Goal: Answer question/provide support: Share knowledge or assist other users

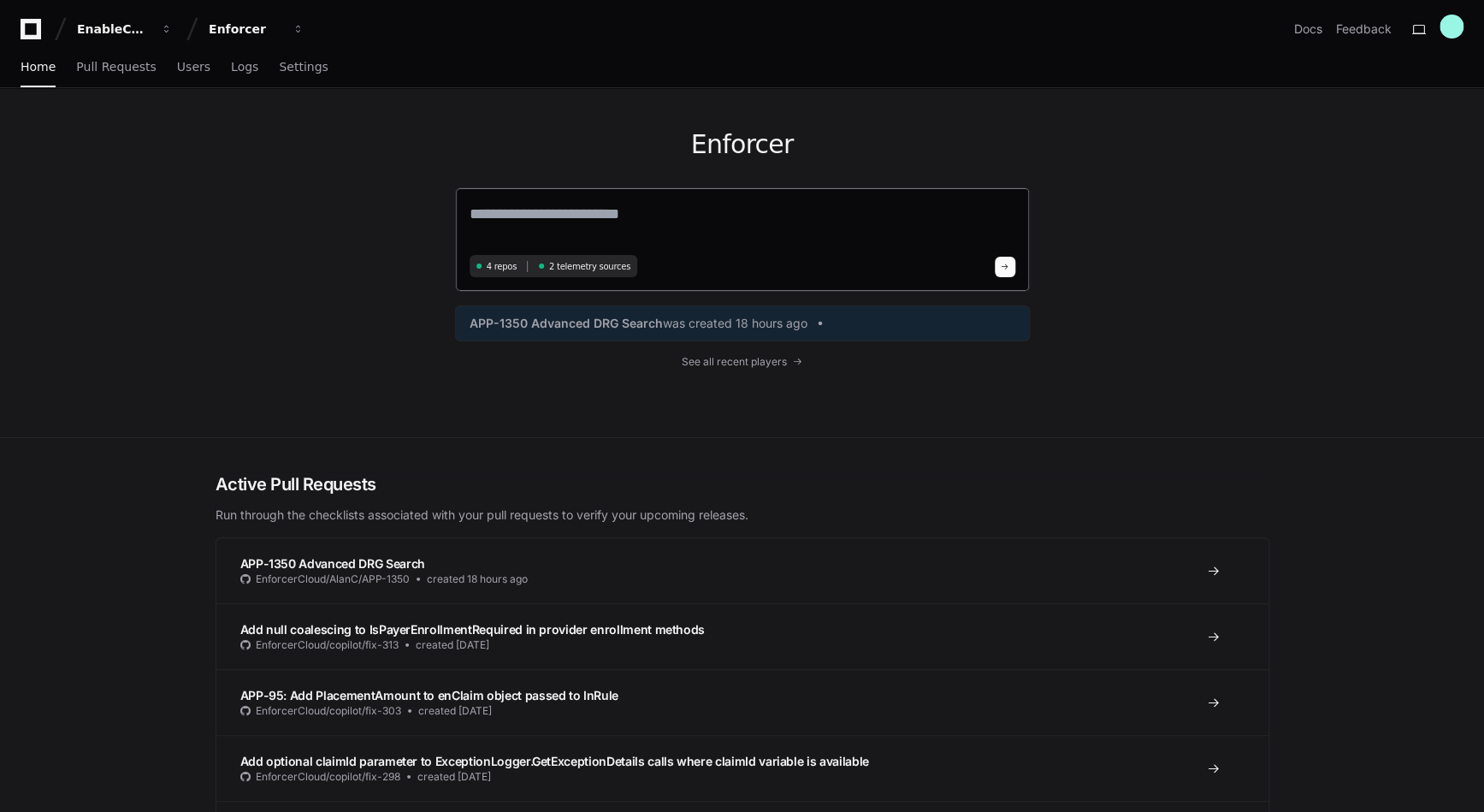
click at [579, 225] on textarea at bounding box center [742, 225] width 546 height 48
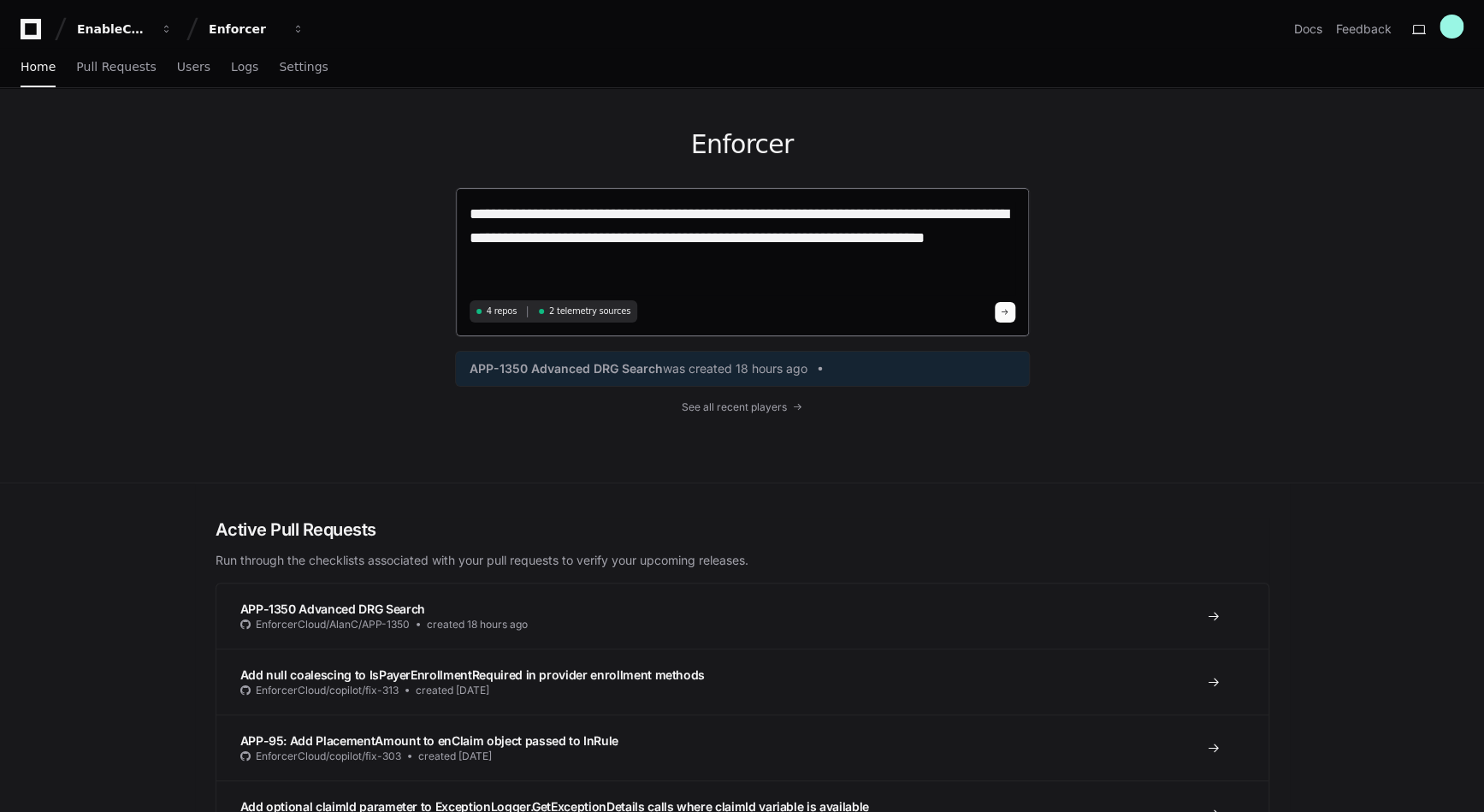
type textarea "**********"
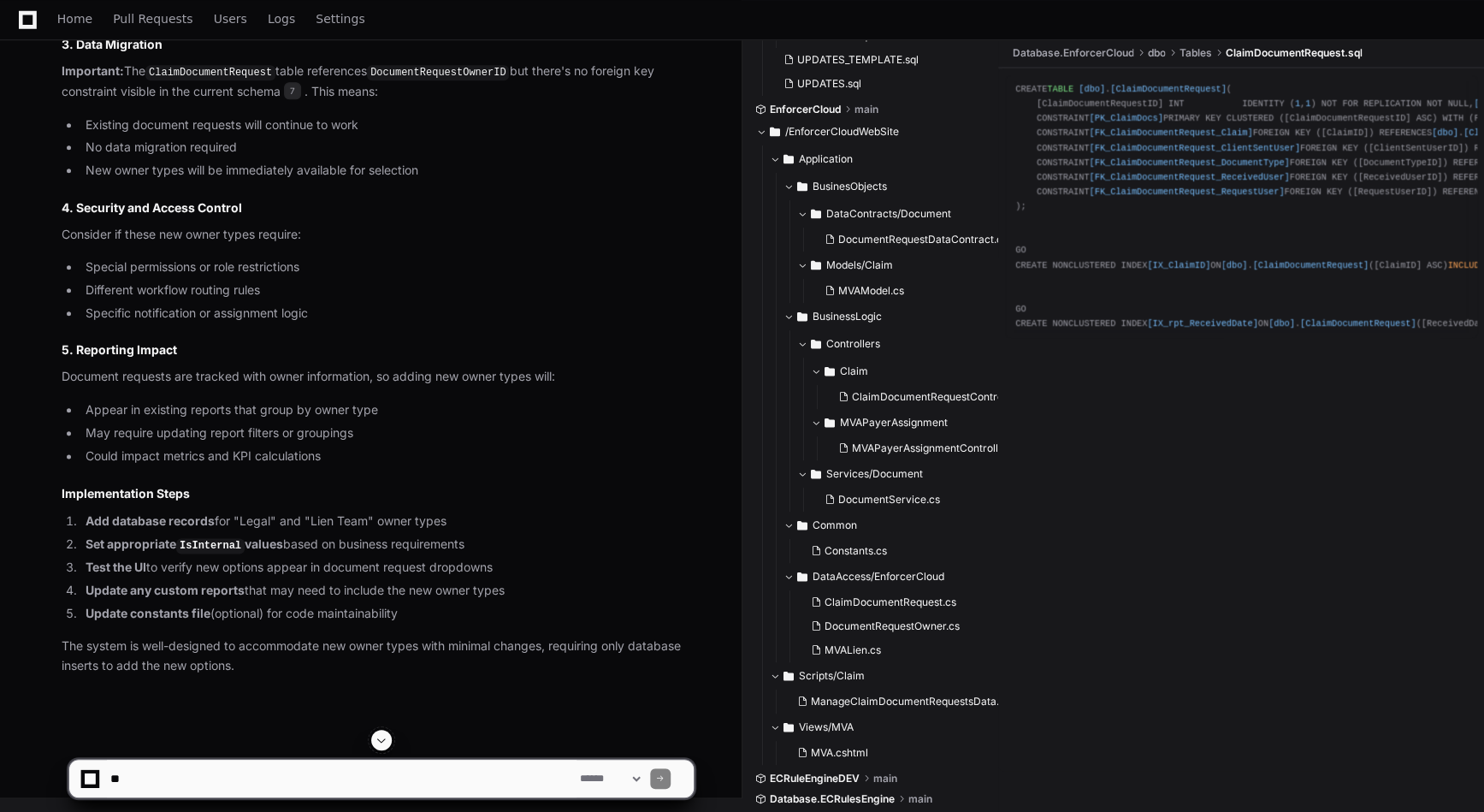
scroll to position [4132, 0]
click at [319, 774] on textarea at bounding box center [342, 778] width 469 height 38
type textarea "**********"
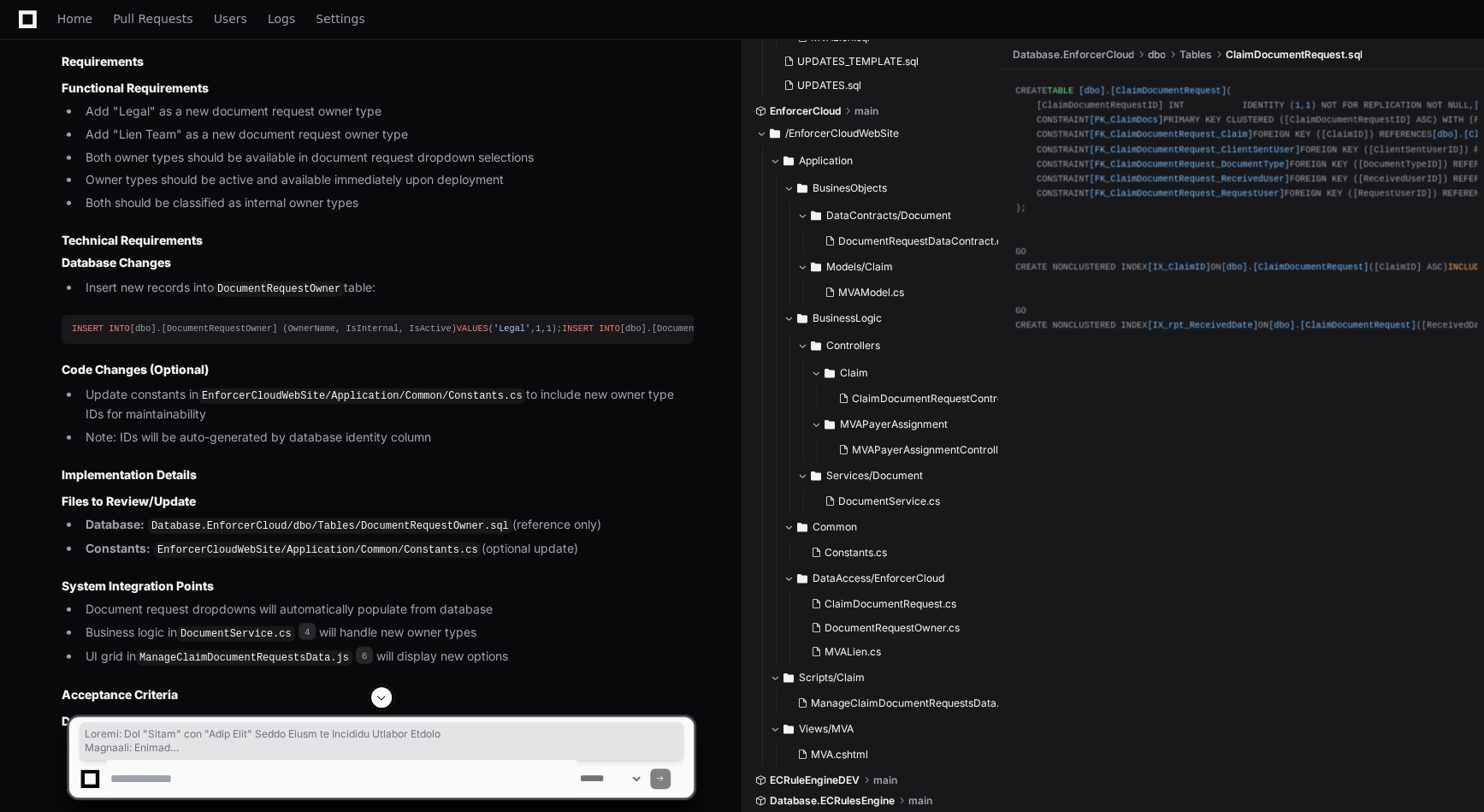
scroll to position [5399, 0]
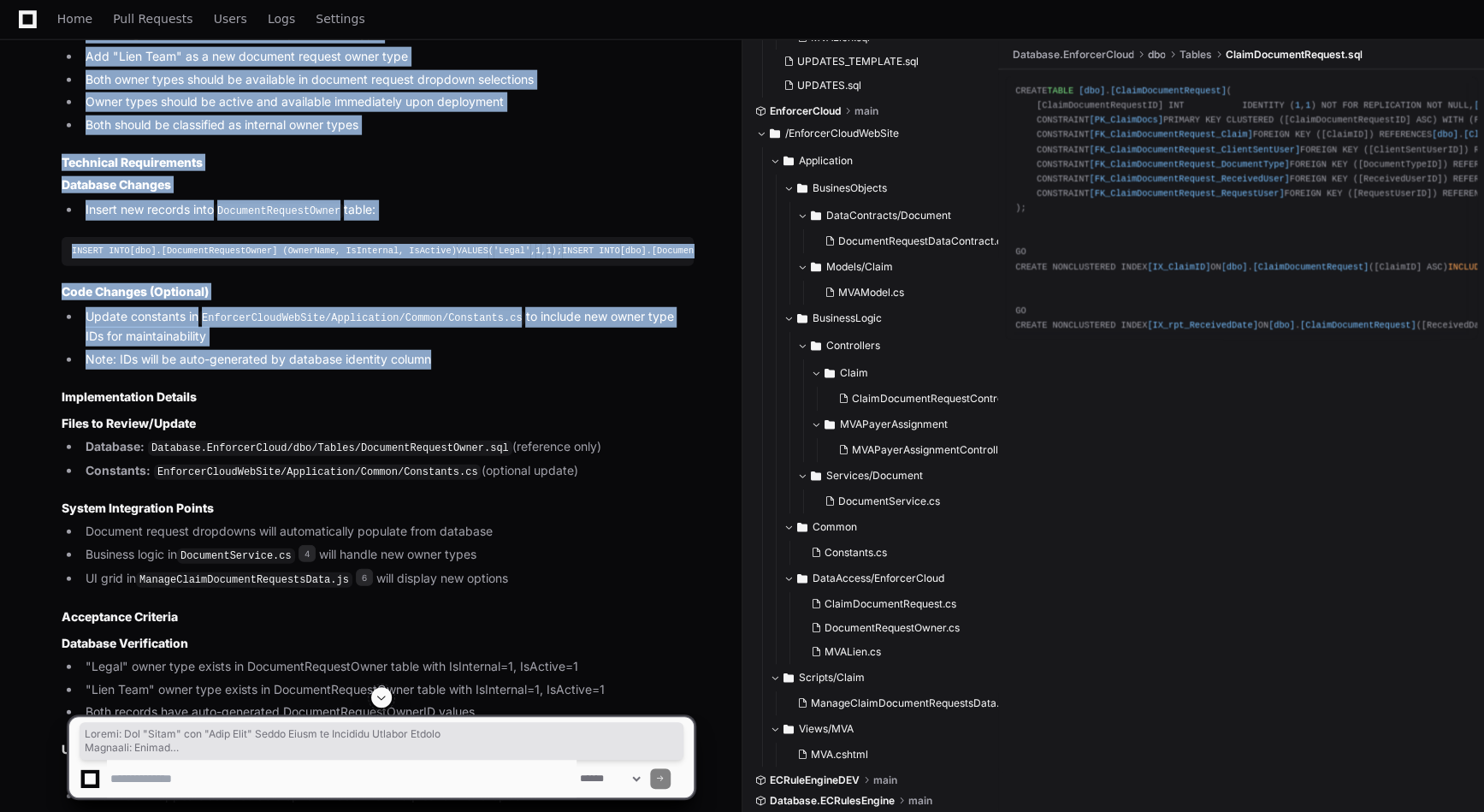
click at [540, 443] on div "Thinking DocumentService.cs 4 ManageClaimDocumentRequestsData.js 6 The user is …" at bounding box center [360, 178] width 667 height 1301
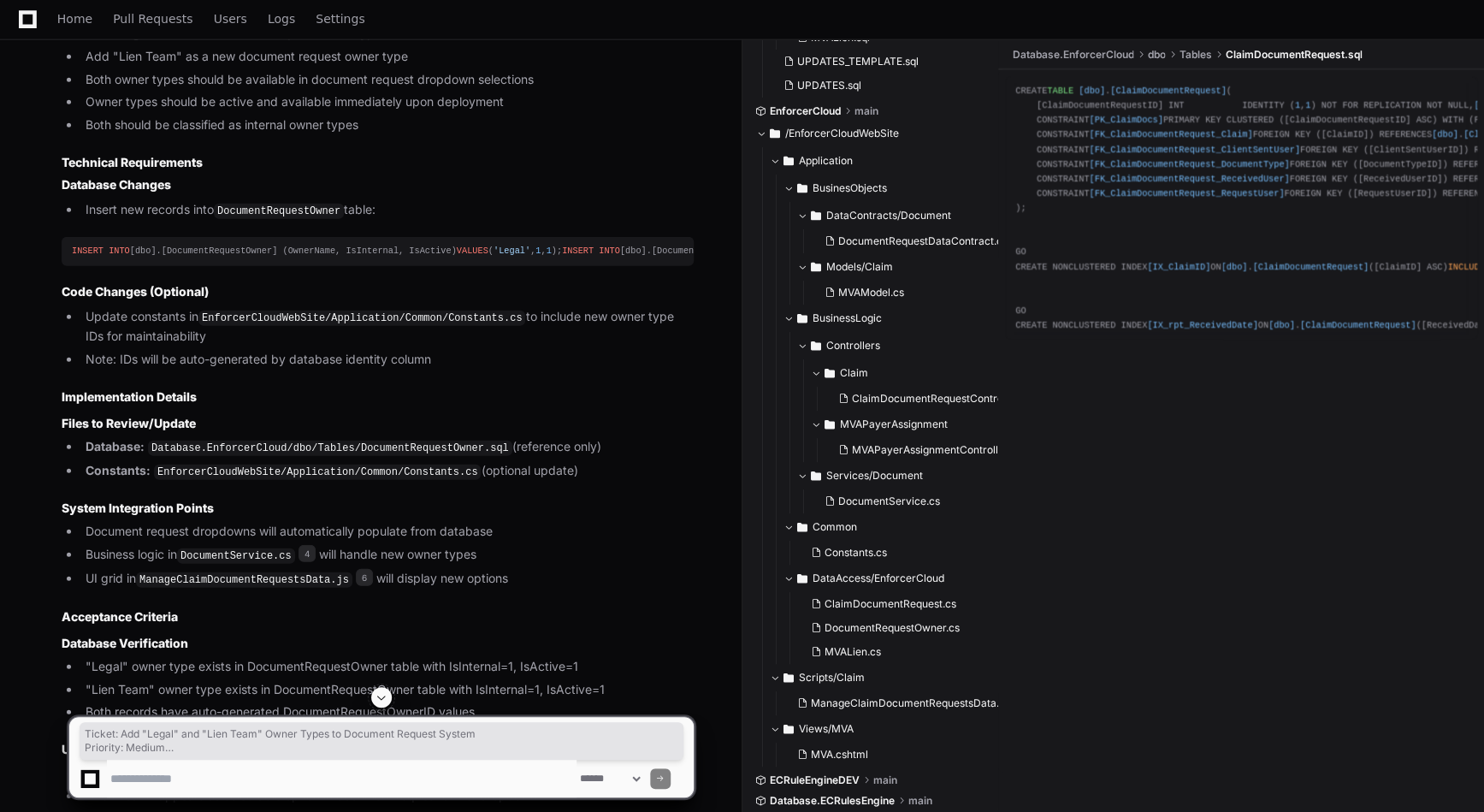
drag, startPoint x: 58, startPoint y: 338, endPoint x: 107, endPoint y: 230, distance: 118.6
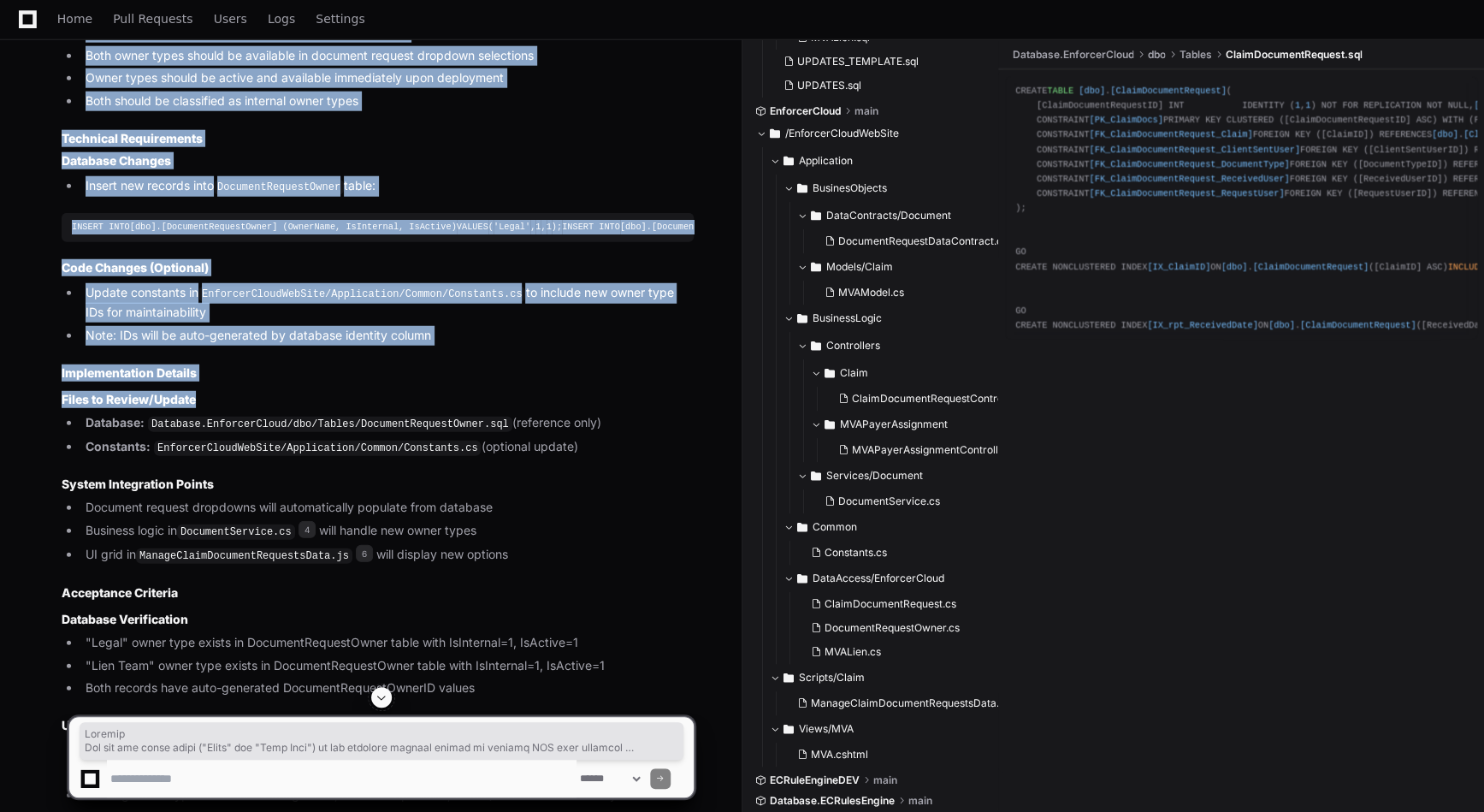
scroll to position [5424, 0]
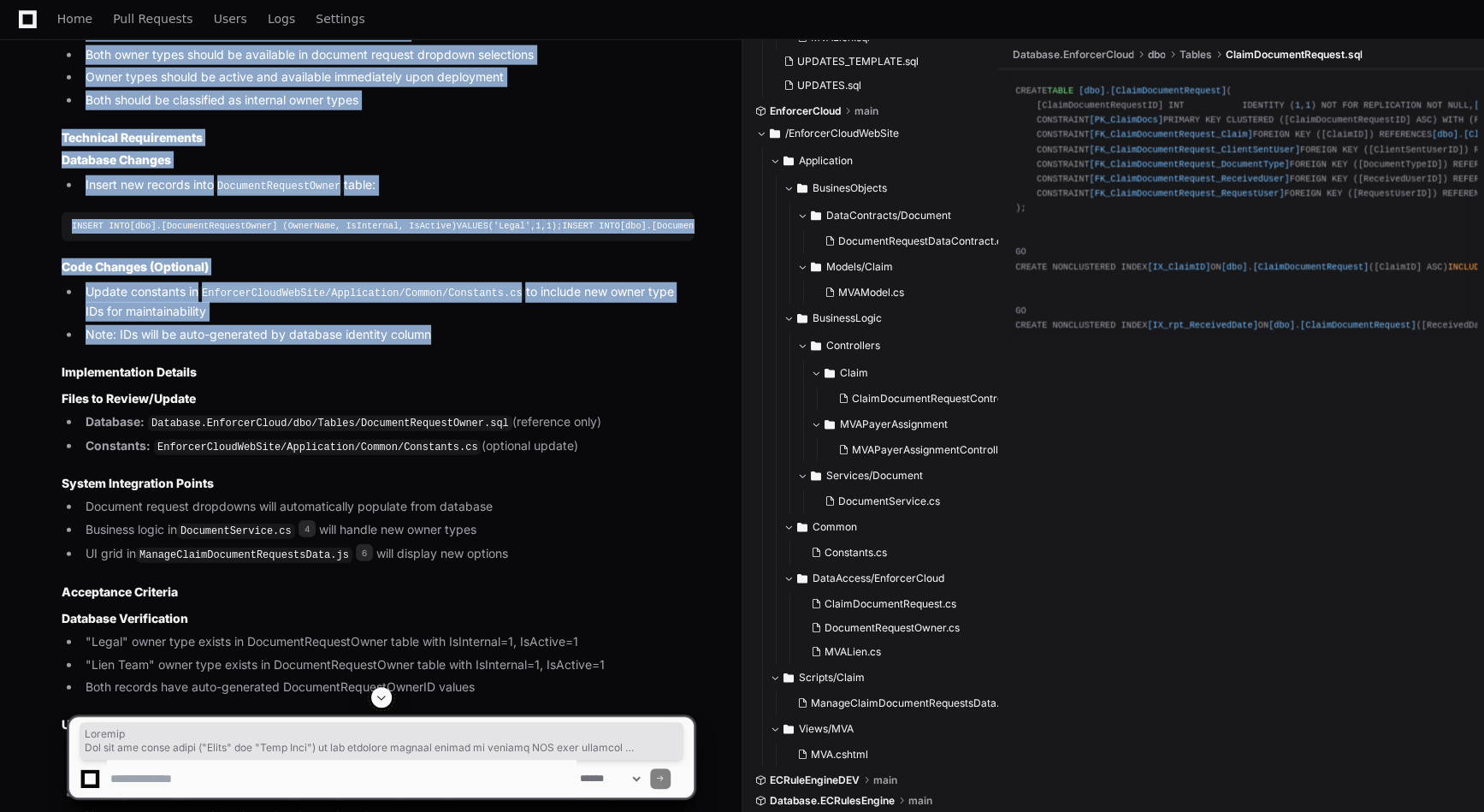
drag, startPoint x: 61, startPoint y: 159, endPoint x: 496, endPoint y: 432, distance: 513.6
click at [496, 432] on article "Ticket: Add "Legal" and "Lien Team" Owner Types to Document Request System Prio…" at bounding box center [378, 754] width 633 height 2315
copy article "Summary Add two new owner types ("Legal" and "Lien Team") to the document reque…"
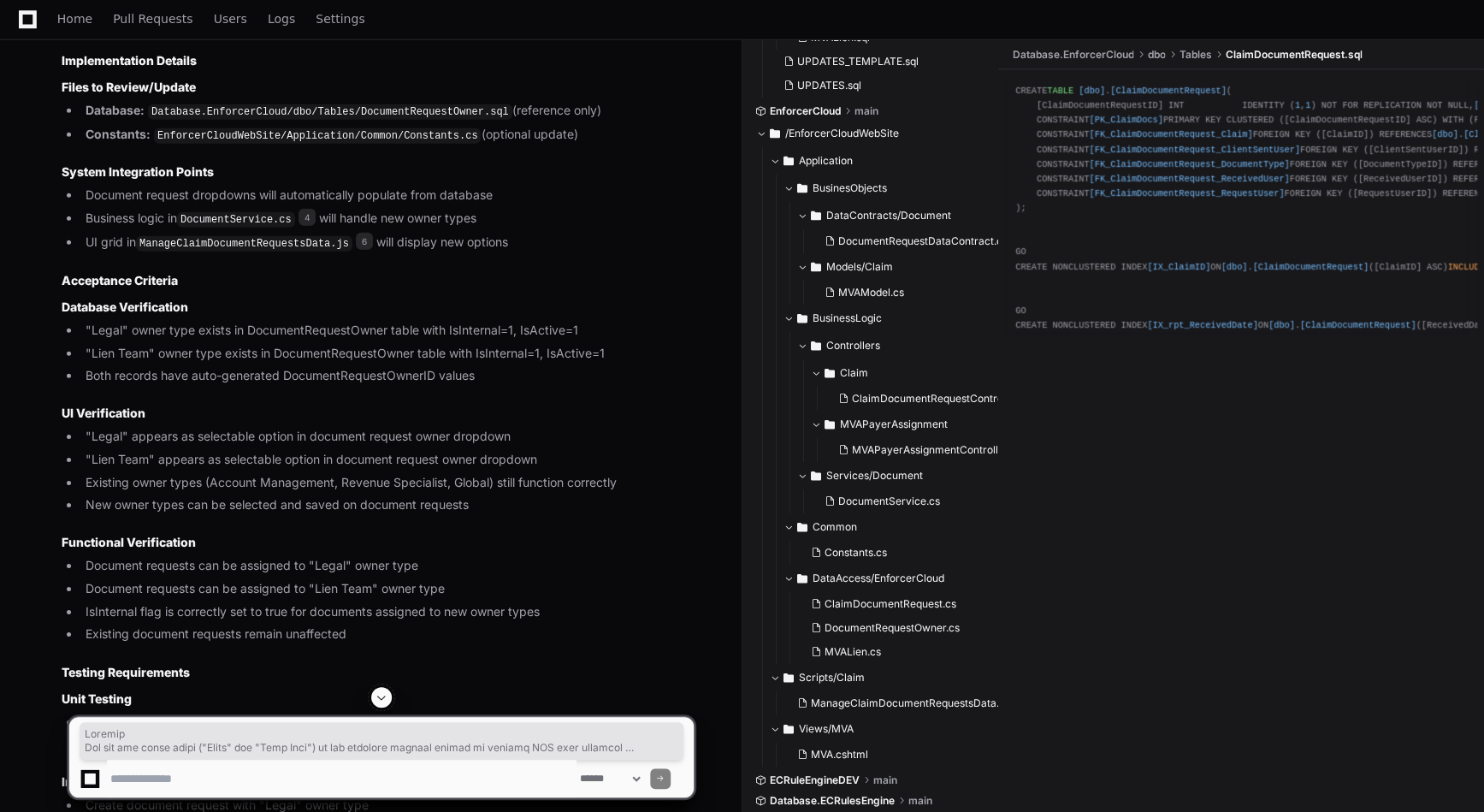
scroll to position [5813, 0]
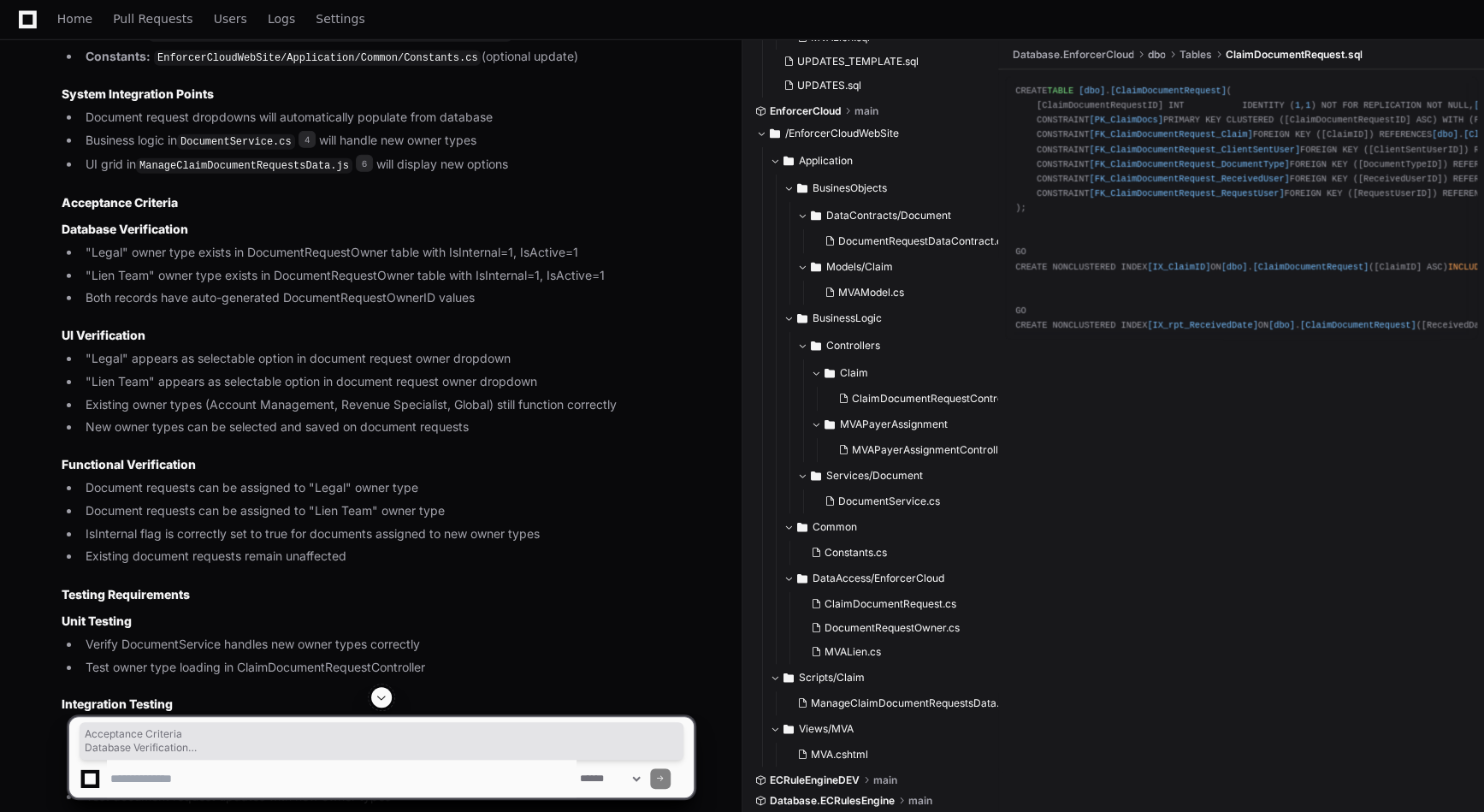
drag, startPoint x: 62, startPoint y: 292, endPoint x: 410, endPoint y: 641, distance: 492.9
click at [410, 641] on article "Ticket: Add "Legal" and "Lien Team" Owner Types to Document Request System Prio…" at bounding box center [378, 365] width 633 height 2315
copy article "Acceptance Criteria Database Verification "Legal" owner type exists in Document…"
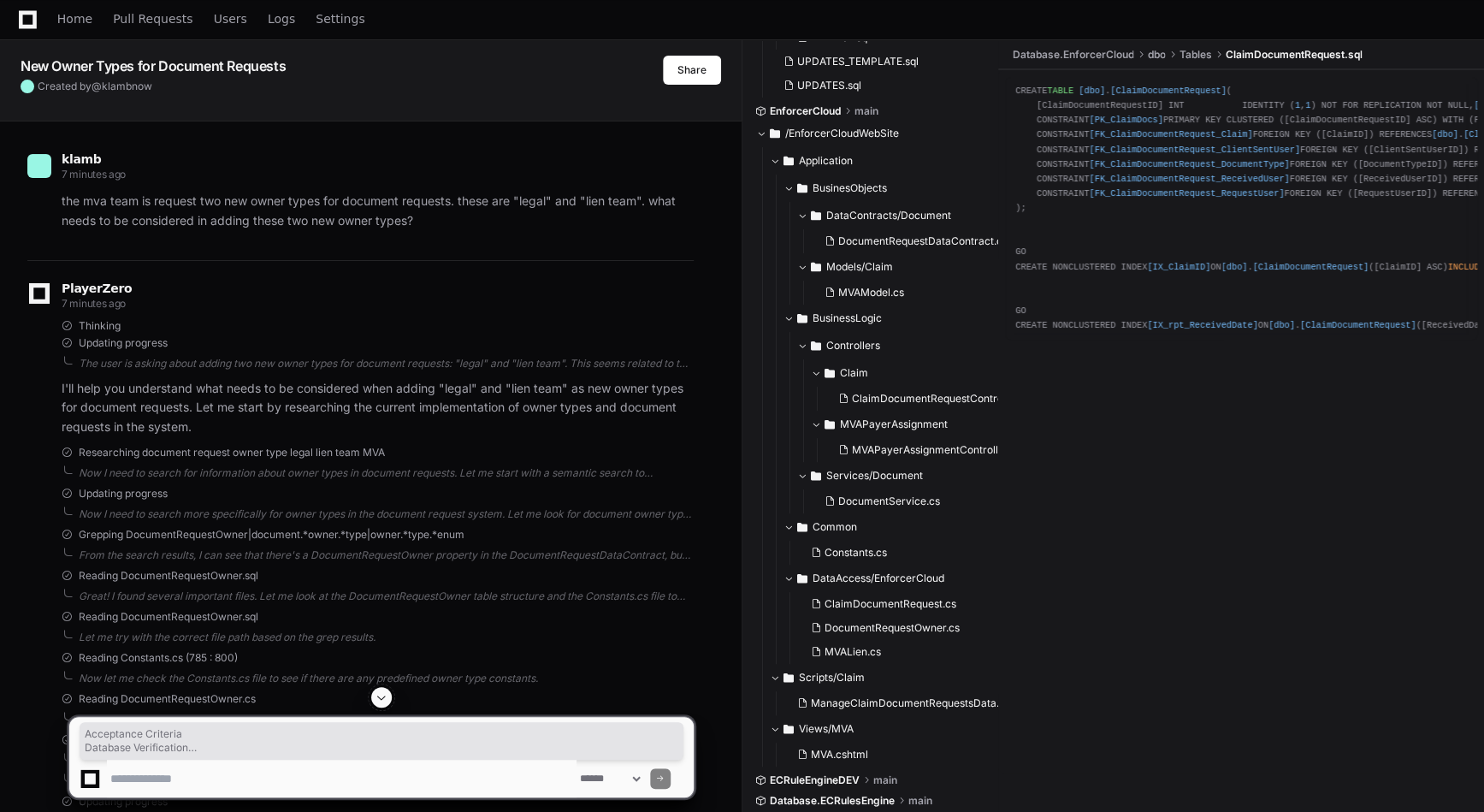
scroll to position [0, 0]
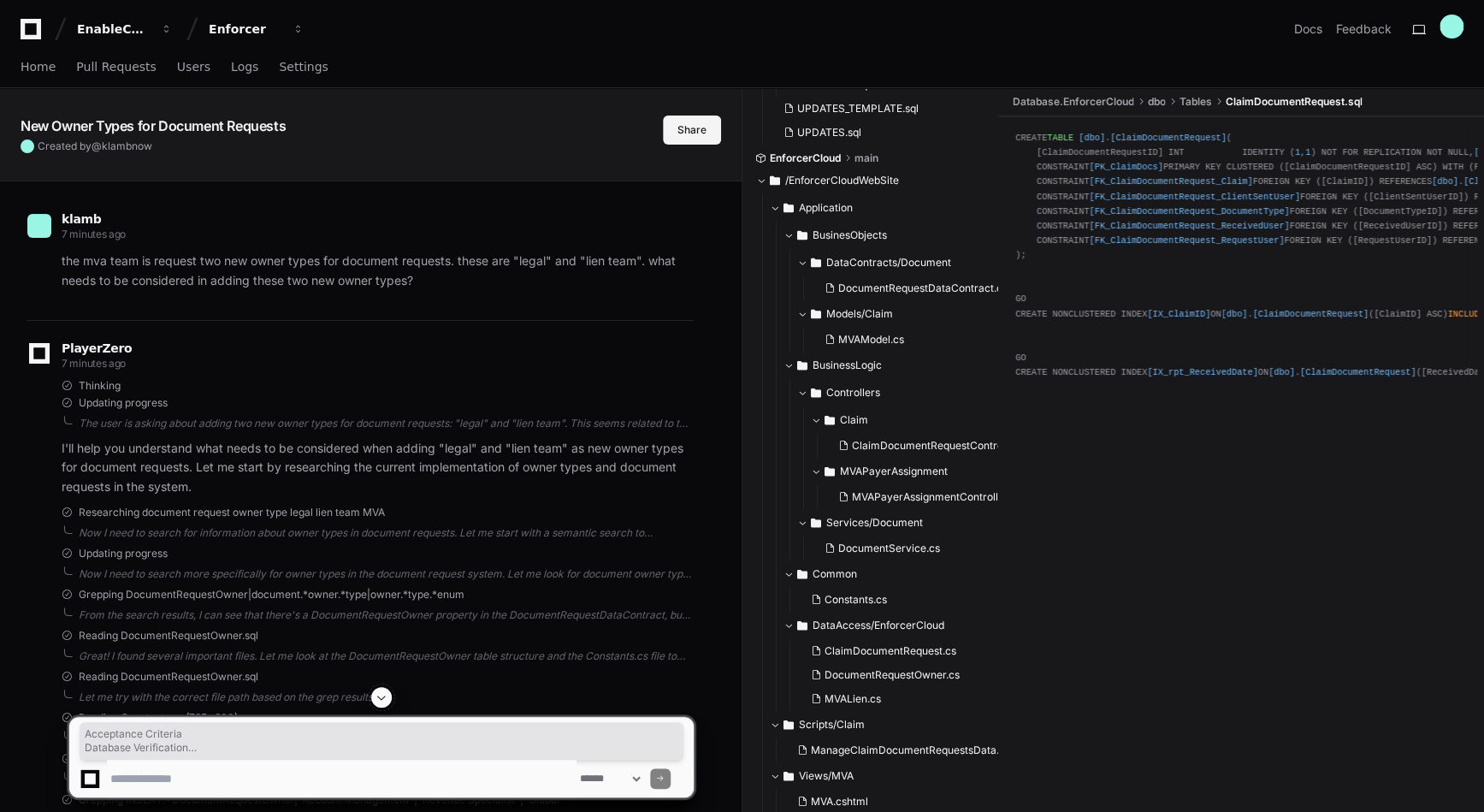
click at [696, 144] on button "Share" at bounding box center [692, 129] width 58 height 29
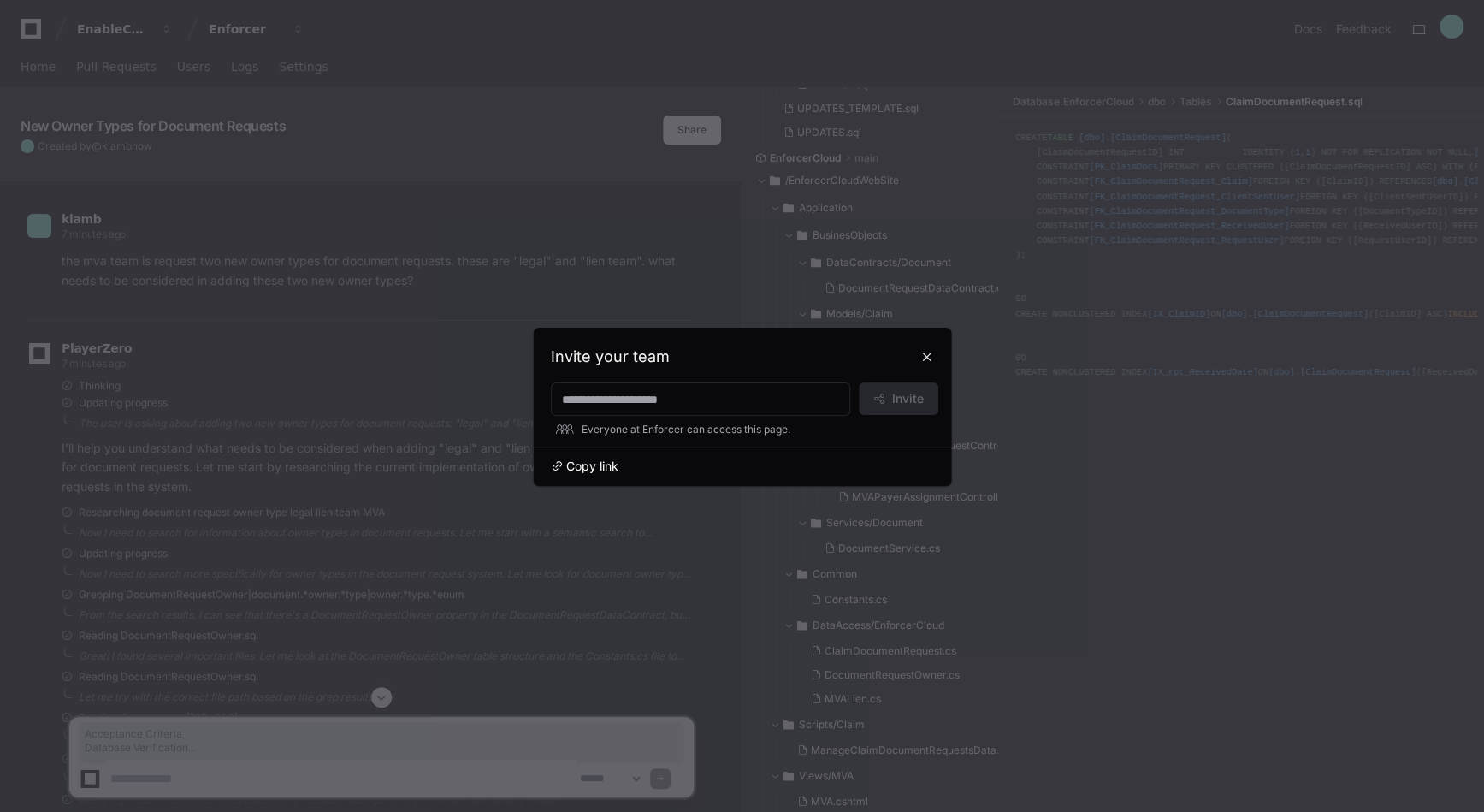
click at [585, 464] on span "Copy link" at bounding box center [592, 467] width 52 height 17
click at [927, 357] on button at bounding box center [927, 356] width 27 height 27
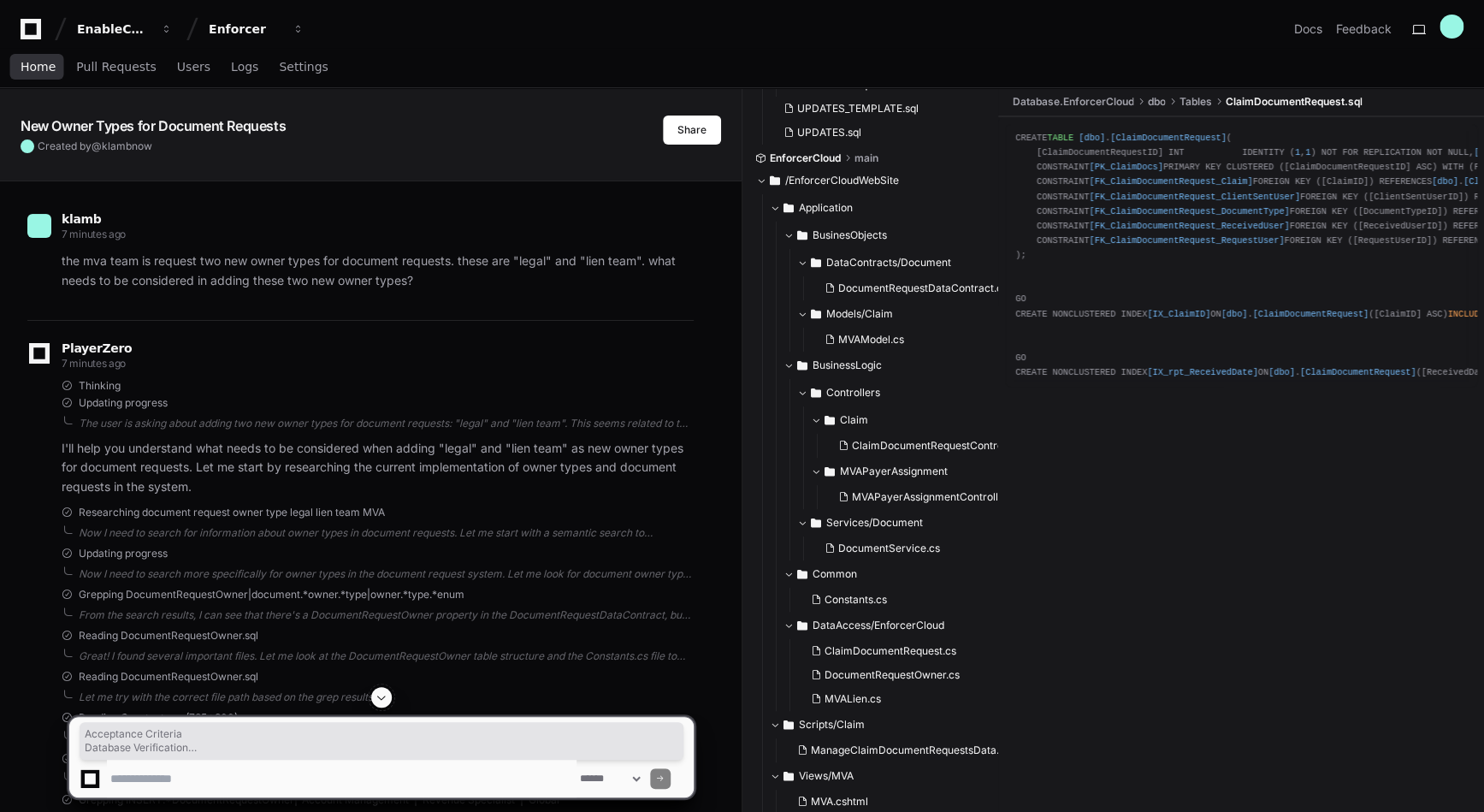
click at [31, 66] on span "Home" at bounding box center [38, 67] width 35 height 10
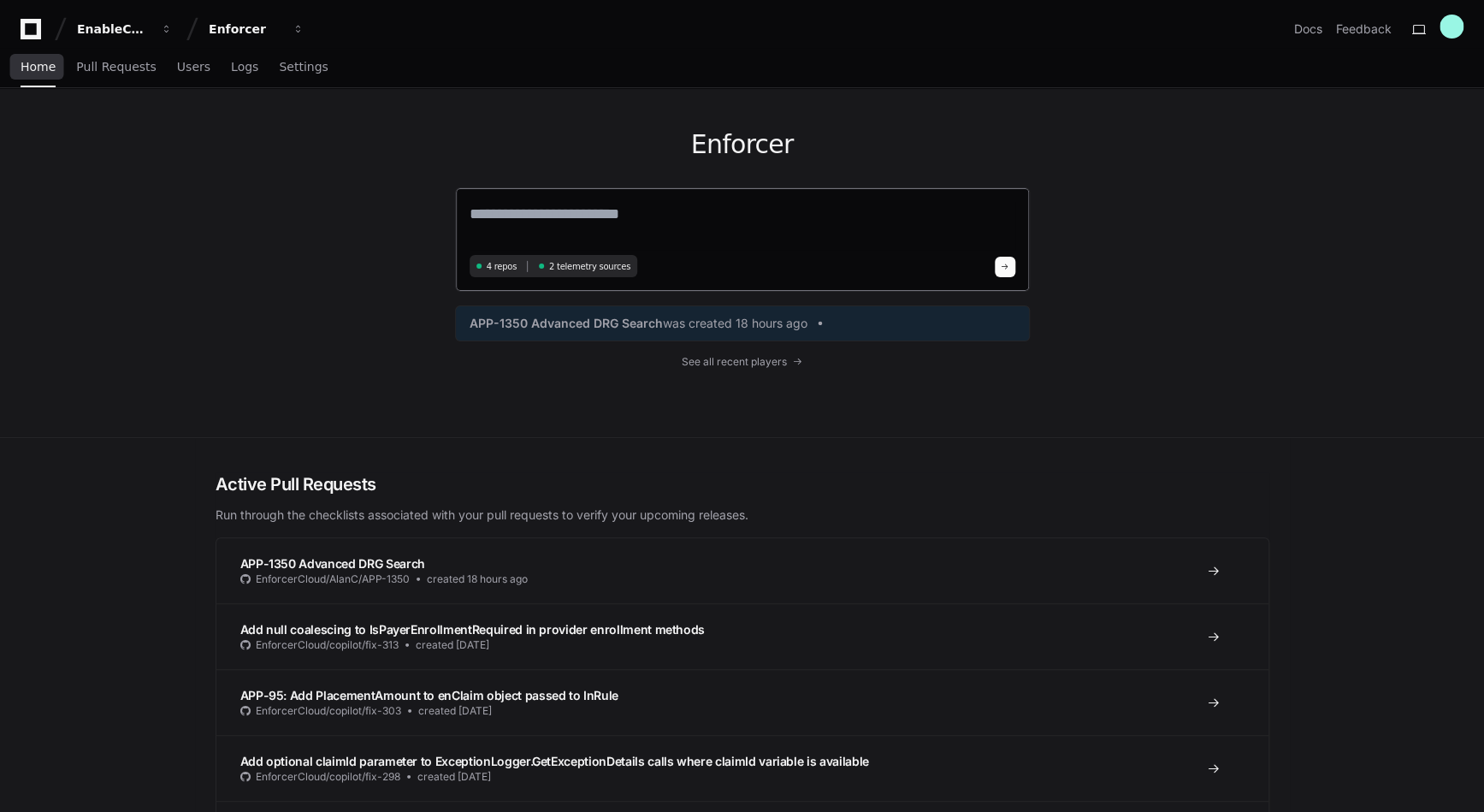
click at [634, 216] on textarea at bounding box center [742, 225] width 546 height 48
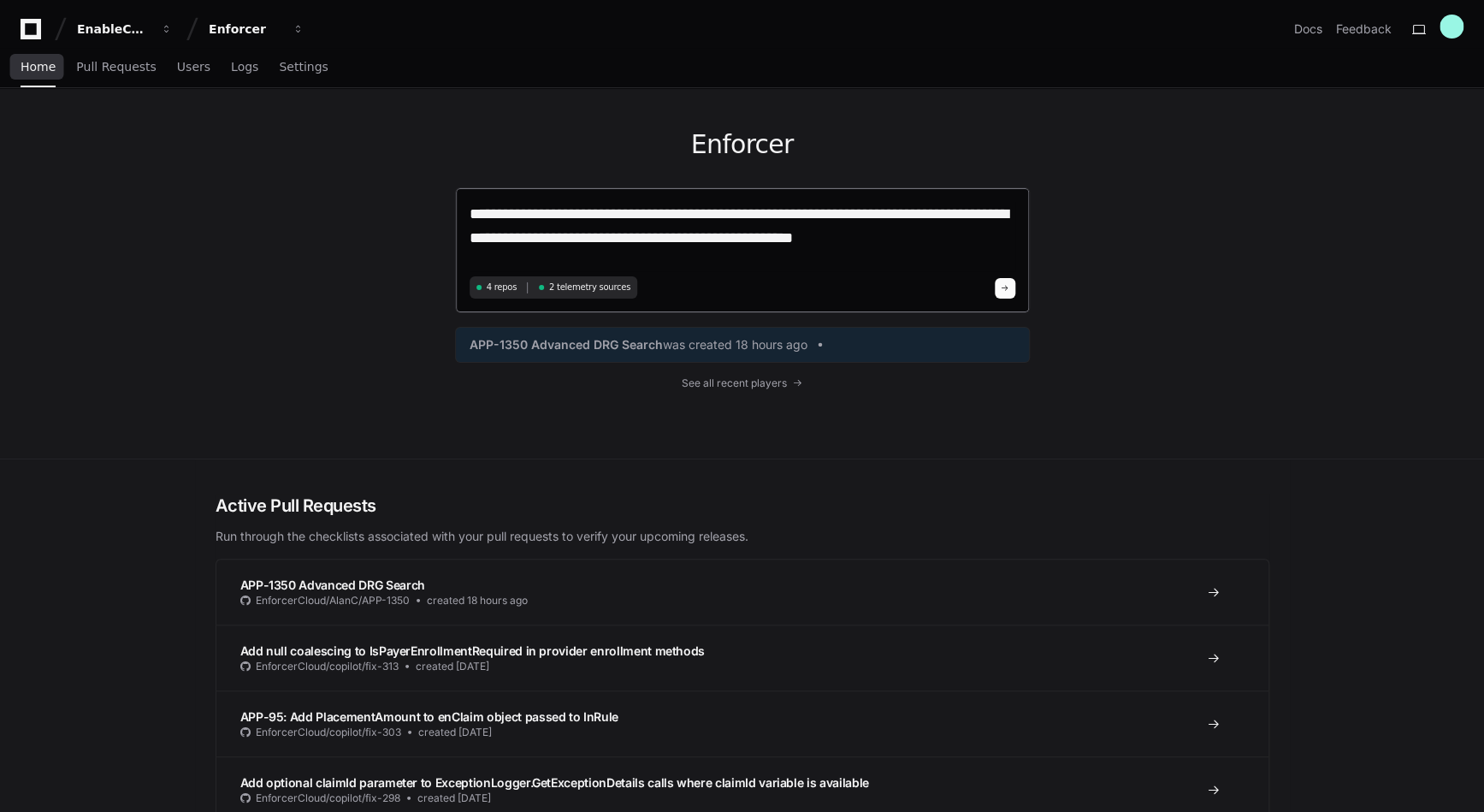
paste textarea "**********"
type textarea "**********"
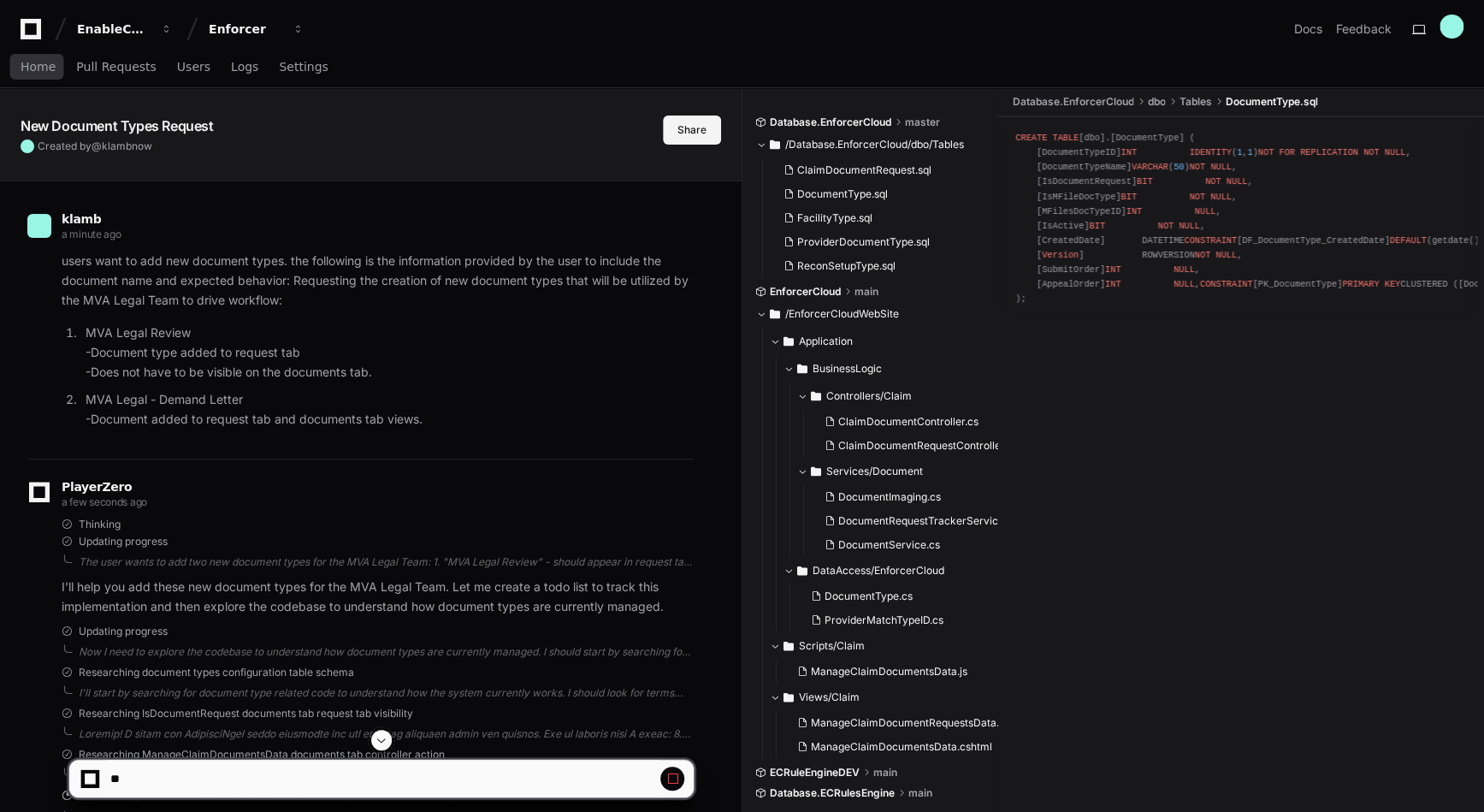
click at [693, 130] on button "Share" at bounding box center [692, 129] width 58 height 29
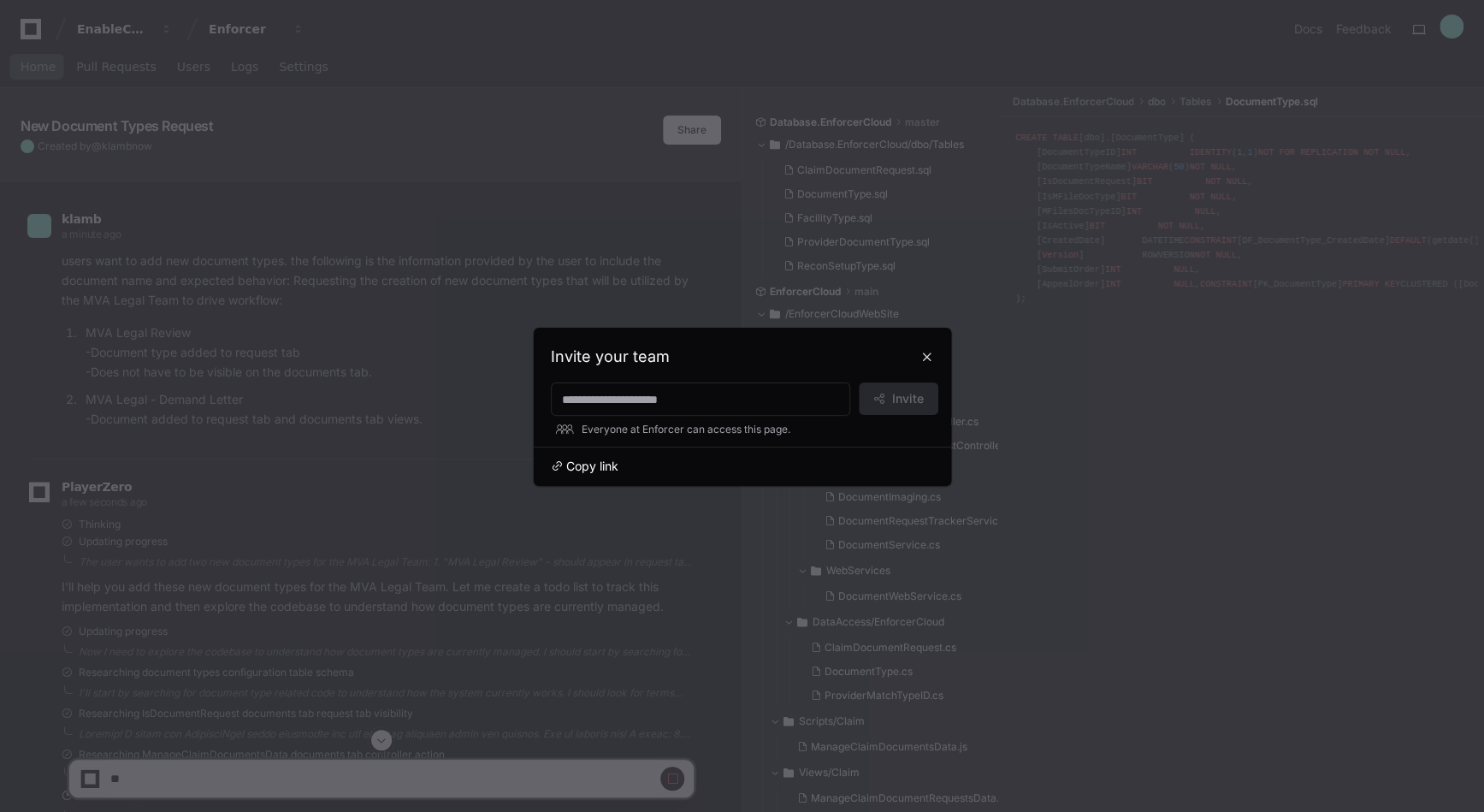
click at [596, 464] on span "Copy link" at bounding box center [592, 467] width 52 height 17
click at [932, 358] on button at bounding box center [927, 356] width 27 height 27
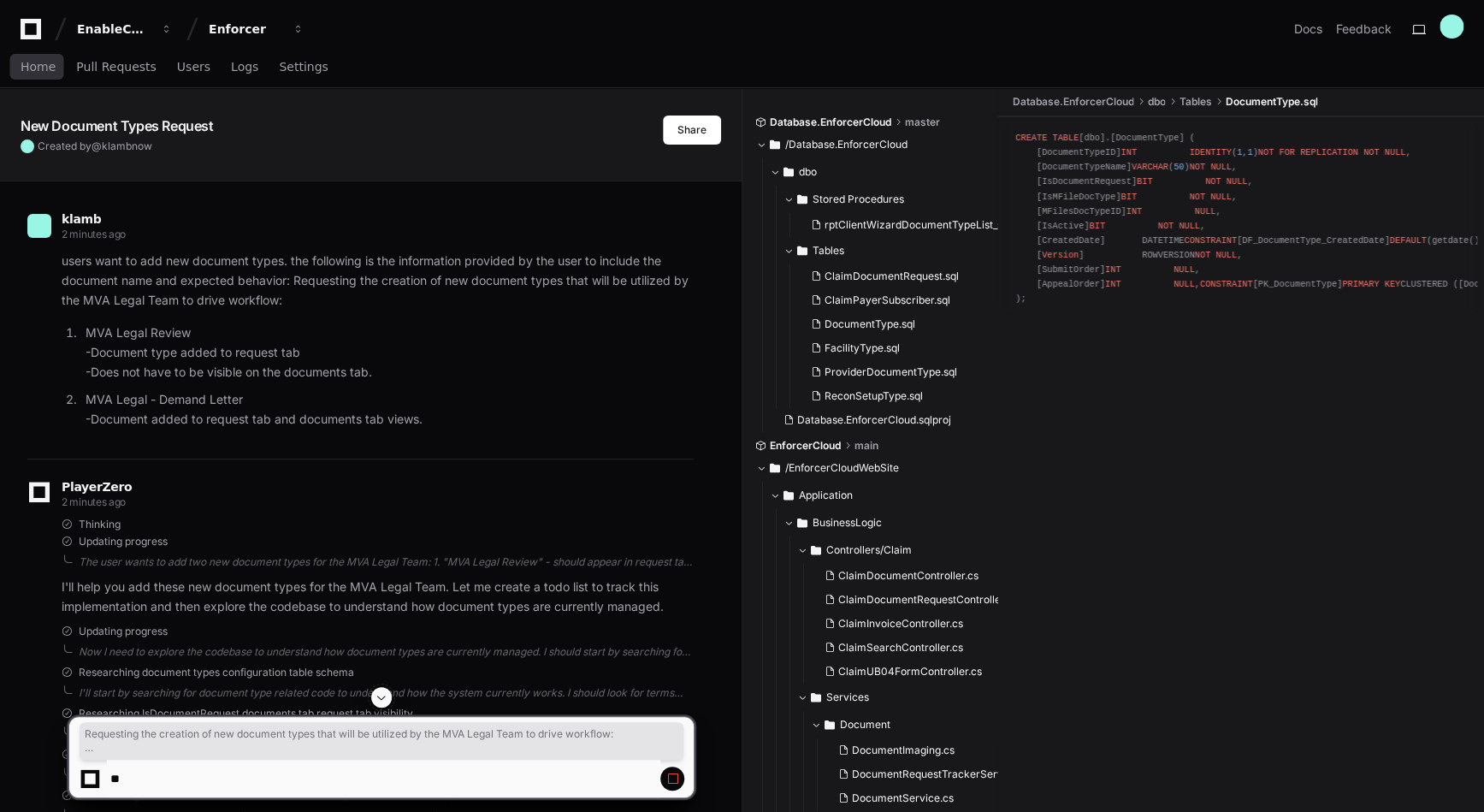
drag, startPoint x: 438, startPoint y: 424, endPoint x: 291, endPoint y: 283, distance: 203.7
click at [291, 283] on article "users want to add new document types. the following is the information provided…" at bounding box center [378, 340] width 633 height 178
copy article "Requesting the creation of new document types that will be utilized by the MVA …"
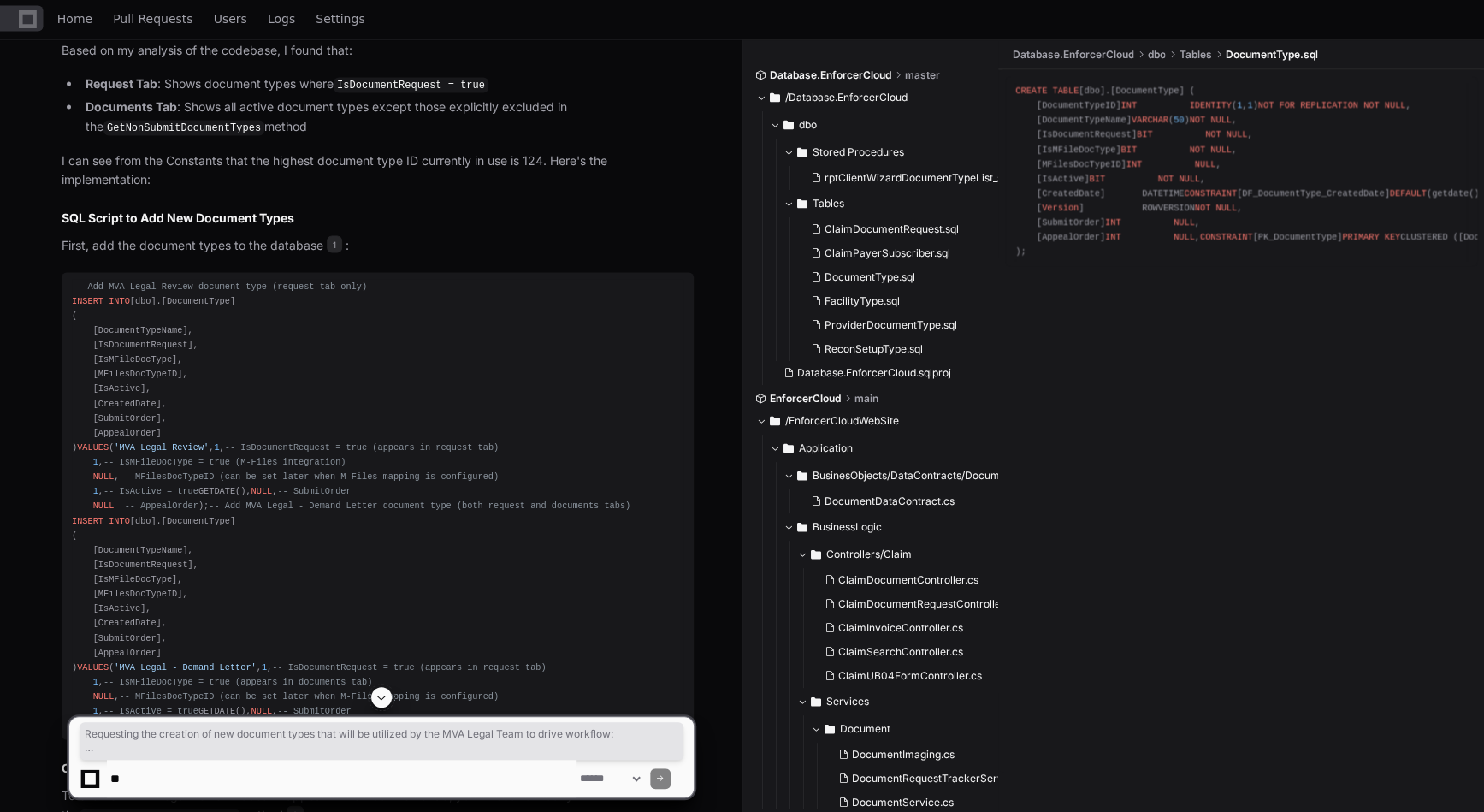
scroll to position [1710, 0]
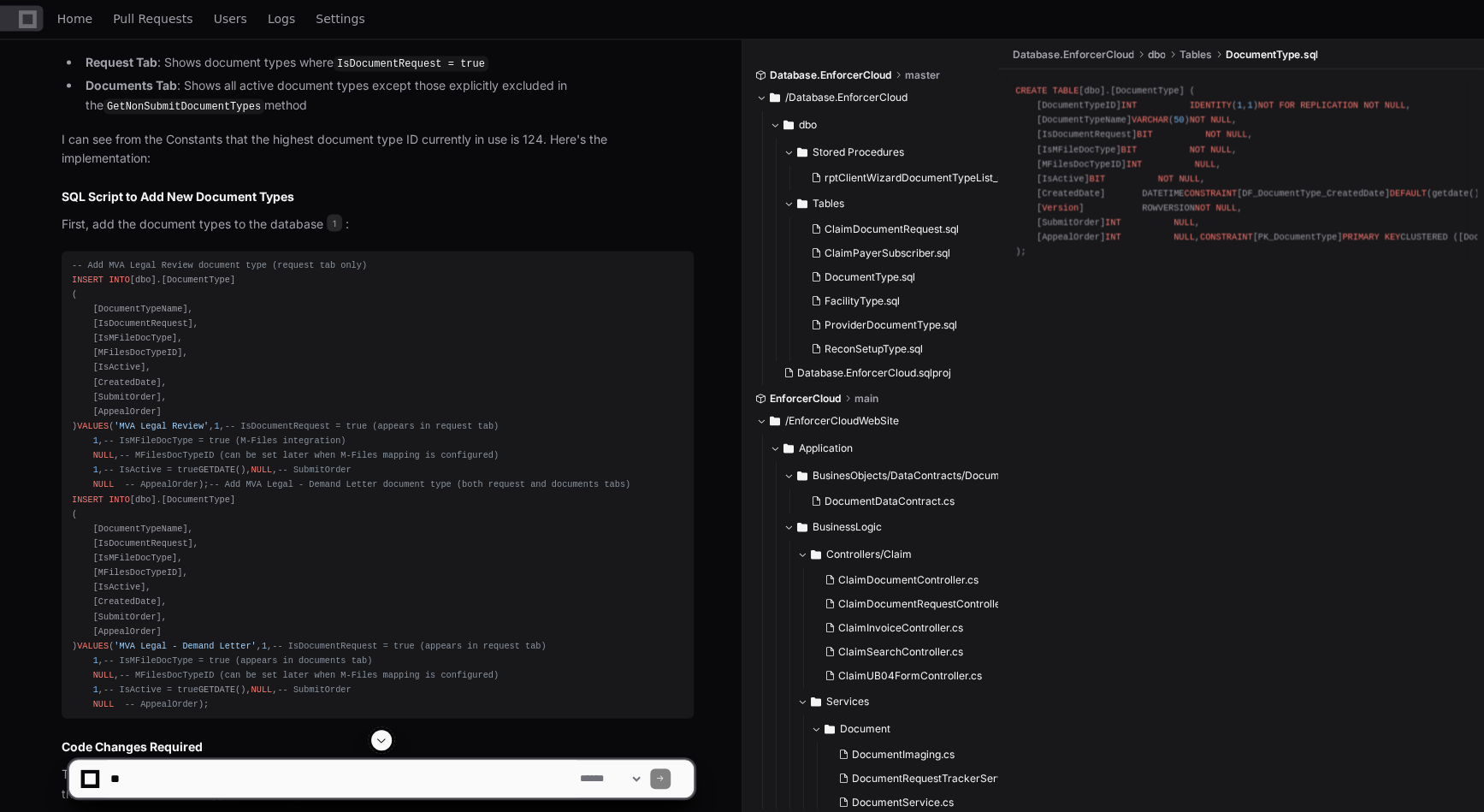
click at [407, 215] on p "First, add the document types to the database 1 :" at bounding box center [378, 224] width 633 height 20
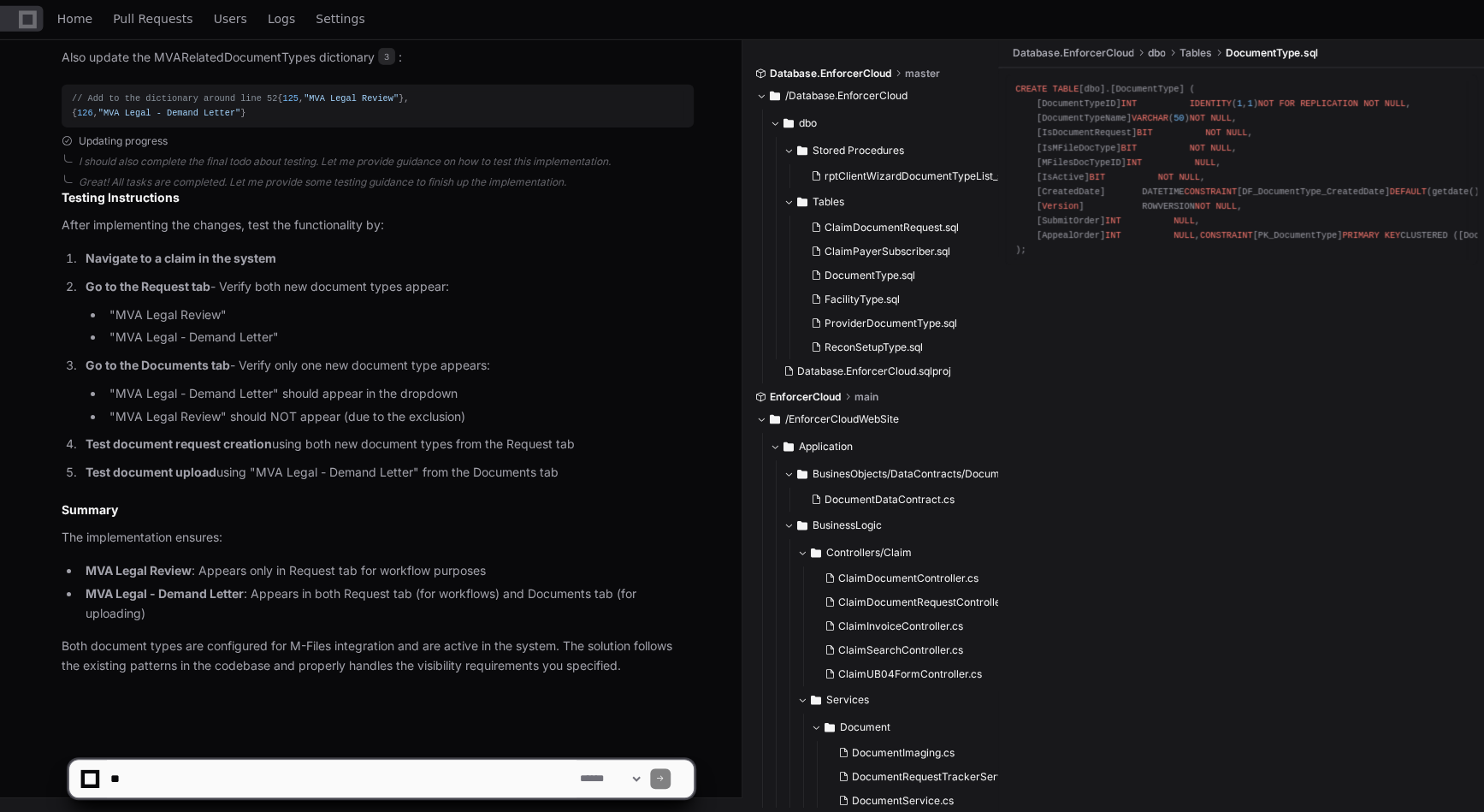
scroll to position [3006, 0]
click at [196, 769] on textarea at bounding box center [342, 778] width 469 height 38
type textarea "**********"
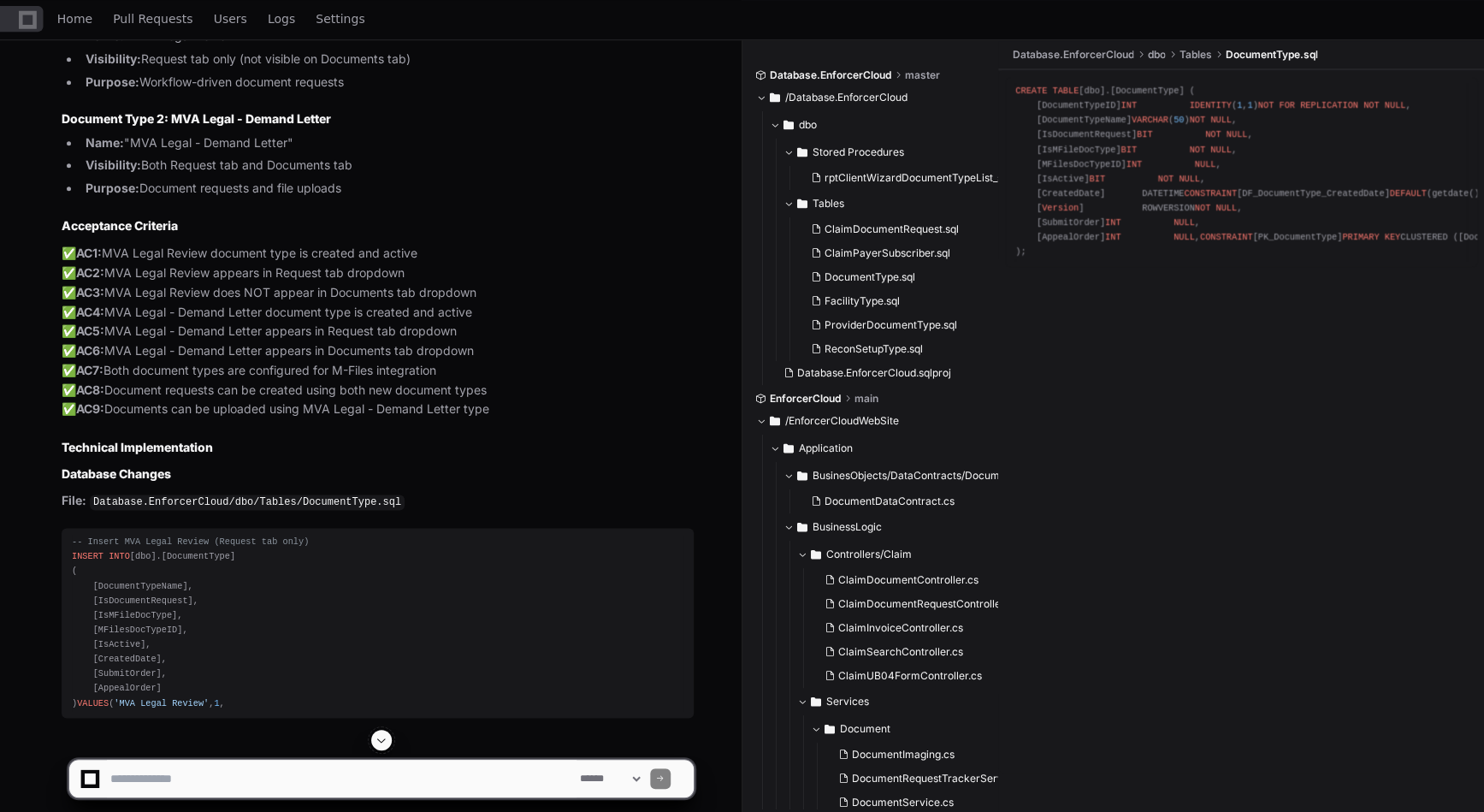
scroll to position [3985, 0]
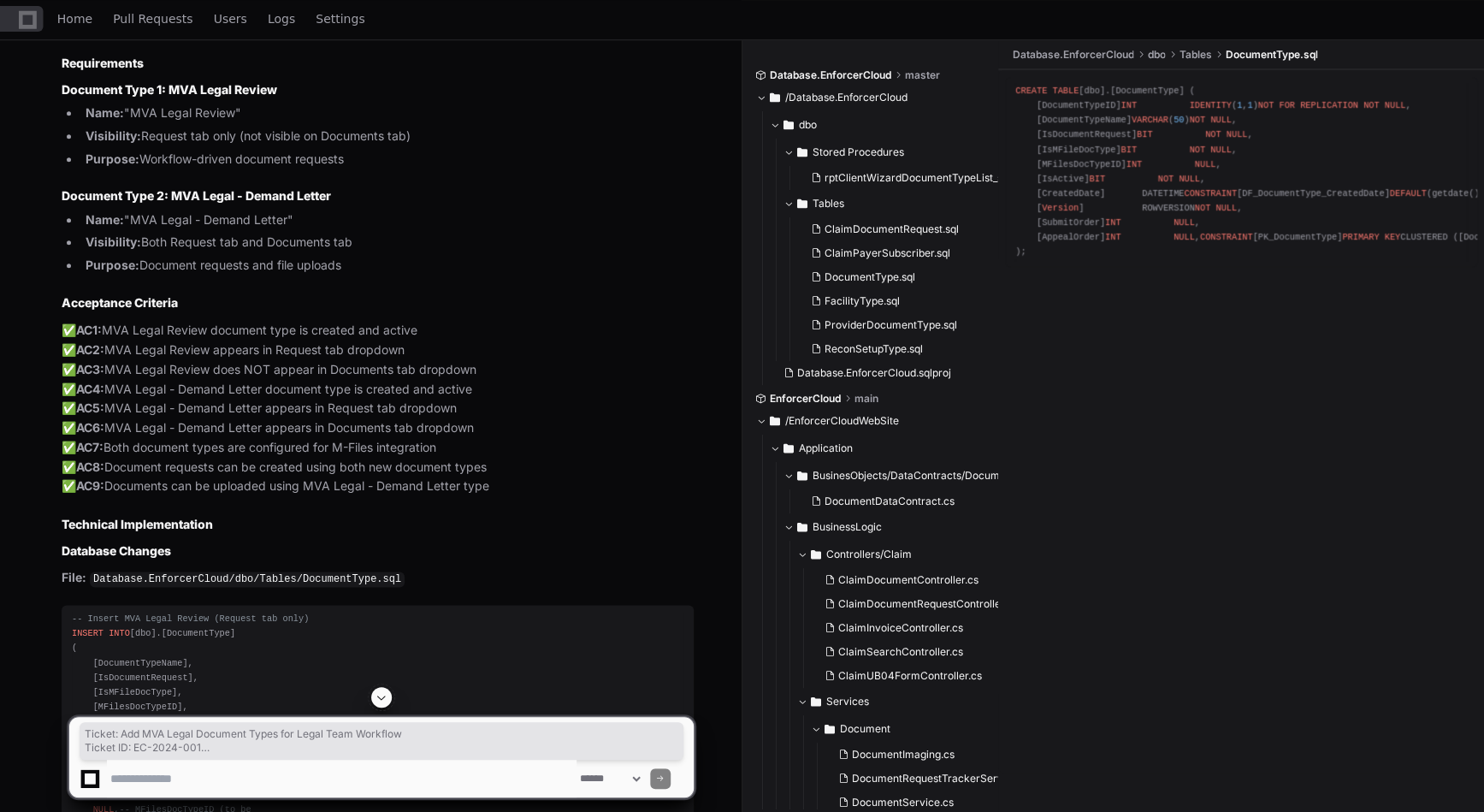
click at [396, 541] on div "Thinking The user wants me to draft a ticket for adding these document types. I…" at bounding box center [360, 220] width 667 height 1208
drag, startPoint x: 367, startPoint y: 548, endPoint x: 133, endPoint y: 377, distance: 289.8
click at [352, 517] on div "Thinking The user wants me to draft a ticket for adding these document types. I…" at bounding box center [360, 249] width 667 height 1266
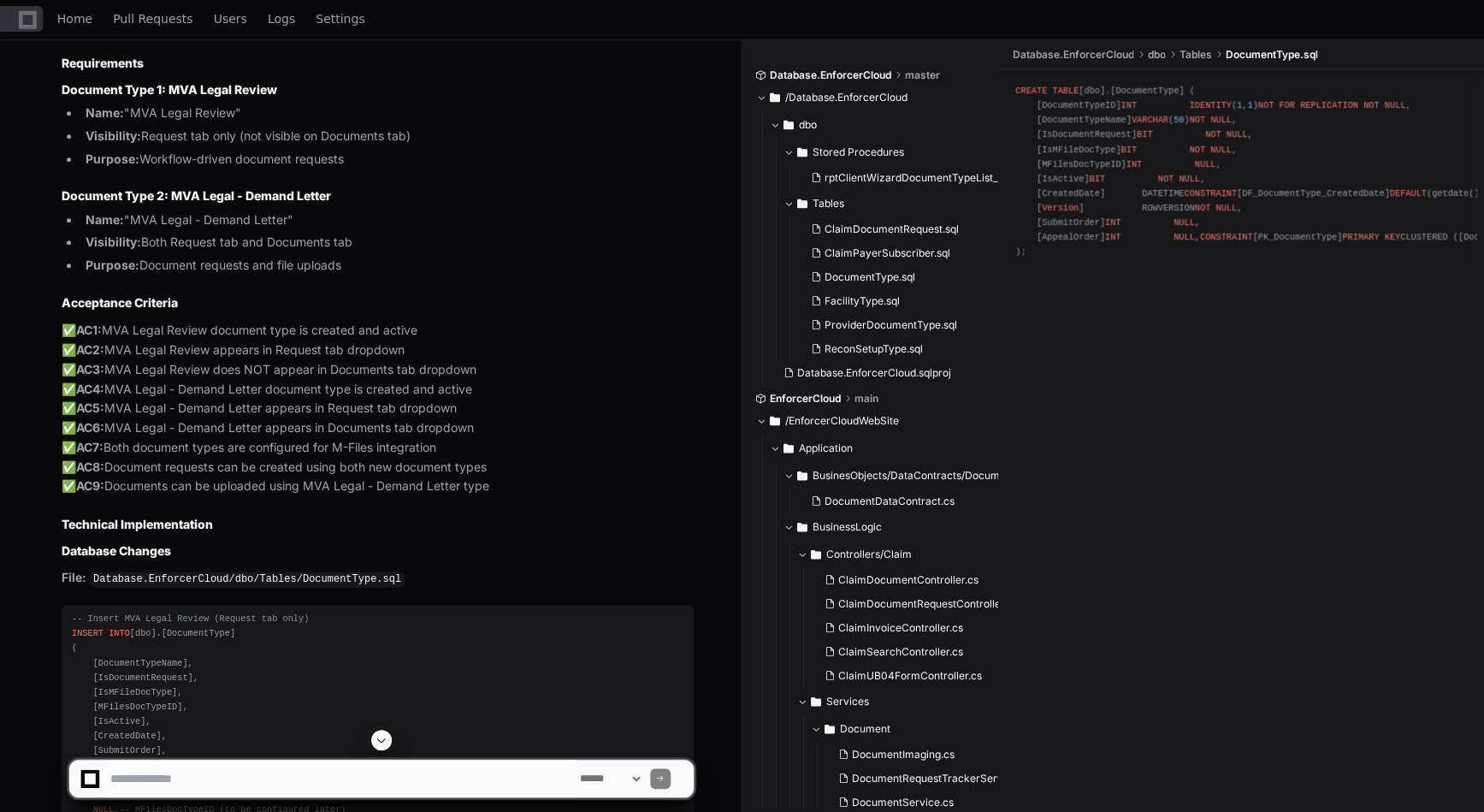
drag, startPoint x: 60, startPoint y: 130, endPoint x: 347, endPoint y: 502, distance: 469.8
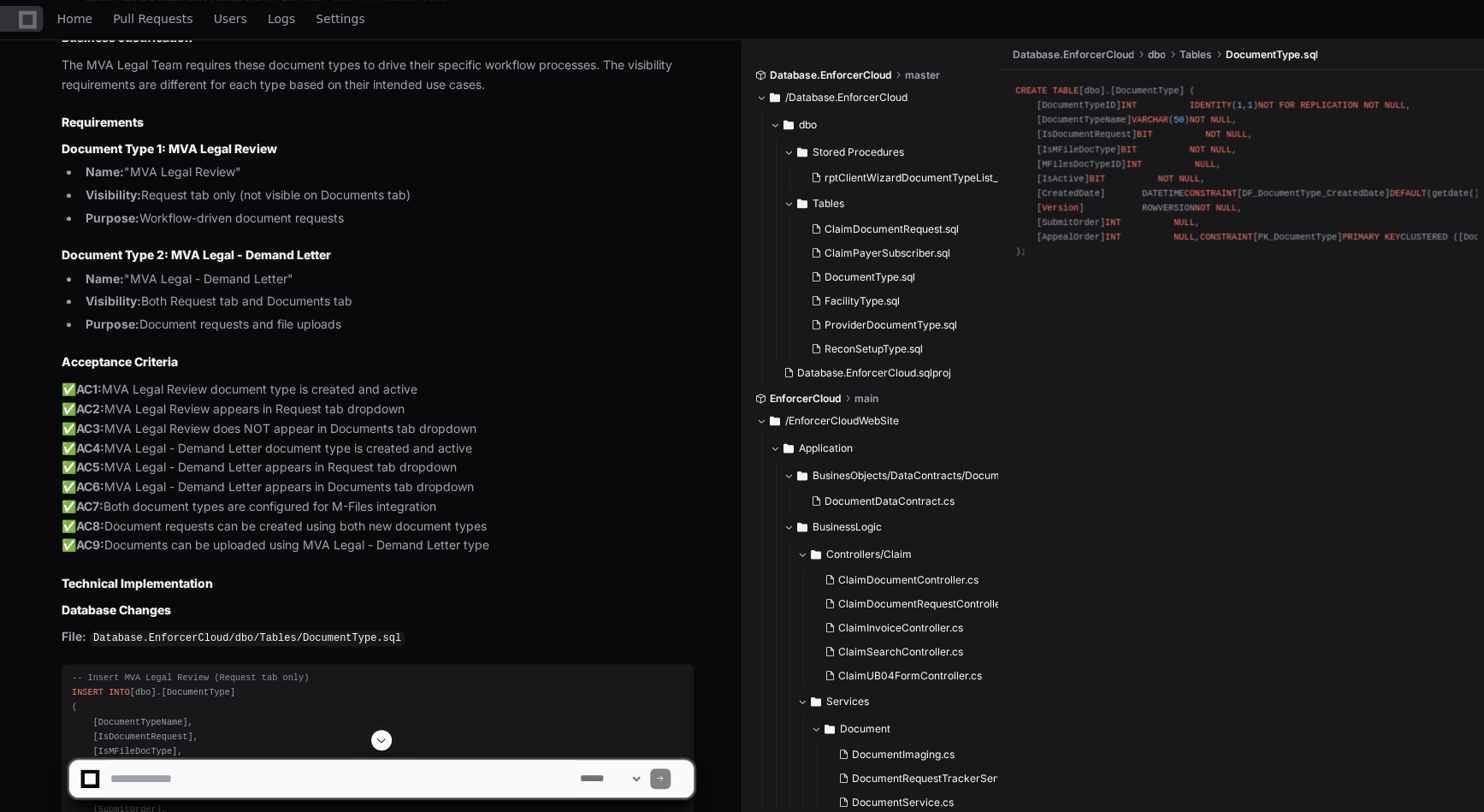
scroll to position [3915, 0]
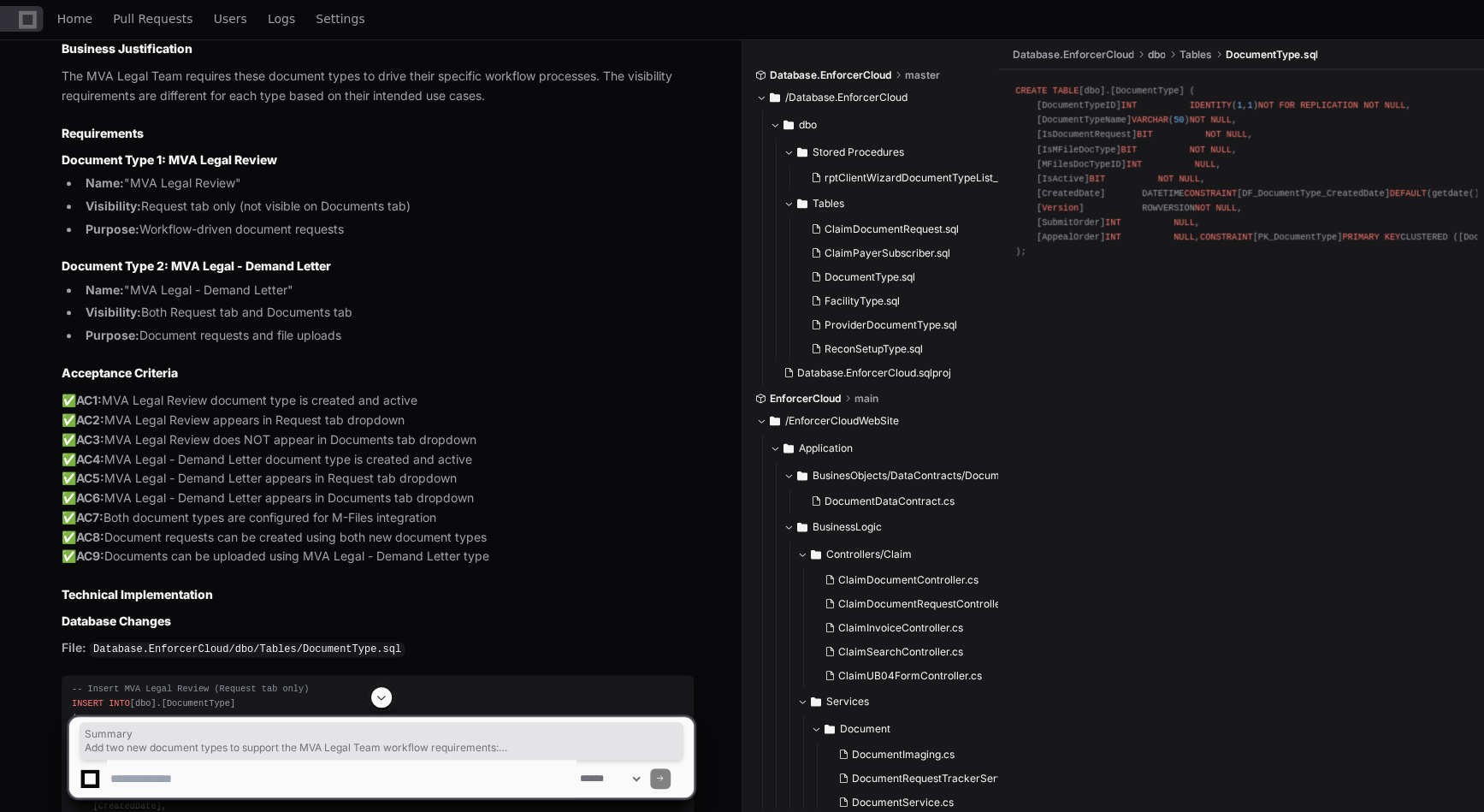
drag, startPoint x: 58, startPoint y: 202, endPoint x: 394, endPoint y: 605, distance: 524.7
copy article "Summary Add two new document types to support the MVA Legal Team workflow requi…"
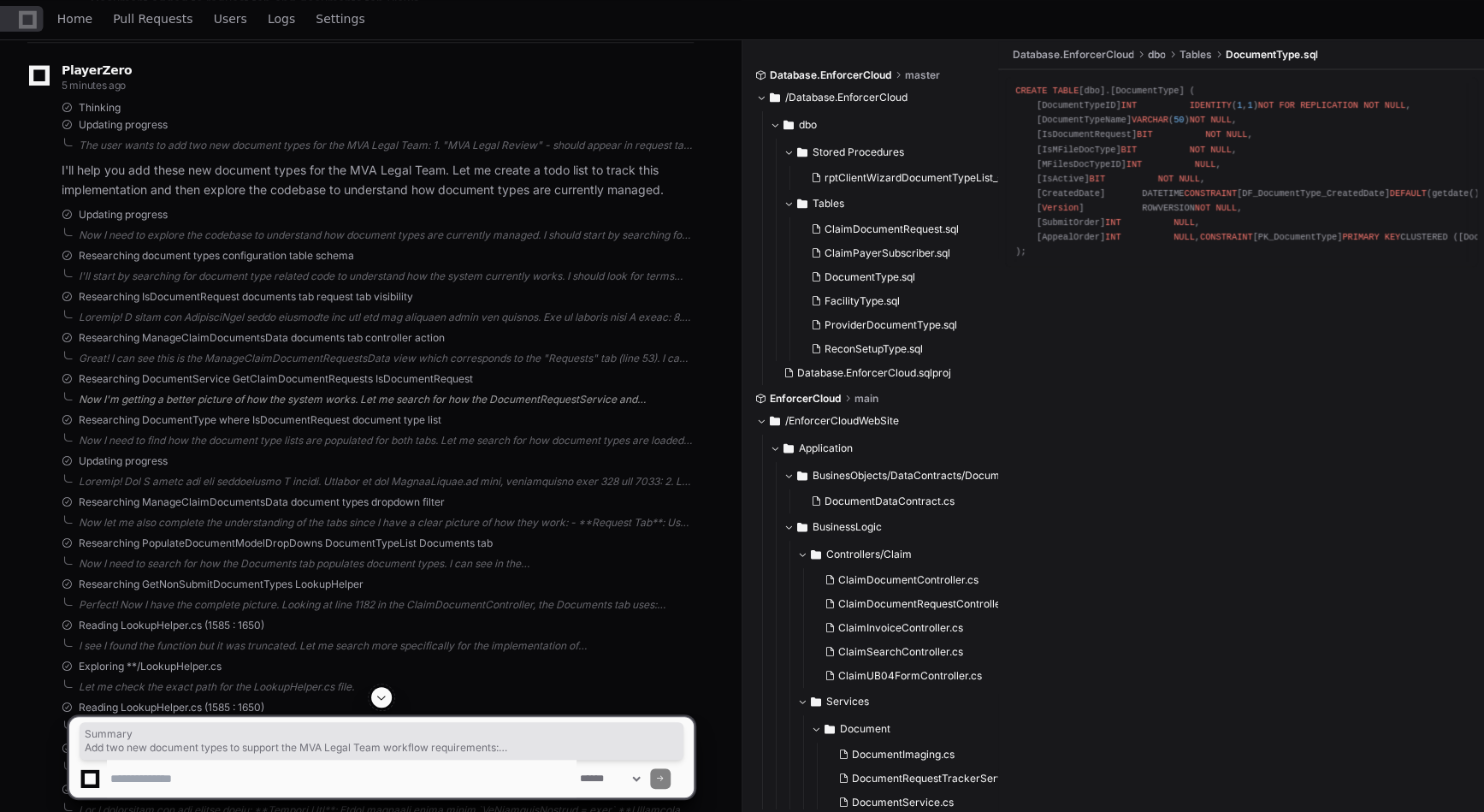
scroll to position [0, 0]
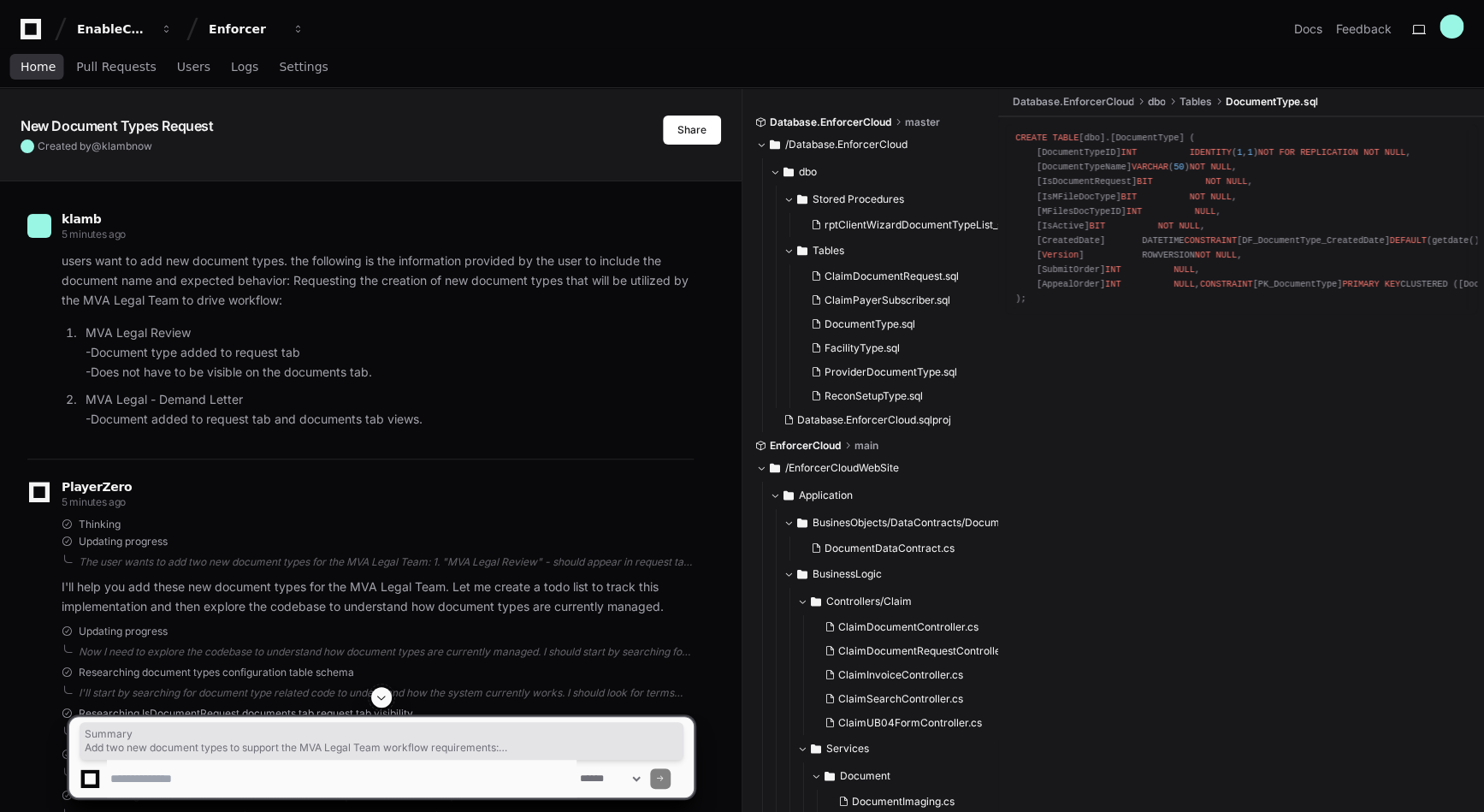
click at [40, 68] on span "Home" at bounding box center [38, 67] width 35 height 10
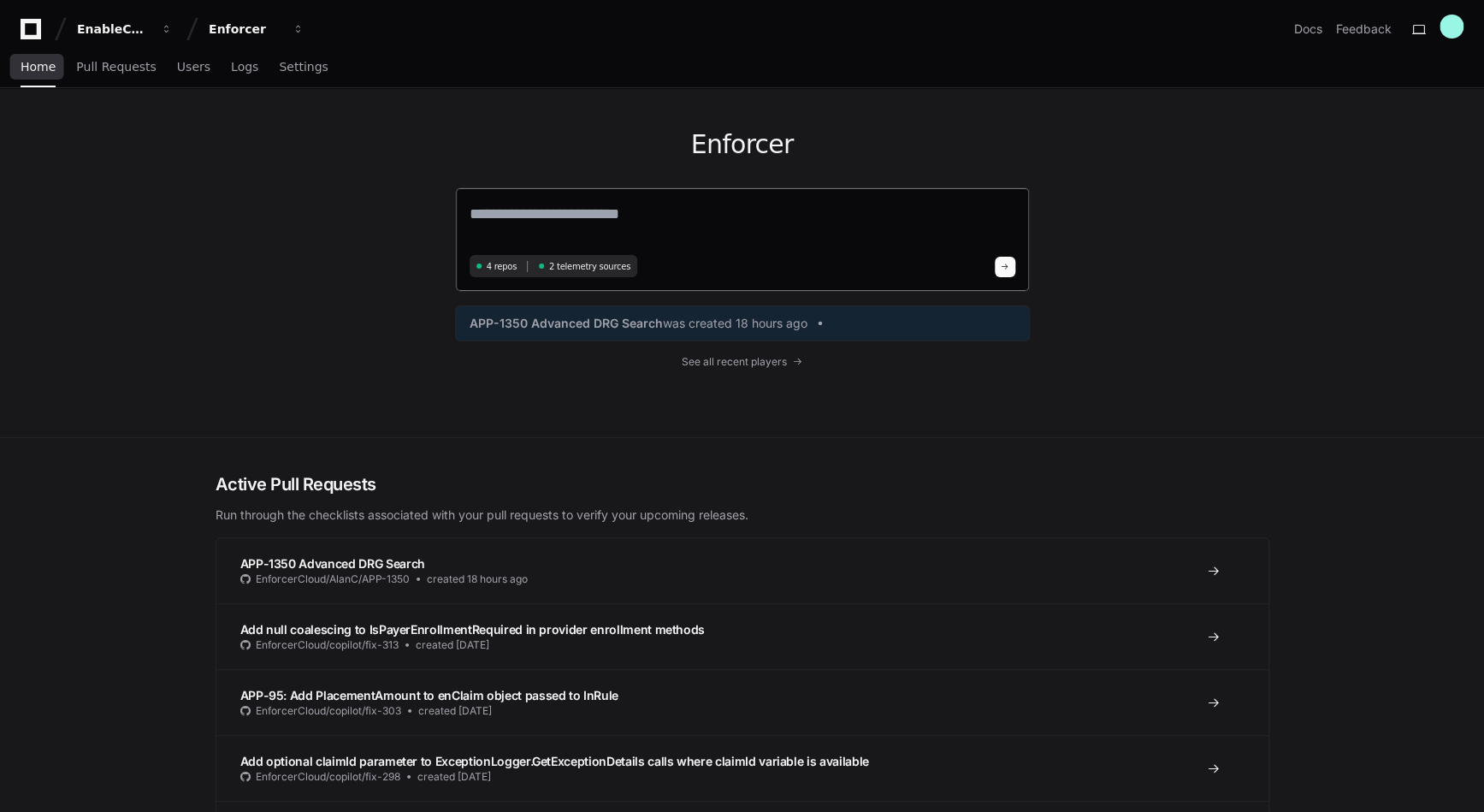
click at [580, 208] on textarea at bounding box center [742, 225] width 546 height 48
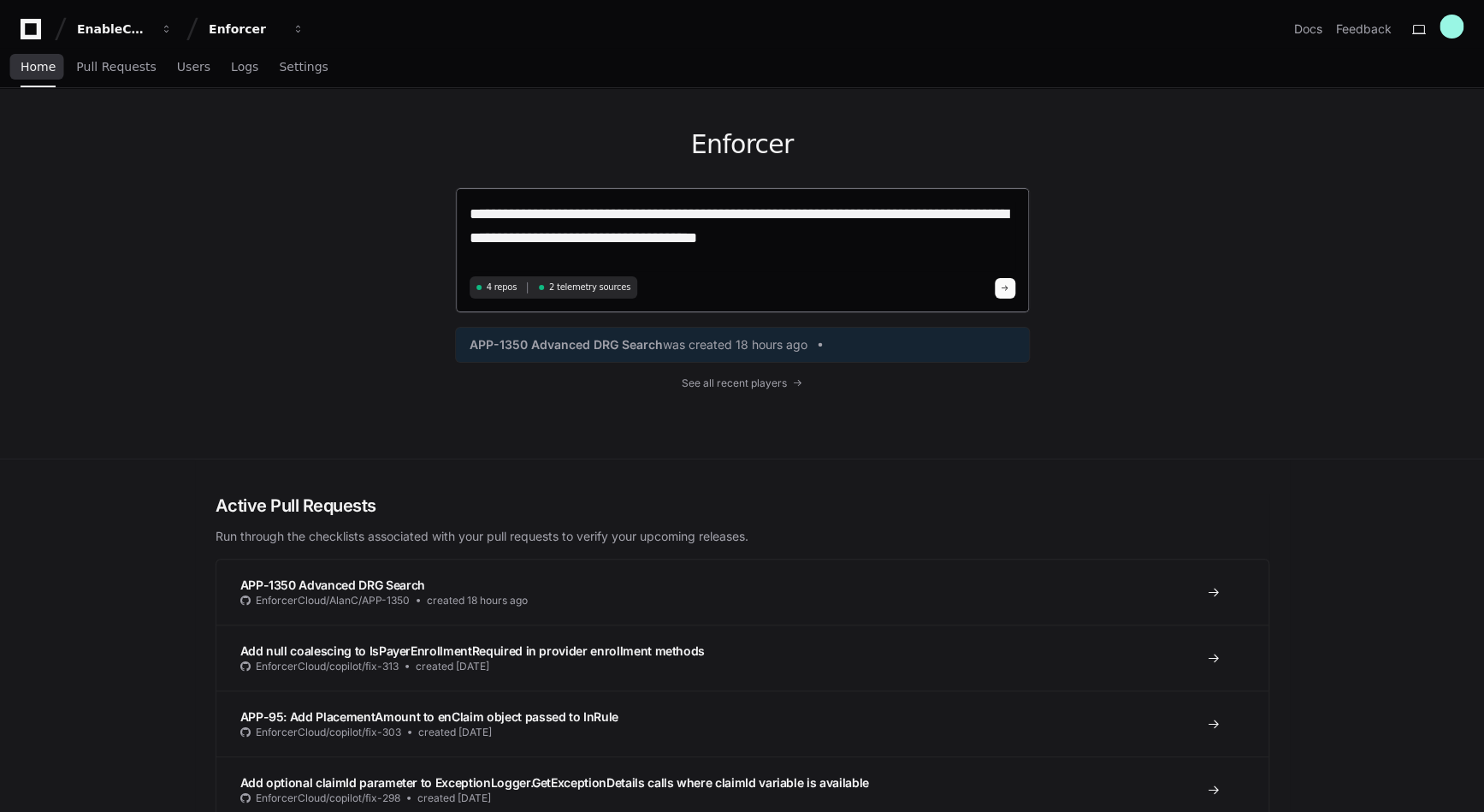
paste textarea "**********"
type textarea "**********"
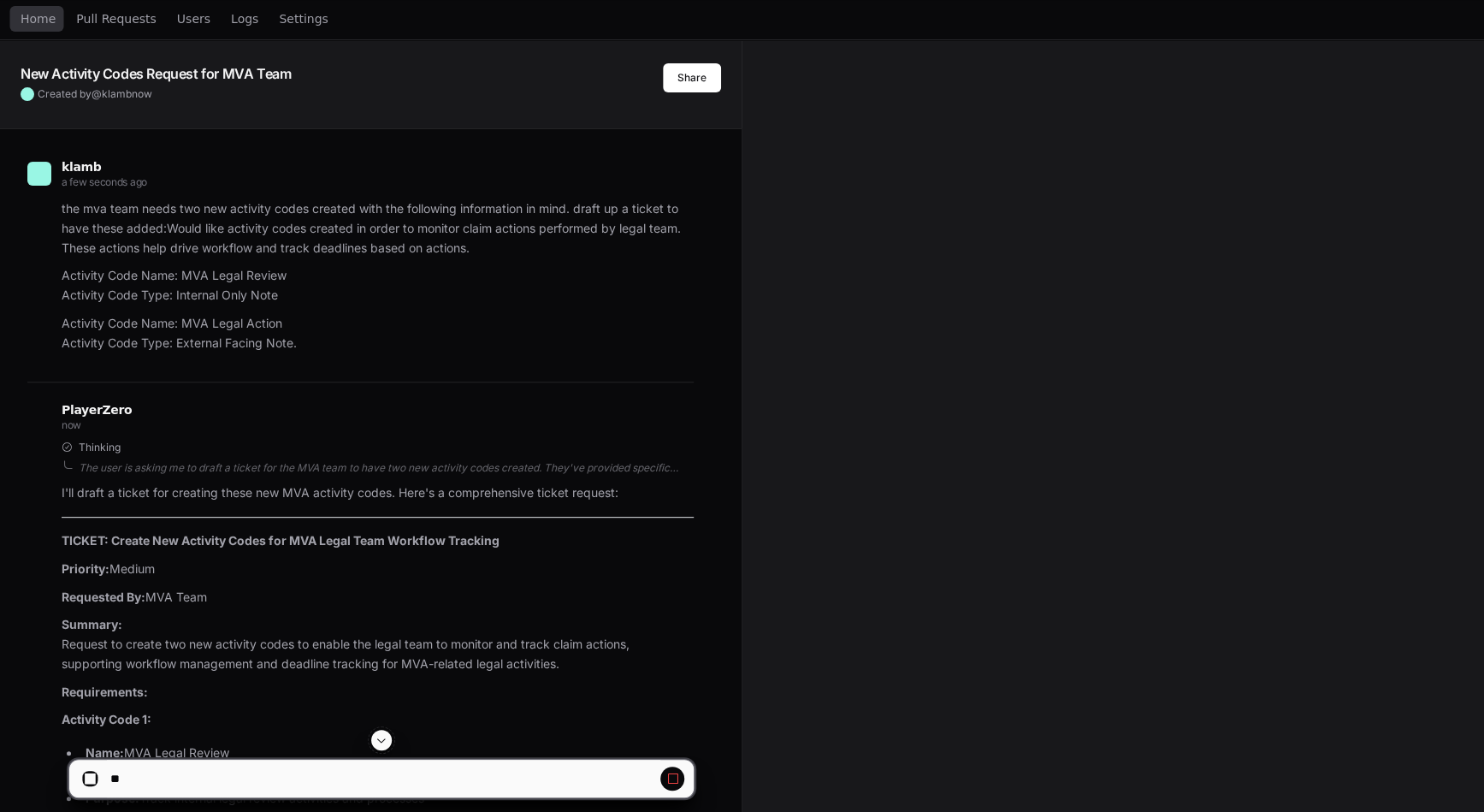
scroll to position [77, 0]
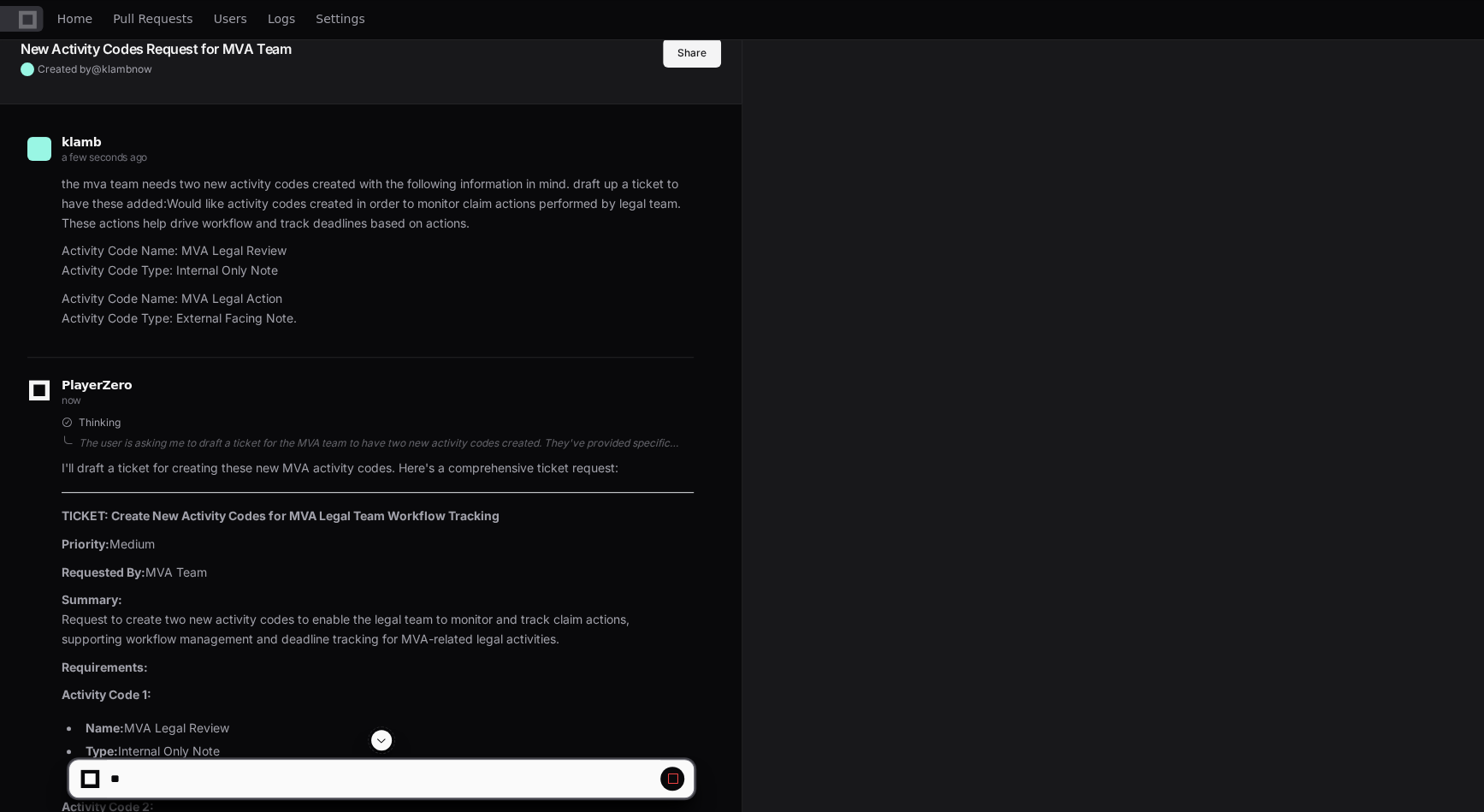
click at [691, 44] on button "Share" at bounding box center [692, 52] width 58 height 29
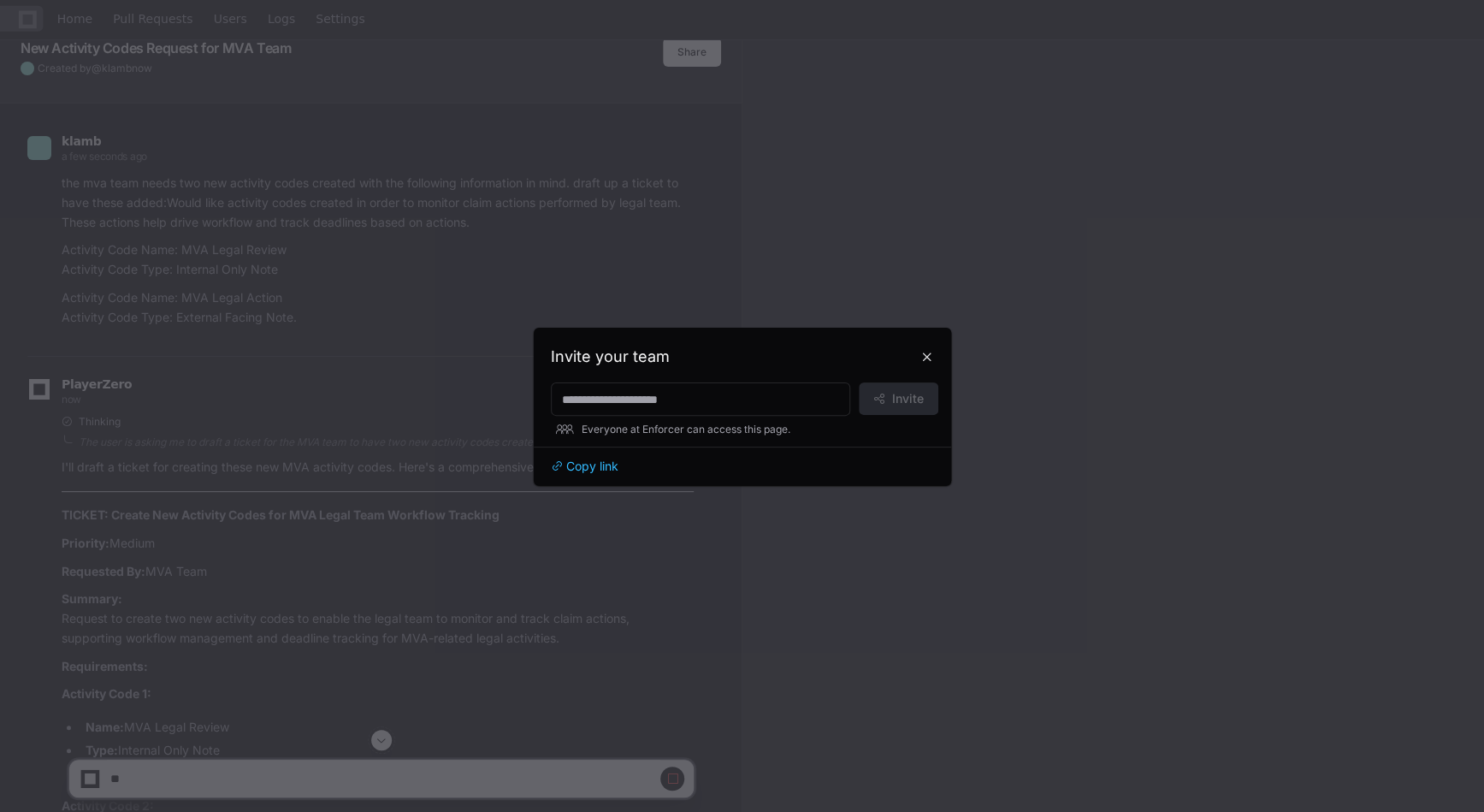
scroll to position [0, 0]
click at [592, 462] on span "Copy link" at bounding box center [592, 467] width 52 height 17
click at [927, 359] on button at bounding box center [927, 356] width 27 height 27
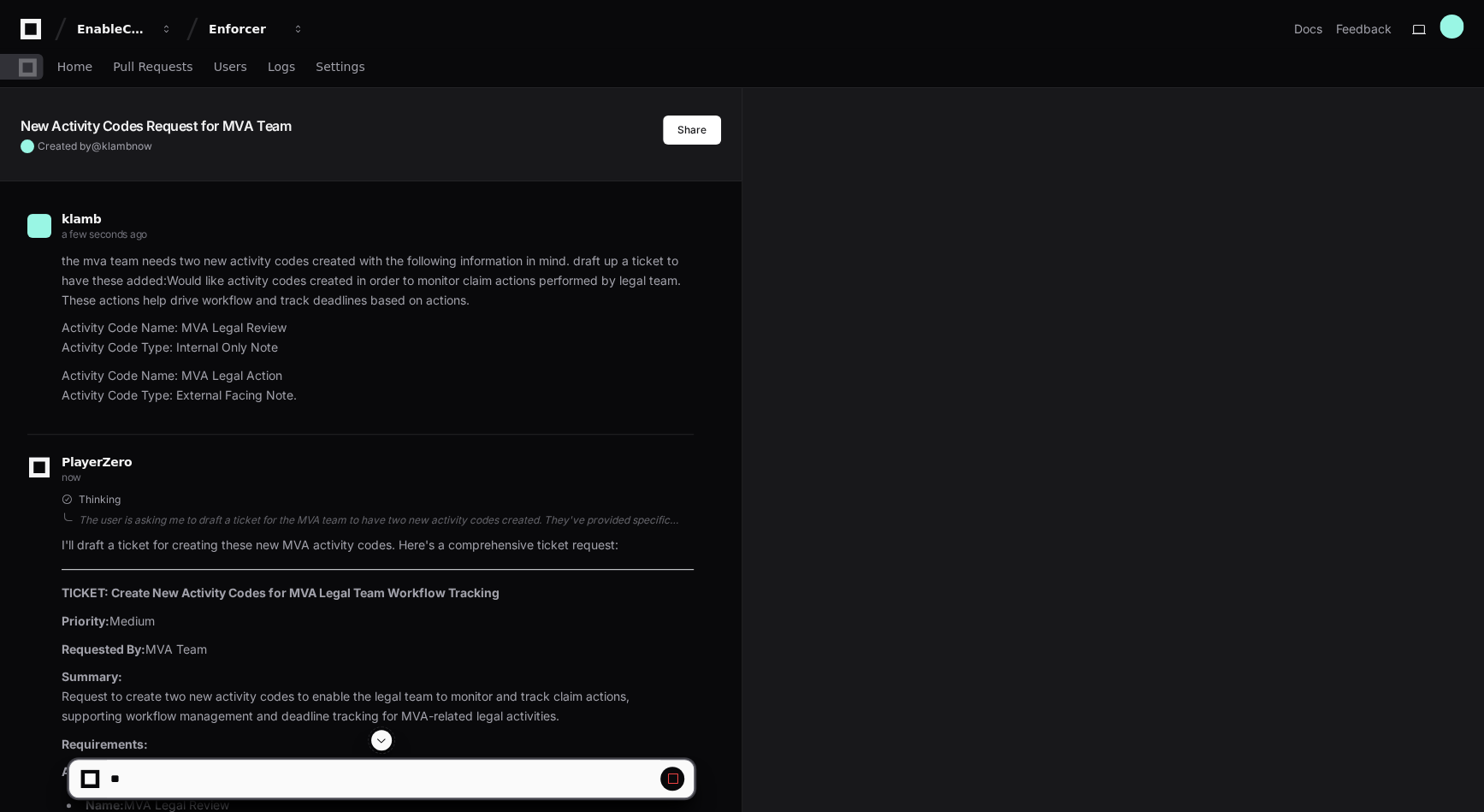
scroll to position [77, 0]
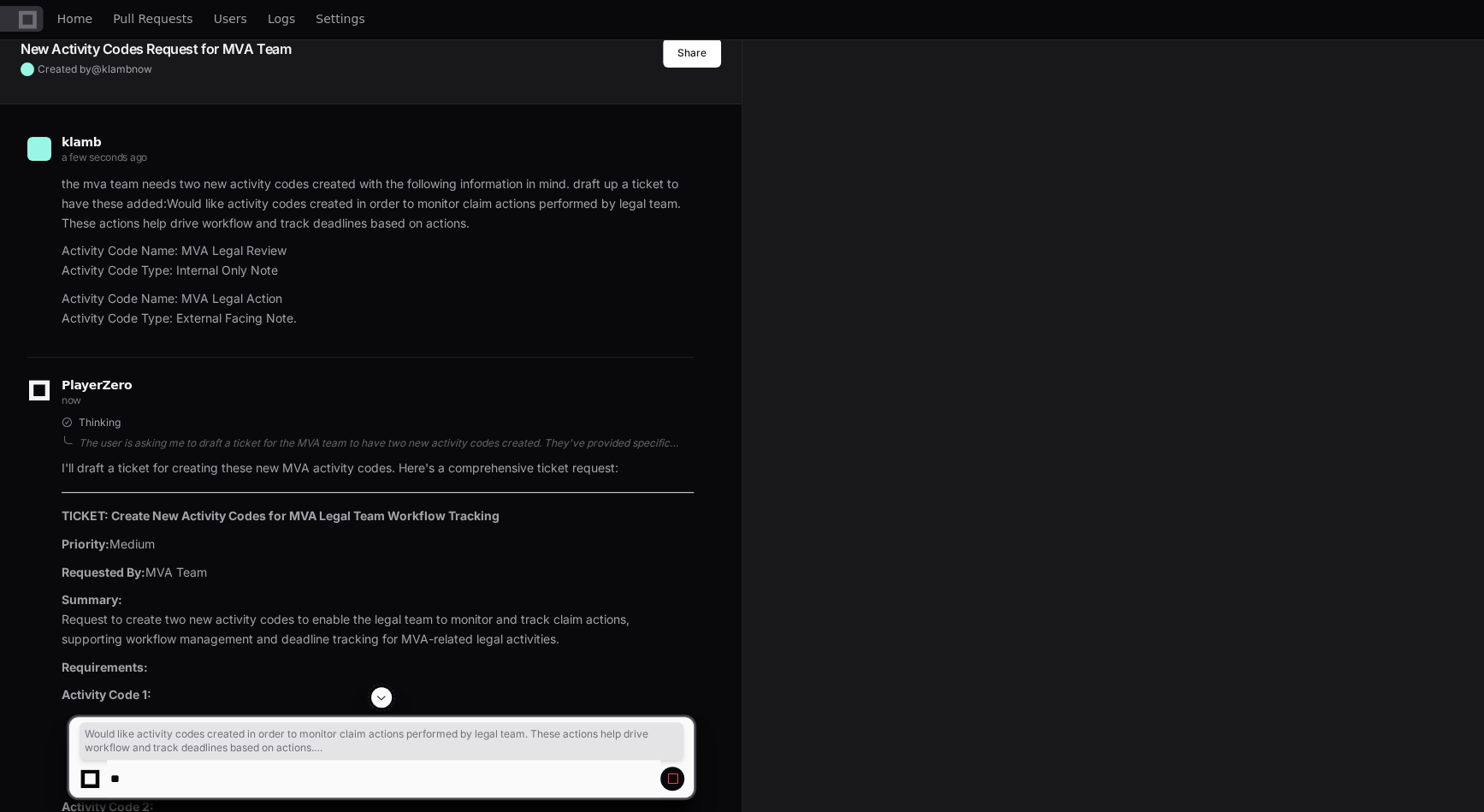
drag, startPoint x: 167, startPoint y: 204, endPoint x: 311, endPoint y: 317, distance: 183.0
click at [311, 317] on article "the mva team needs two new activity codes created with the following informatio…" at bounding box center [378, 251] width 633 height 154
copy article "Would like activity codes created in order to monitor claim actions performed b…"
click at [705, 55] on button "Share" at bounding box center [692, 52] width 58 height 29
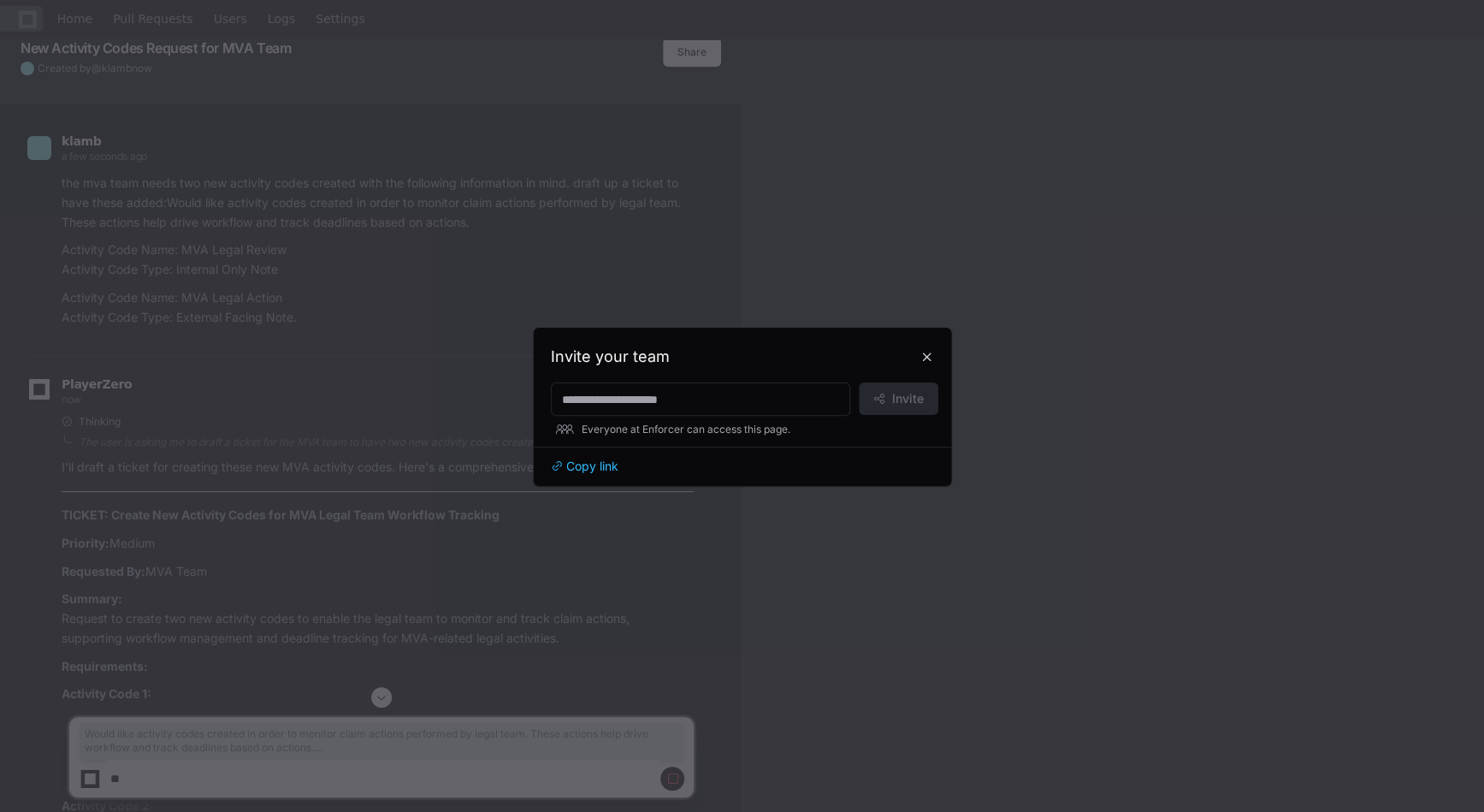
scroll to position [0, 0]
drag, startPoint x: 595, startPoint y: 467, endPoint x: 653, endPoint y: 488, distance: 61.7
click at [595, 467] on span "Copy link" at bounding box center [592, 467] width 52 height 17
click at [925, 361] on button at bounding box center [927, 356] width 27 height 27
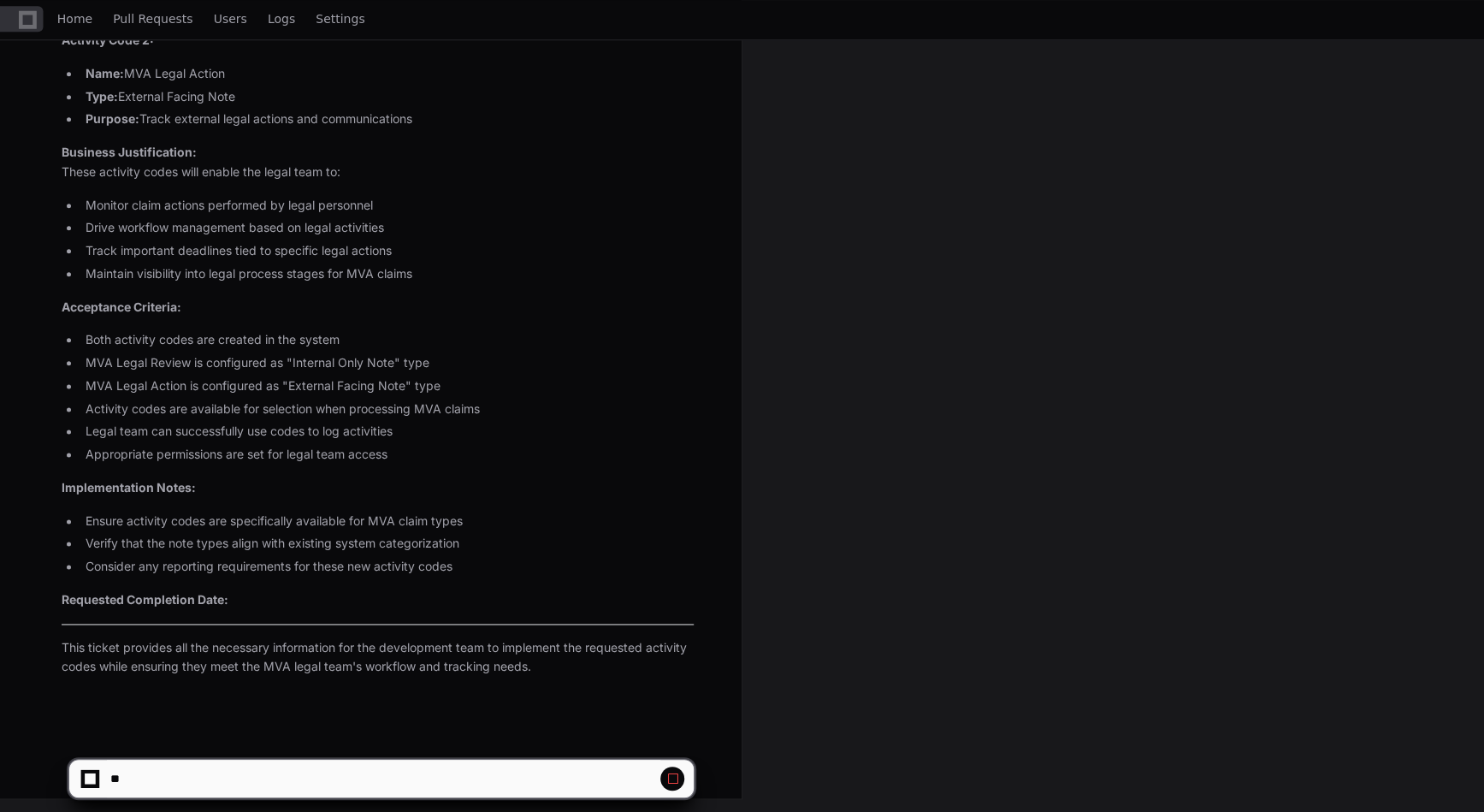
click at [432, 602] on p "Requested Completion Date:" at bounding box center [378, 600] width 633 height 20
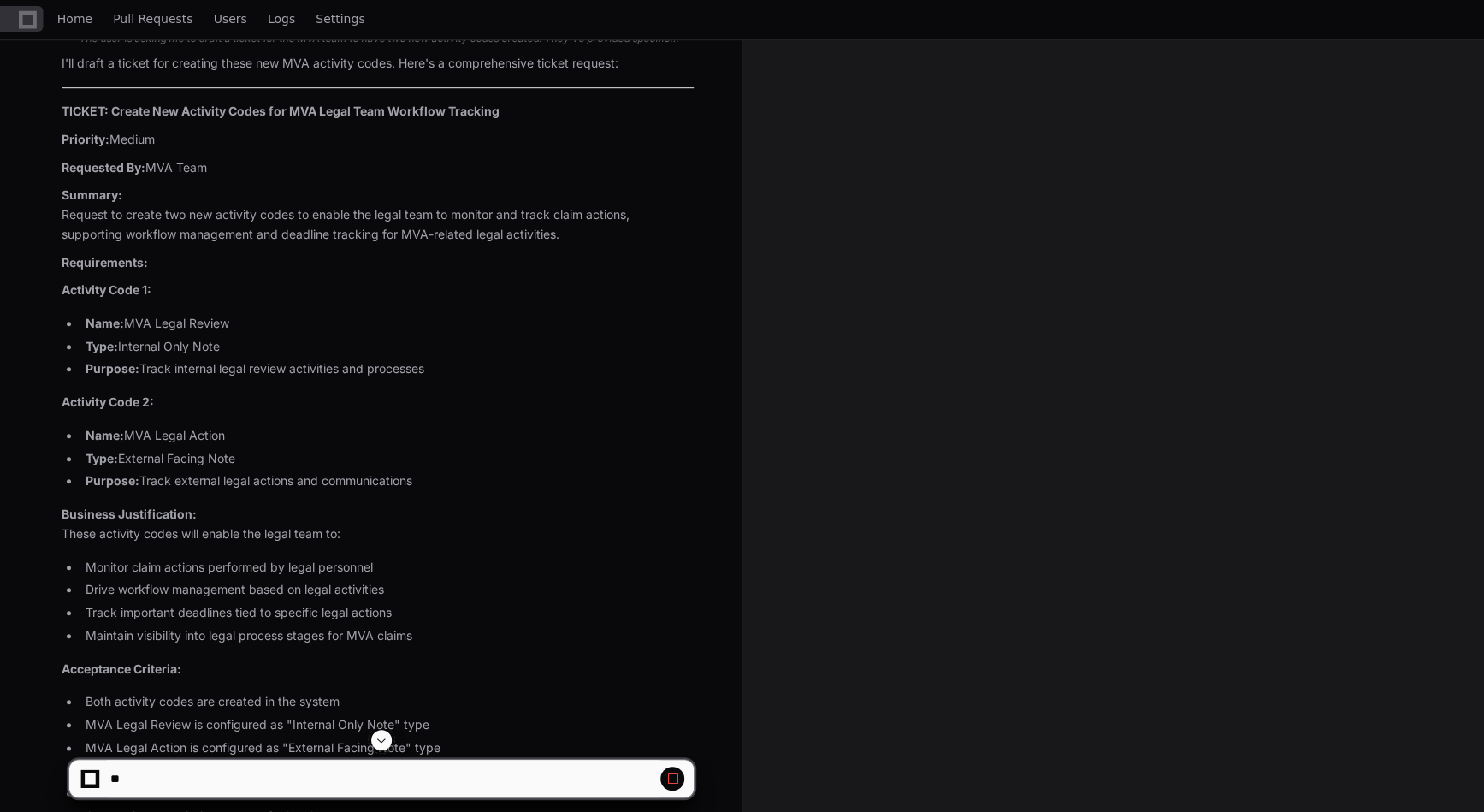
scroll to position [454, 0]
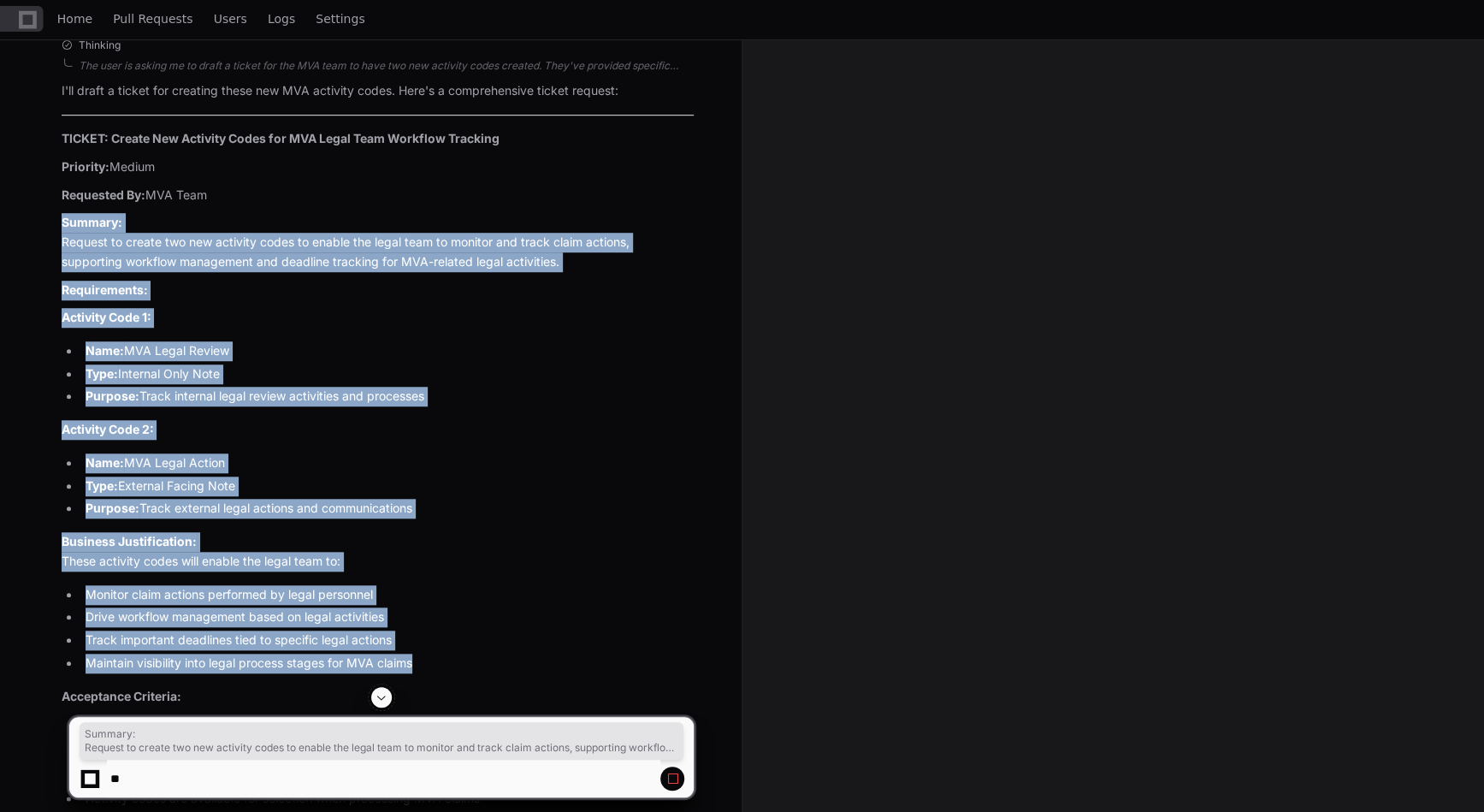
drag, startPoint x: 64, startPoint y: 220, endPoint x: 463, endPoint y: 658, distance: 592.5
click at [463, 658] on article "I'll draft a ticket for creating these new MVA activity codes. Here's a compreh…" at bounding box center [378, 573] width 633 height 985
copy article "Summary: Request to create two new activity codes to enable the legal team to m…"
click at [65, 22] on span "Home" at bounding box center [75, 19] width 35 height 10
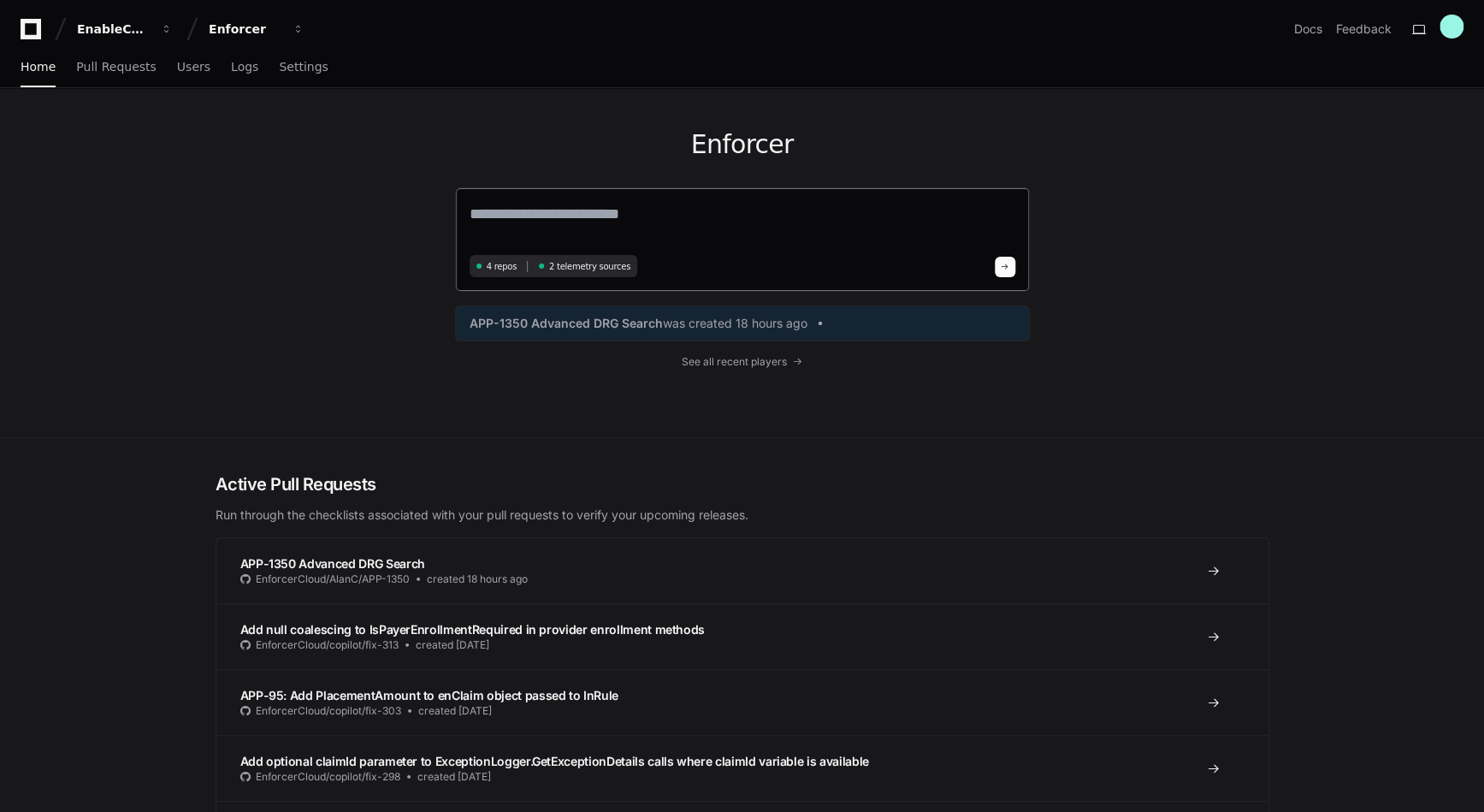
click at [674, 215] on textarea at bounding box center [742, 225] width 546 height 48
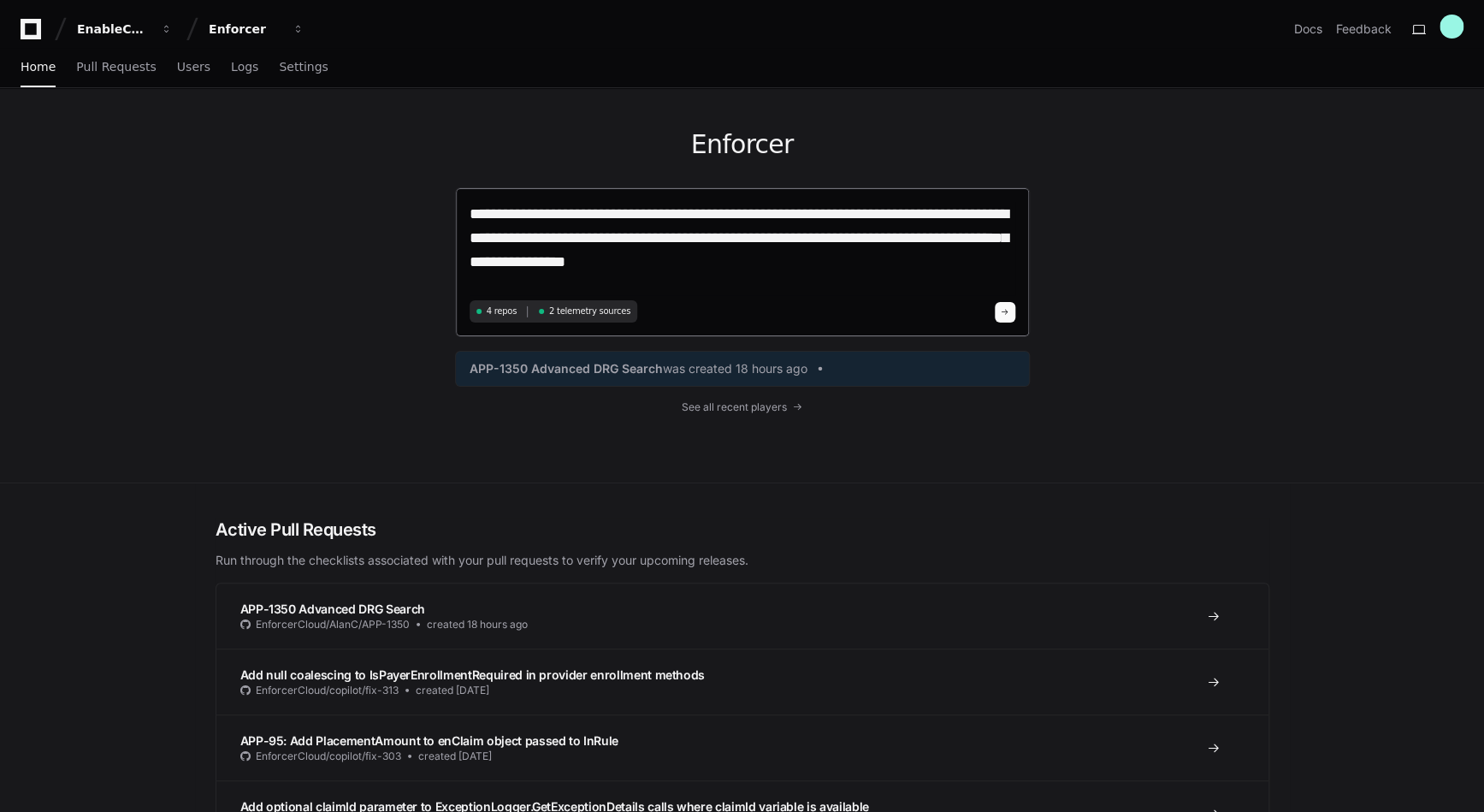
type textarea "**********"
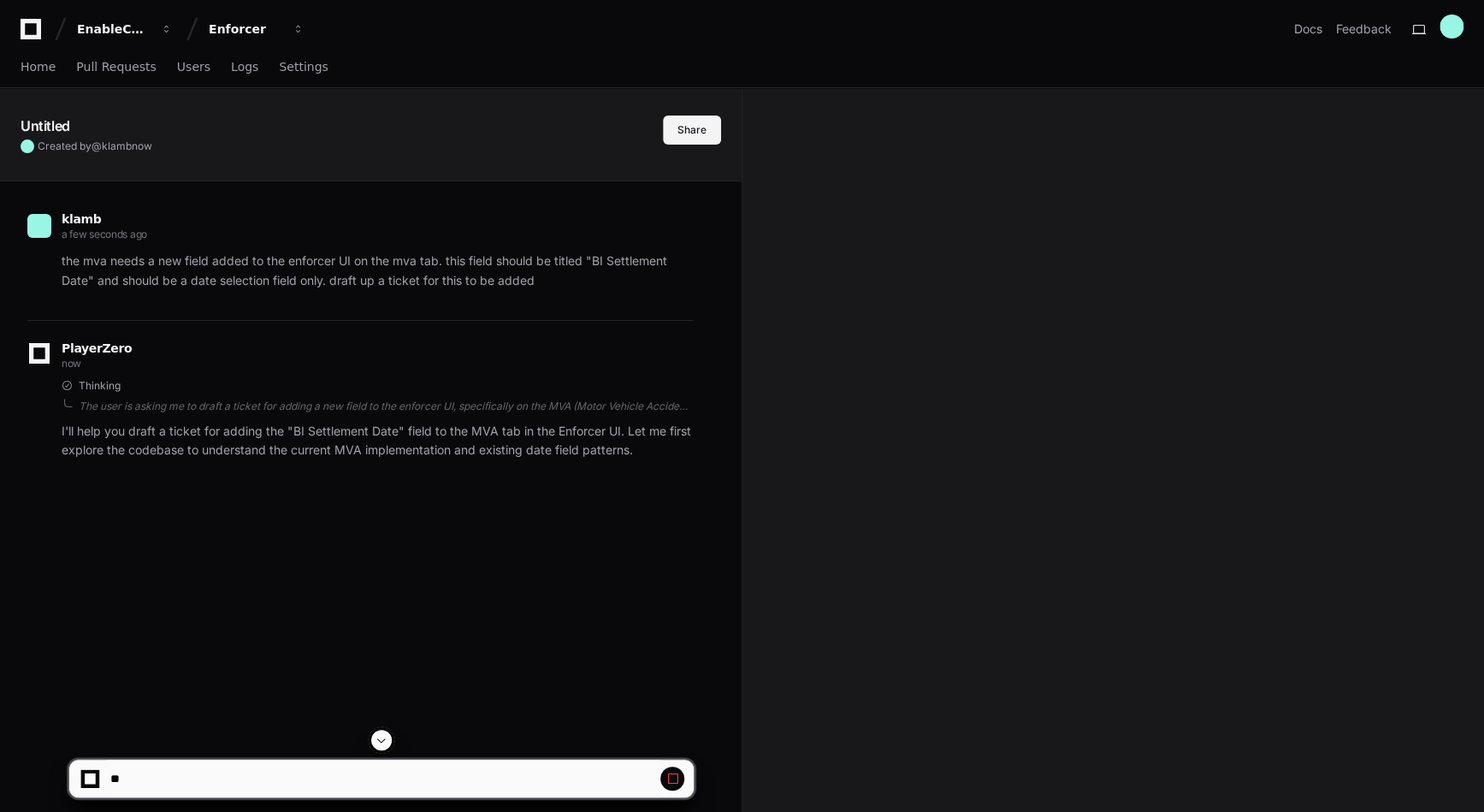
click at [700, 136] on button "Share" at bounding box center [692, 129] width 58 height 29
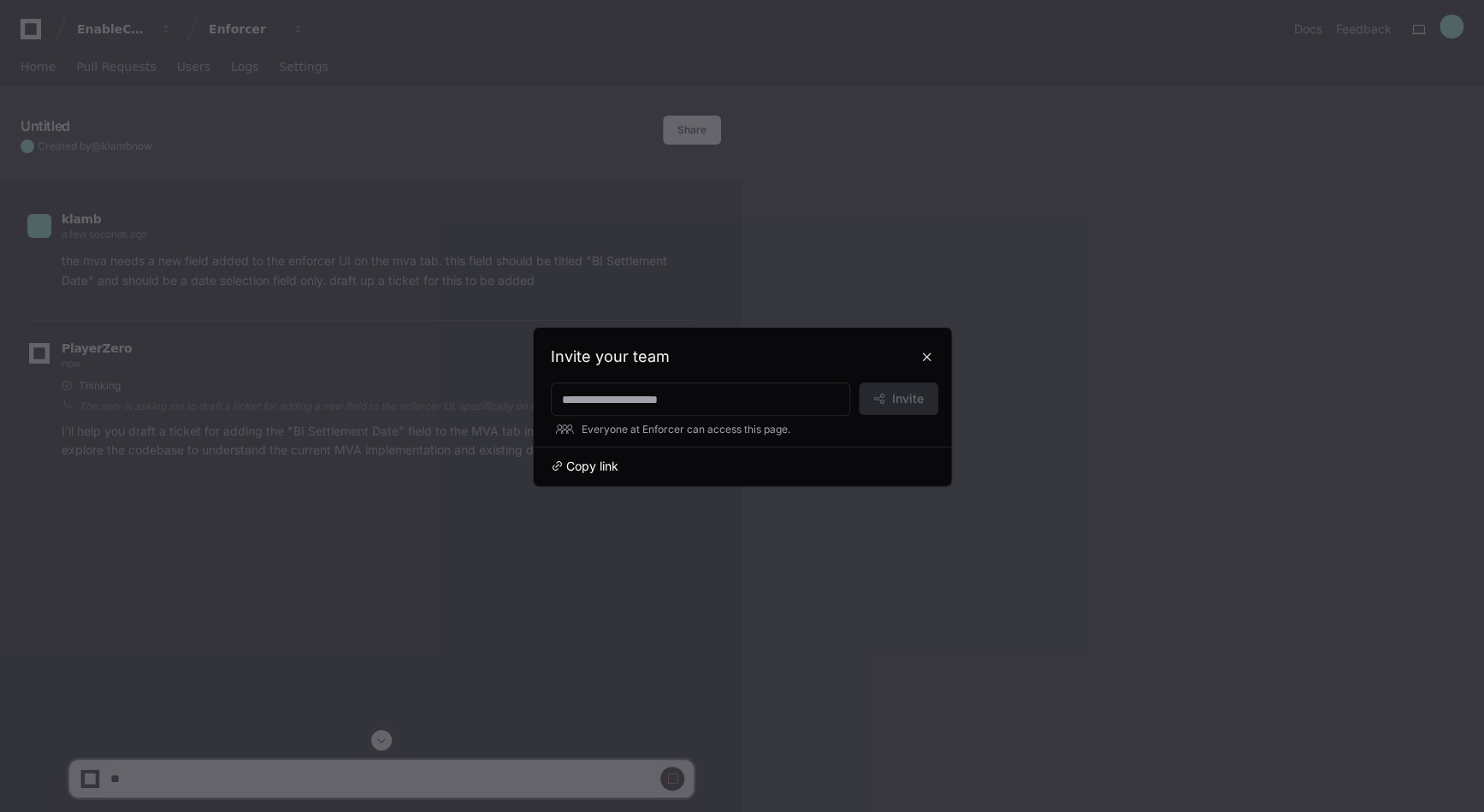
click at [577, 462] on span "Copy link" at bounding box center [592, 467] width 52 height 17
click at [928, 354] on button at bounding box center [927, 356] width 27 height 27
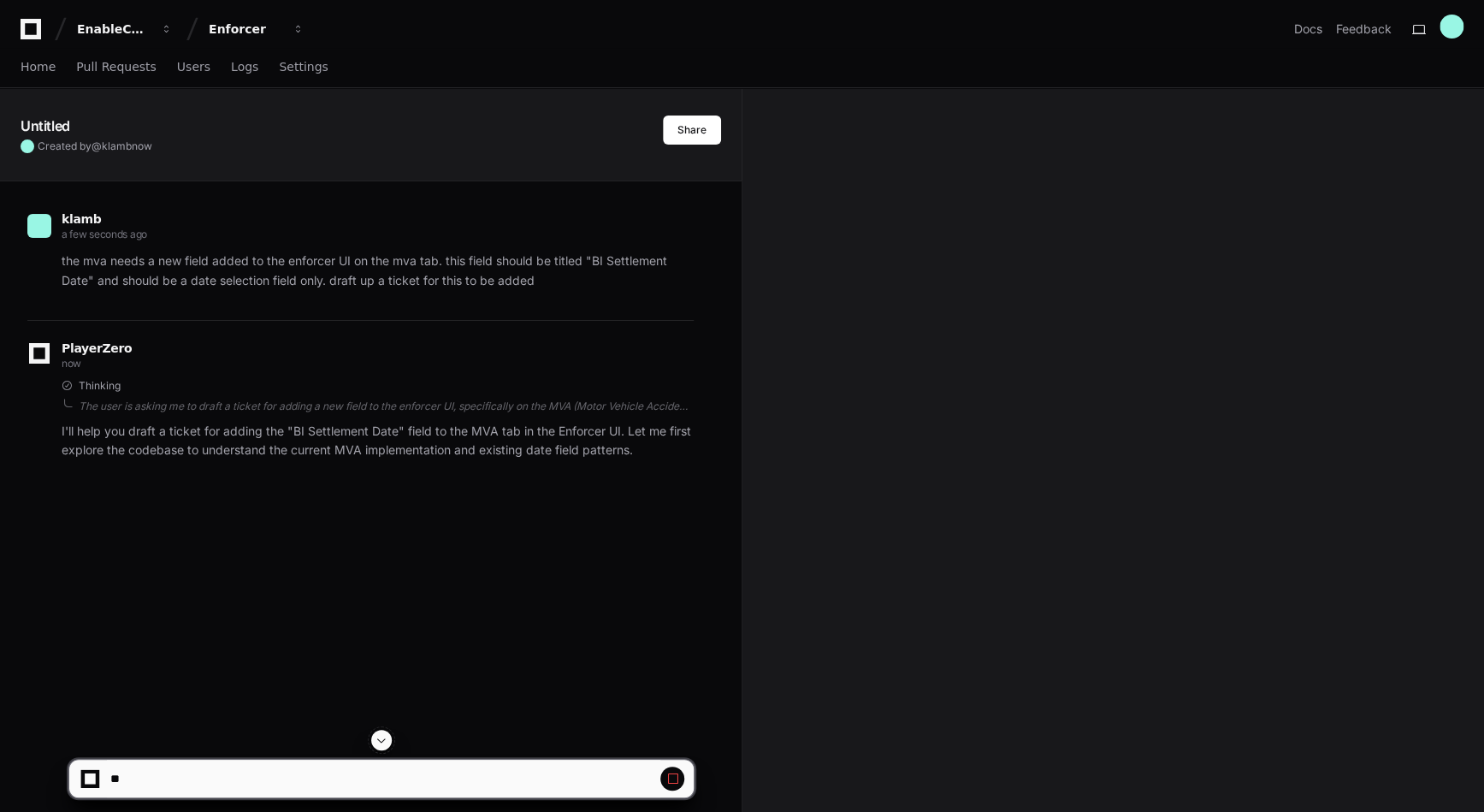
click at [726, 130] on div "Untitled Created by @ klamb now Share" at bounding box center [371, 120] width 742 height 65
click at [703, 135] on button "Share" at bounding box center [692, 129] width 58 height 29
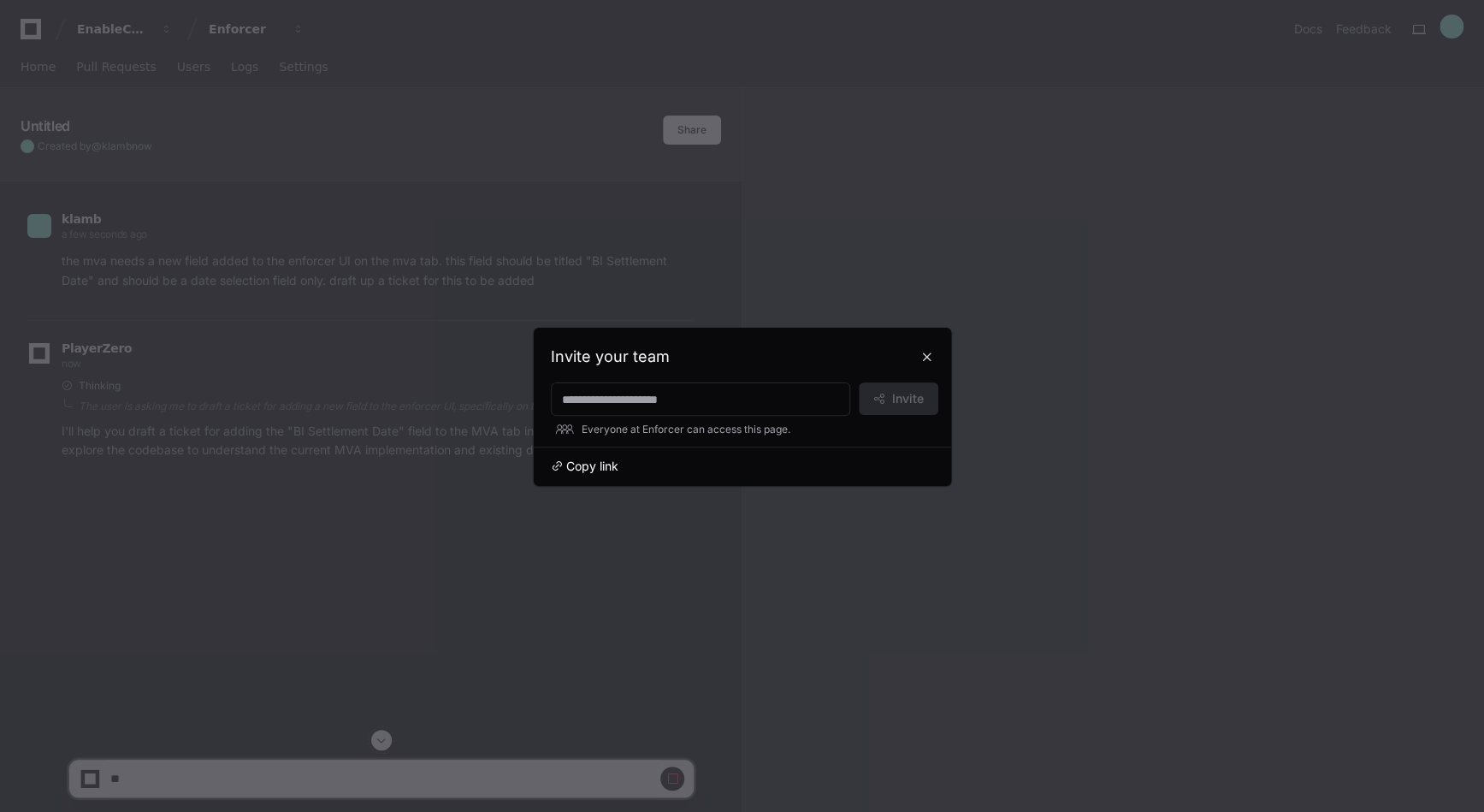
click at [591, 464] on span "Copy link" at bounding box center [592, 467] width 52 height 17
click at [929, 358] on button at bounding box center [927, 356] width 27 height 27
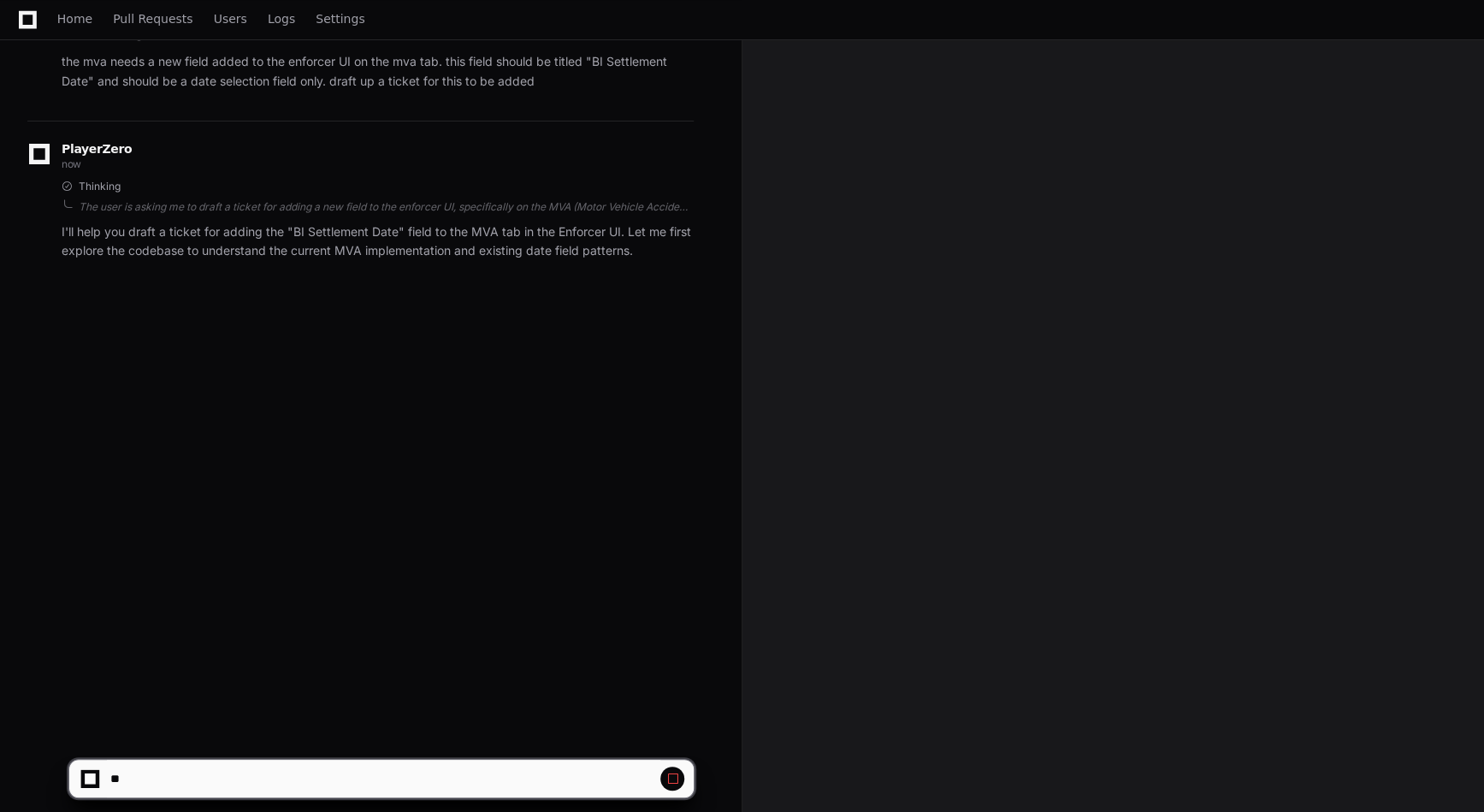
scroll to position [121, 0]
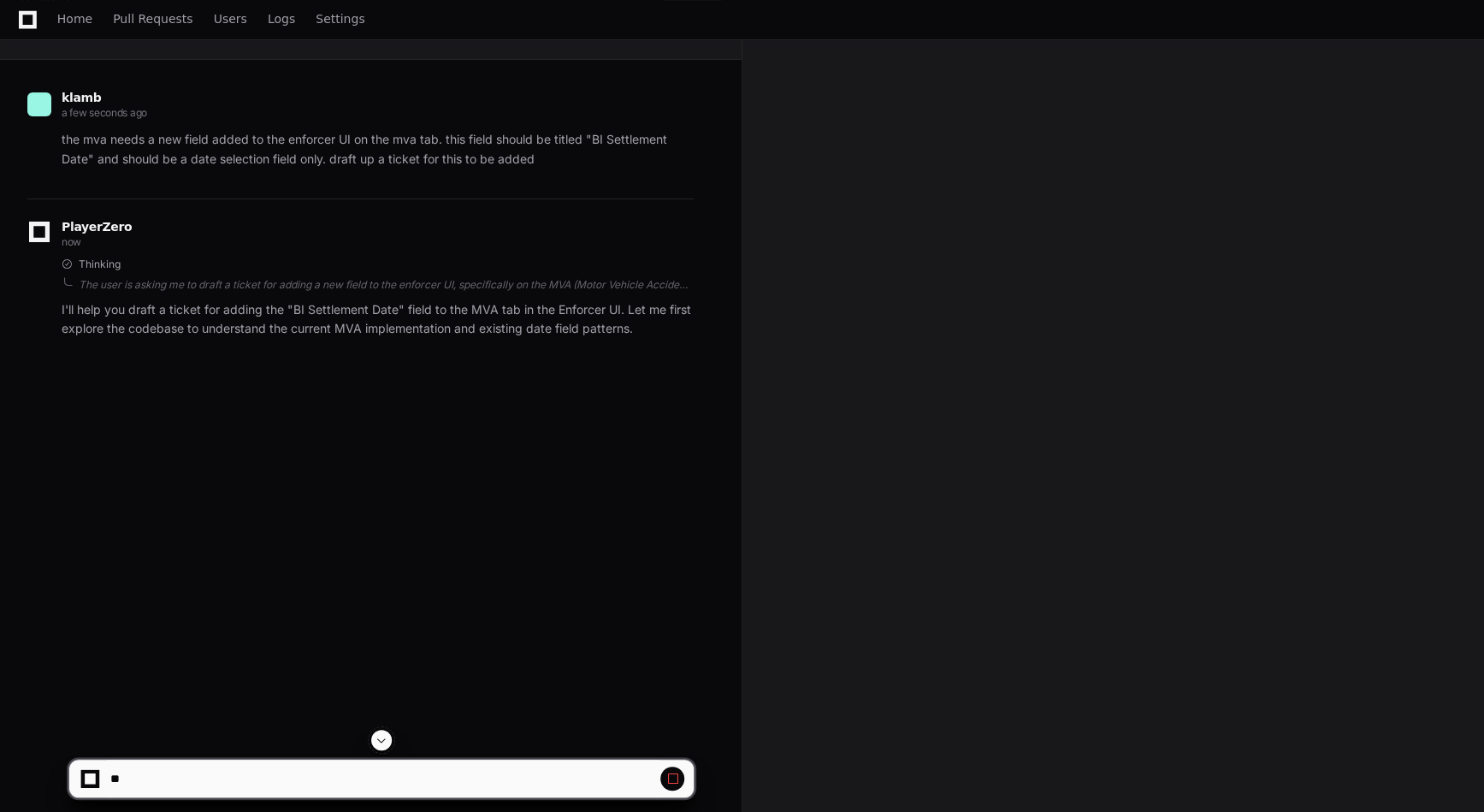
click at [421, 373] on div "klamb a few seconds ago the mva needs a new field added to the enforcer UI on t…" at bounding box center [371, 219] width 701 height 318
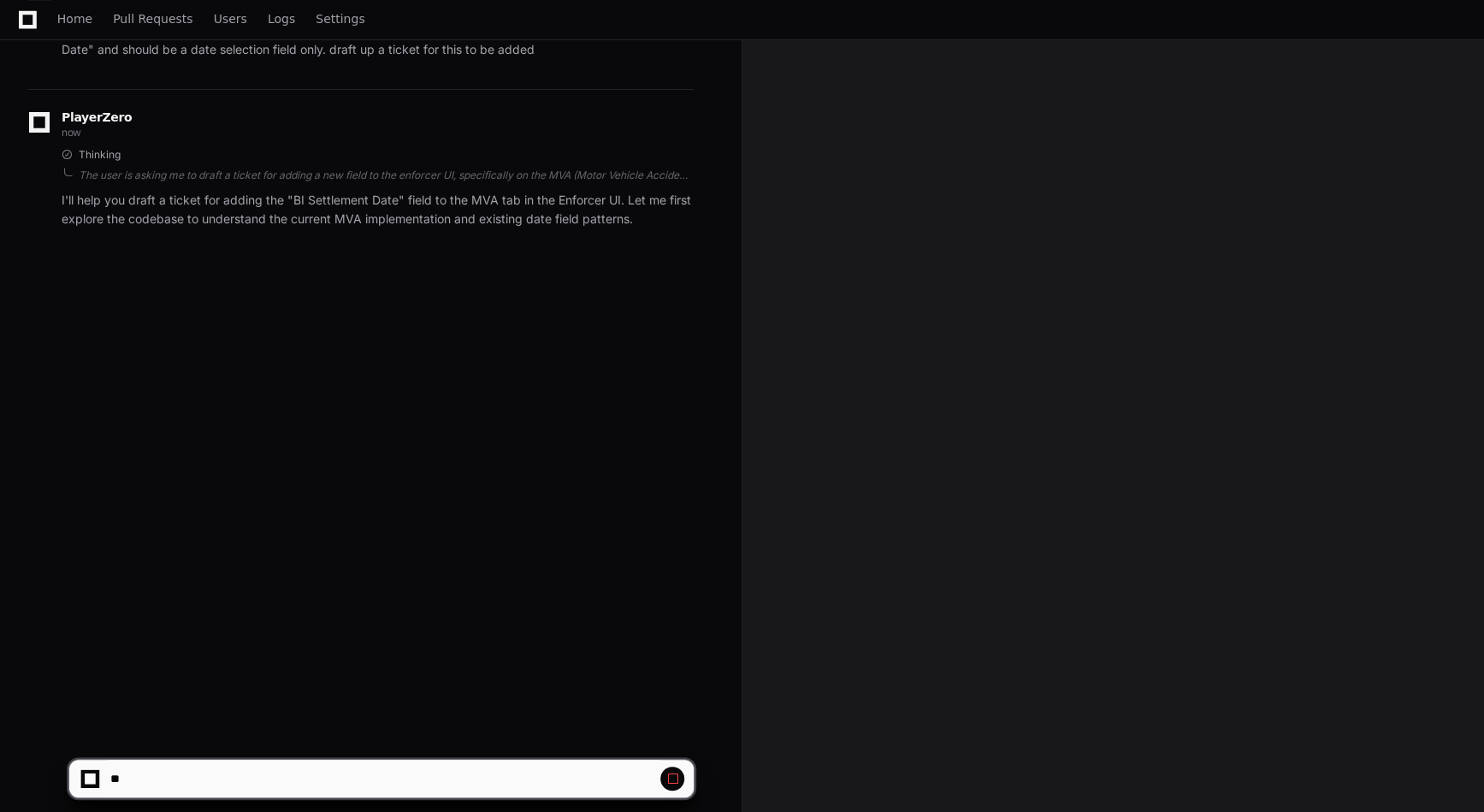
scroll to position [277, 0]
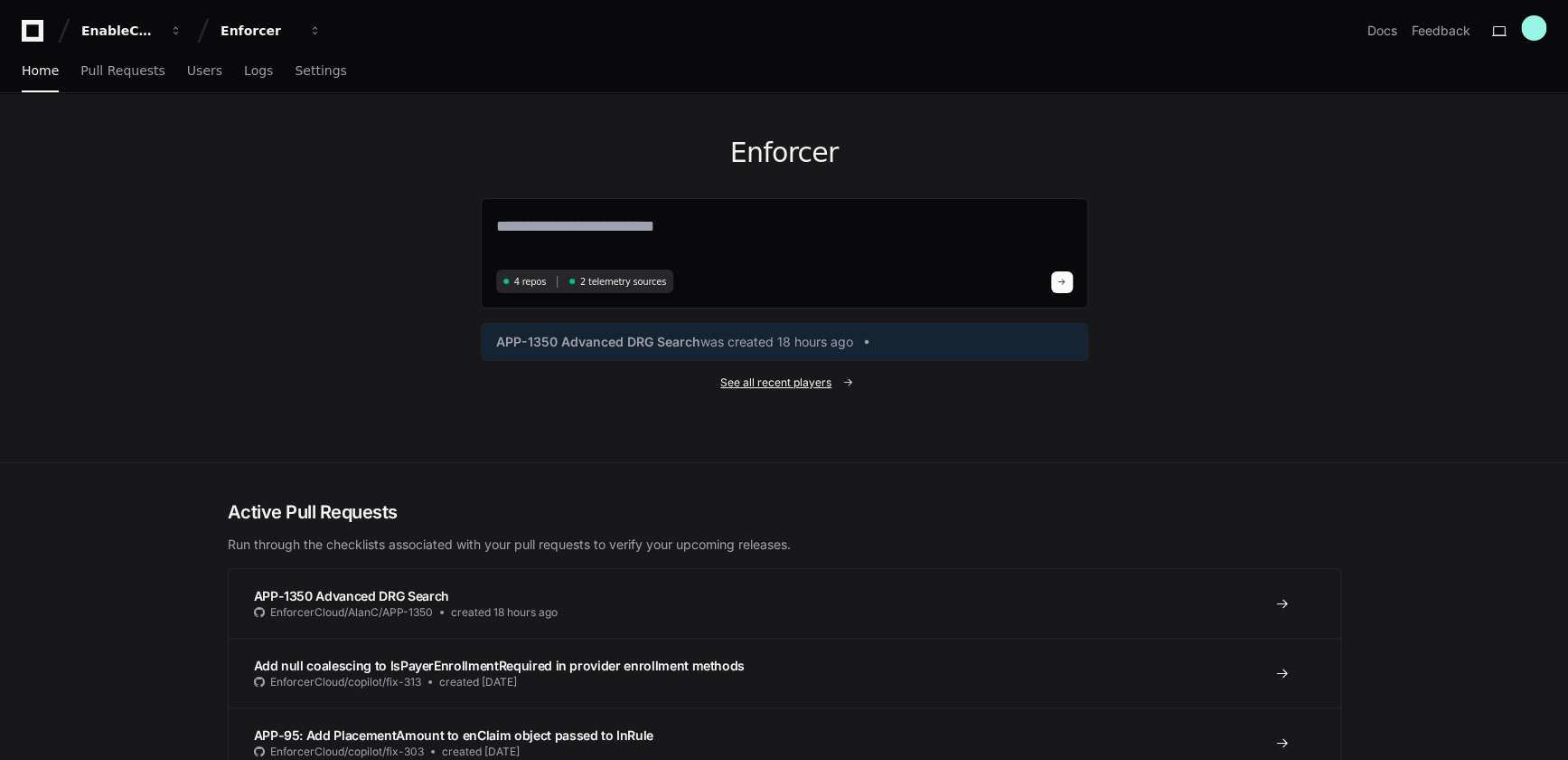
click at [750, 380] on span "See all recent players" at bounding box center [775, 383] width 112 height 15
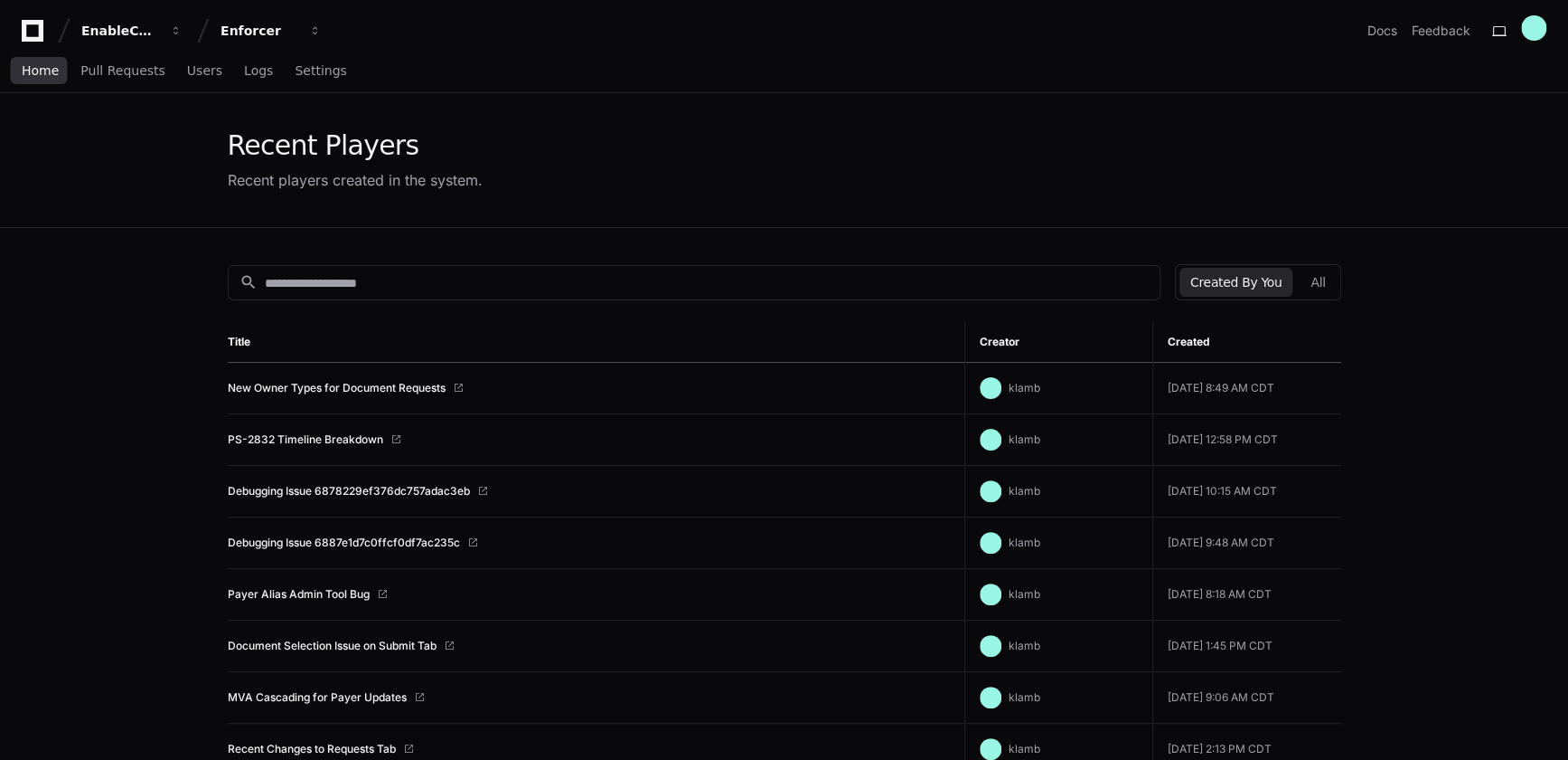
click at [22, 69] on span "Home" at bounding box center [41, 71] width 37 height 11
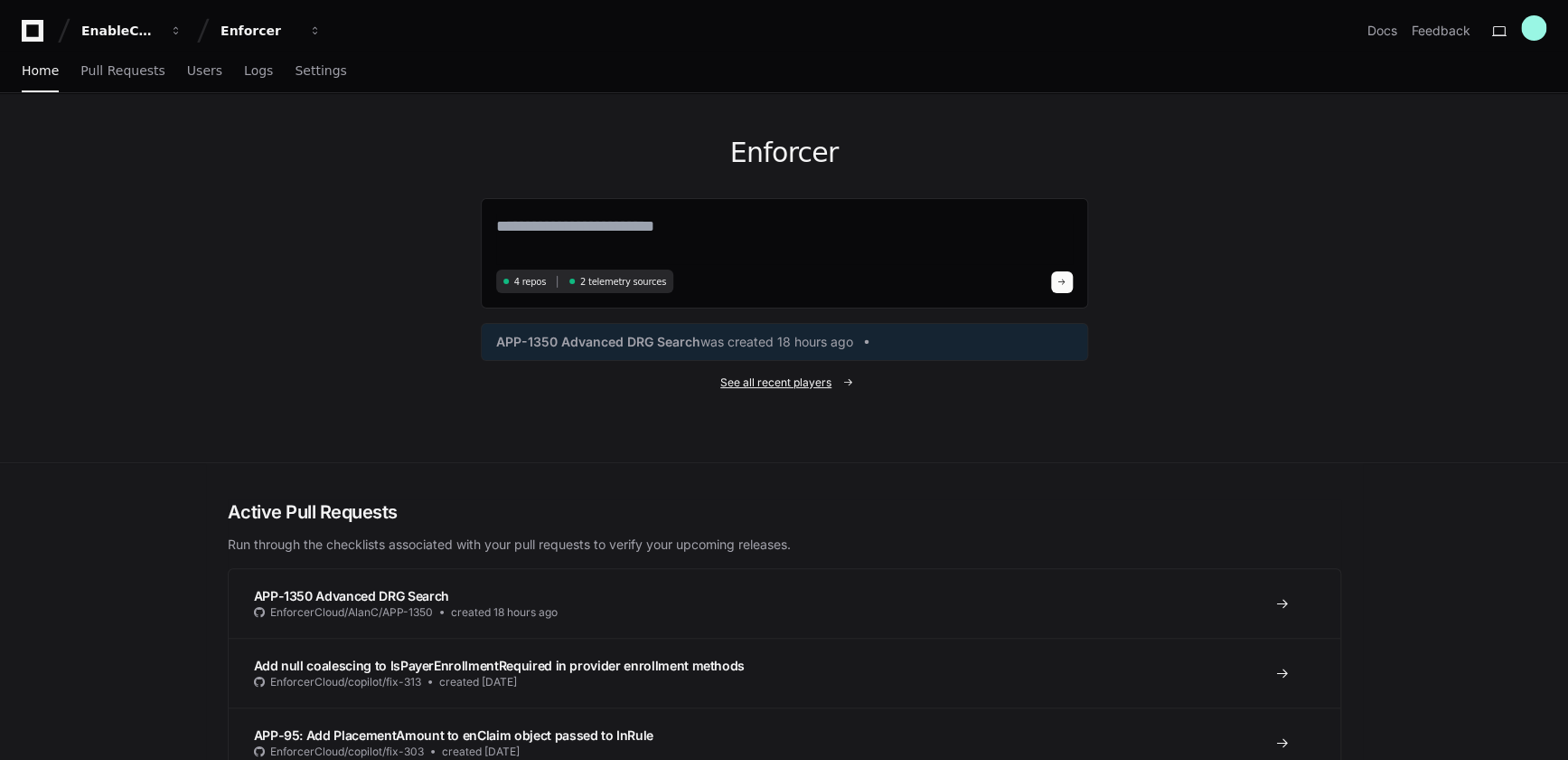
click at [772, 389] on span "See all recent players" at bounding box center [775, 383] width 112 height 15
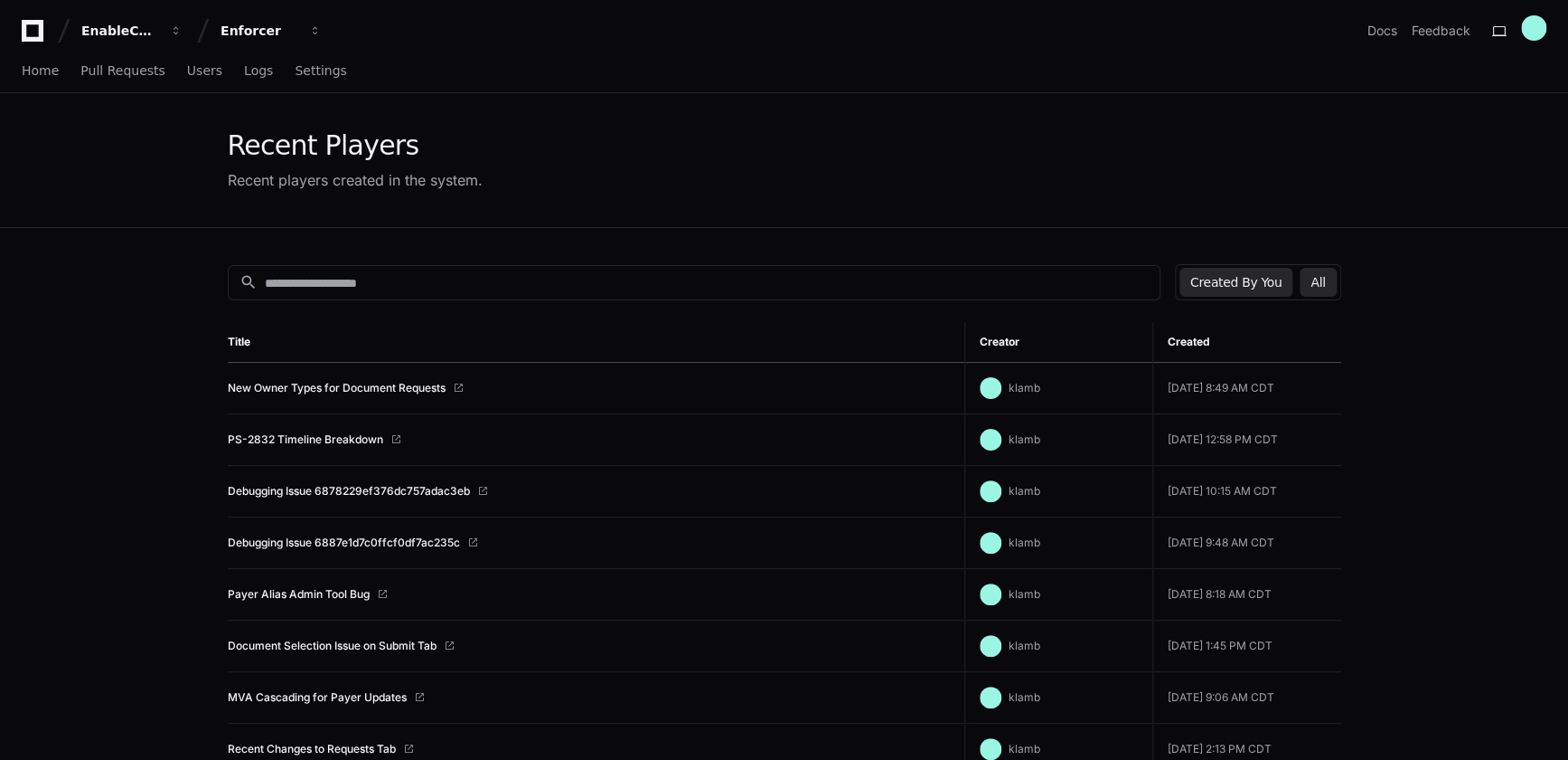
click at [1309, 286] on button "All" at bounding box center [1317, 281] width 36 height 29
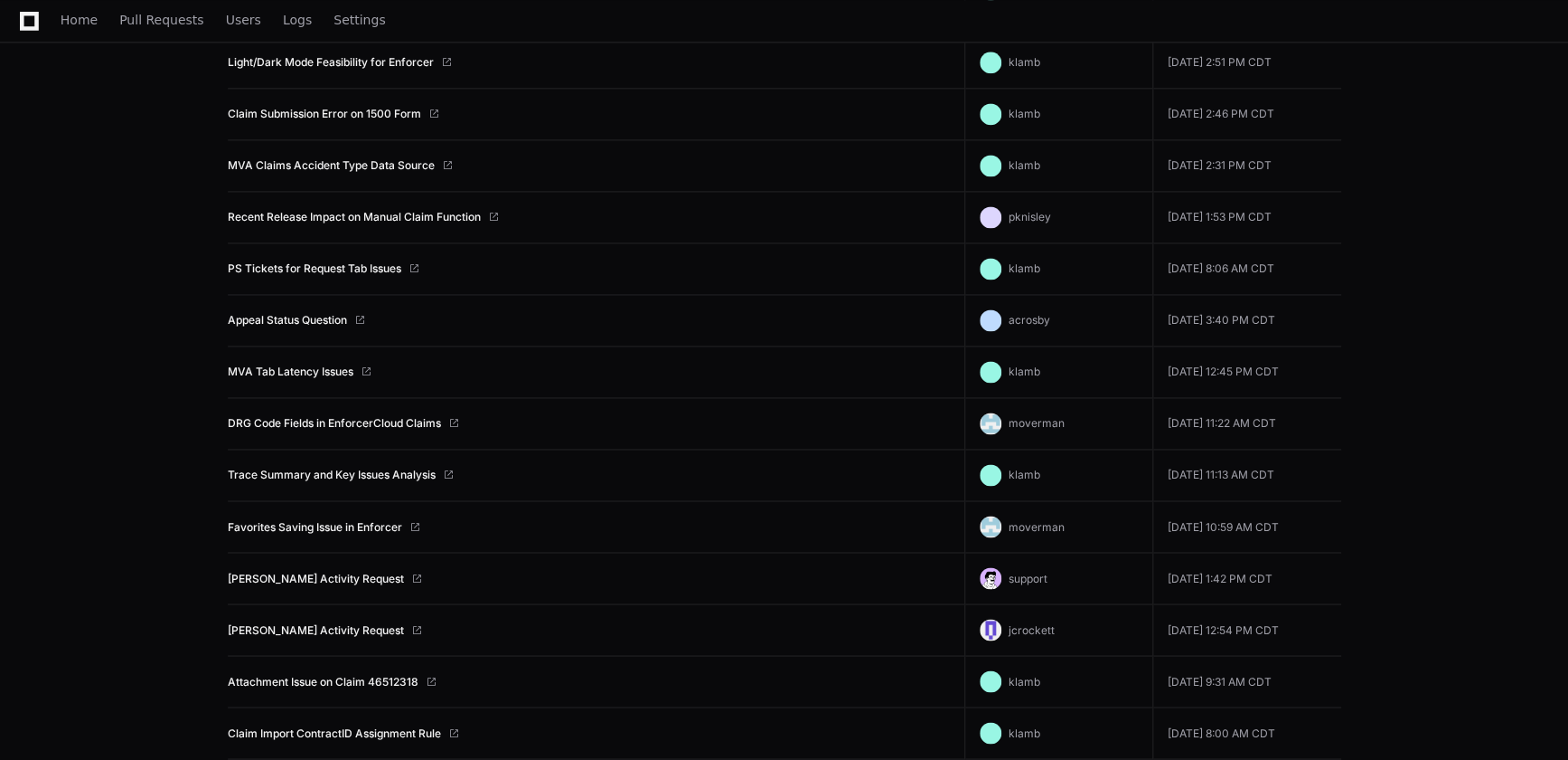
scroll to position [1232, 0]
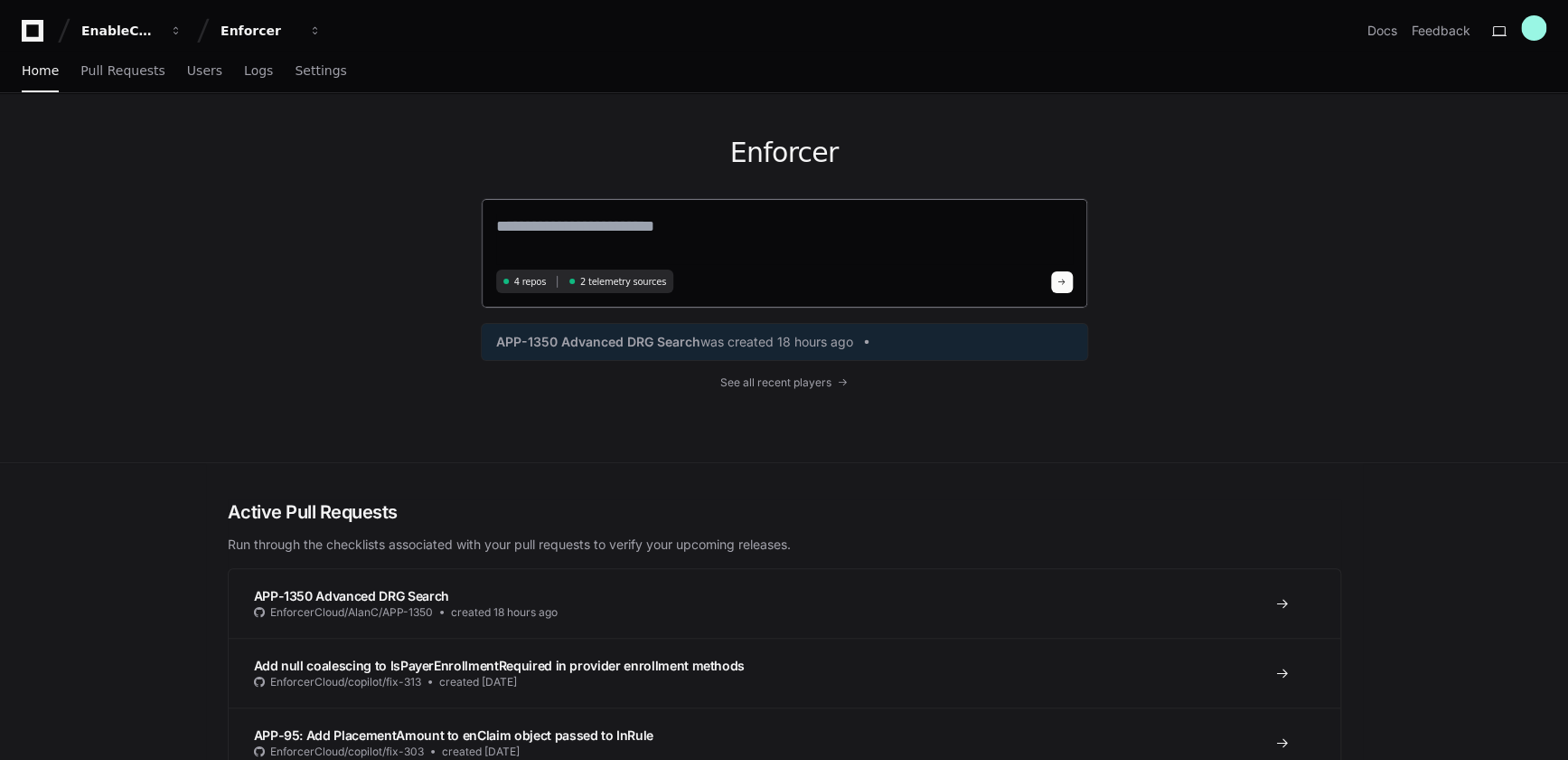
click at [585, 237] on textarea at bounding box center [784, 238] width 577 height 51
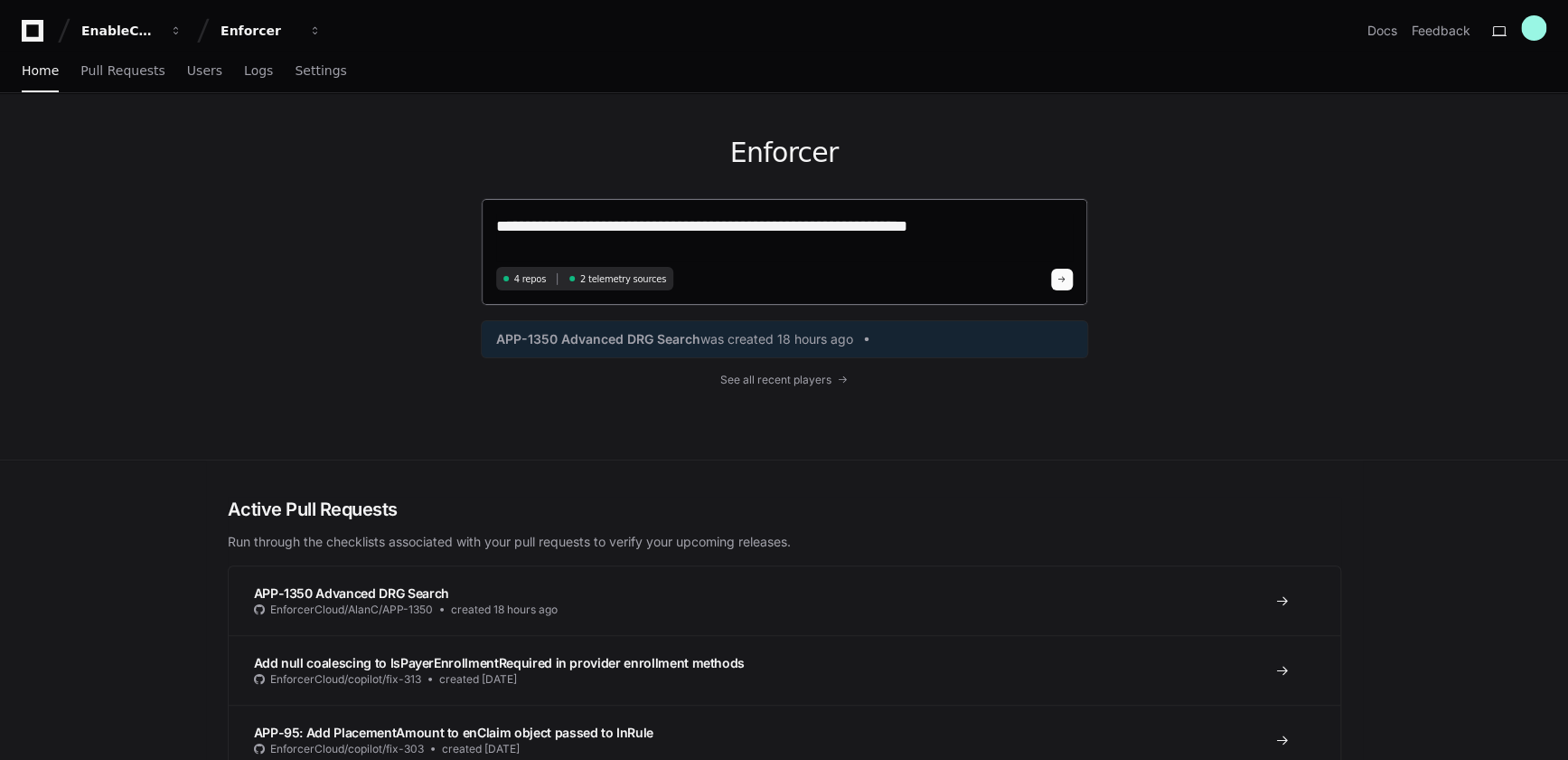
type textarea "**********"
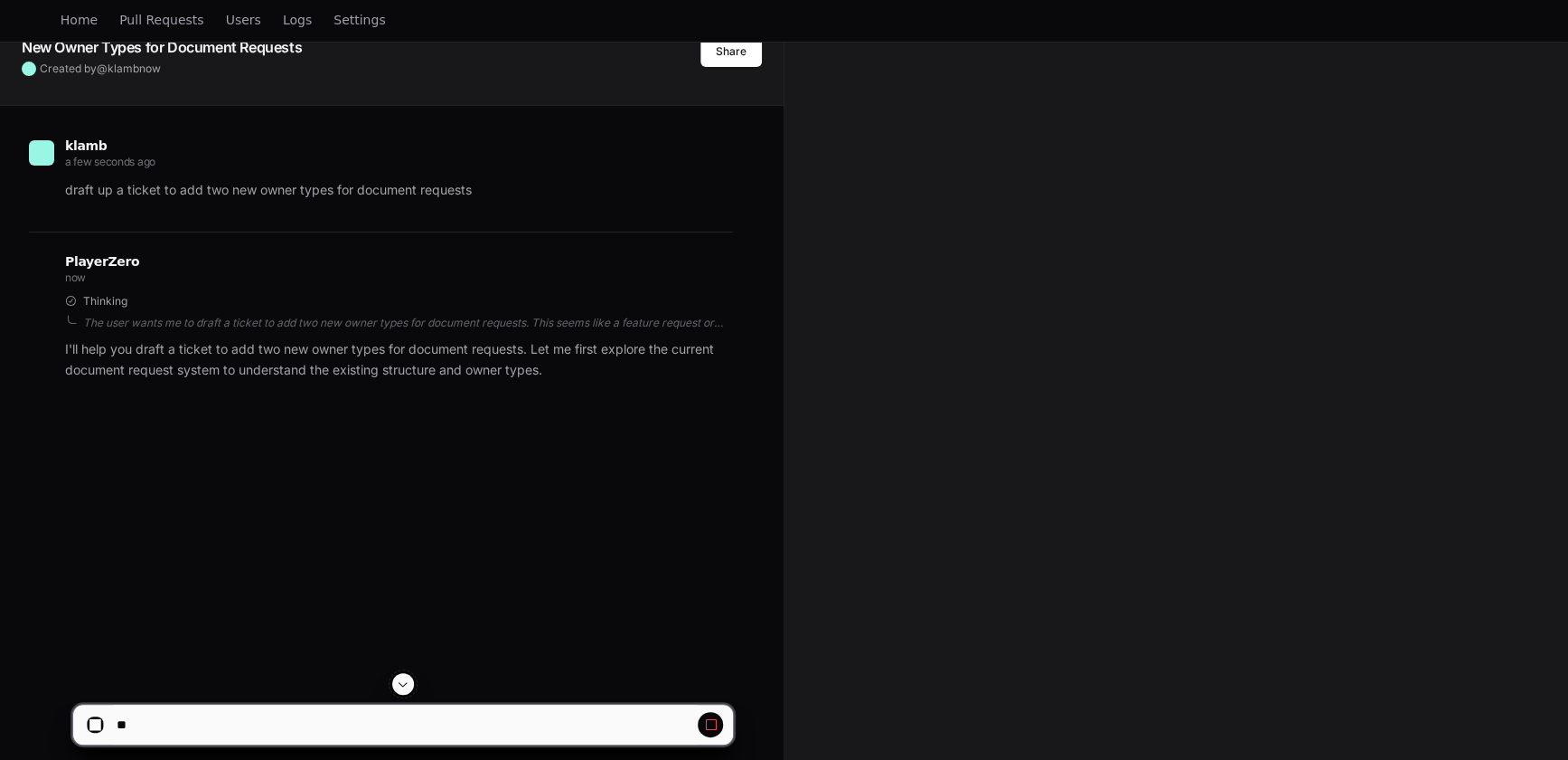
scroll to position [293, 0]
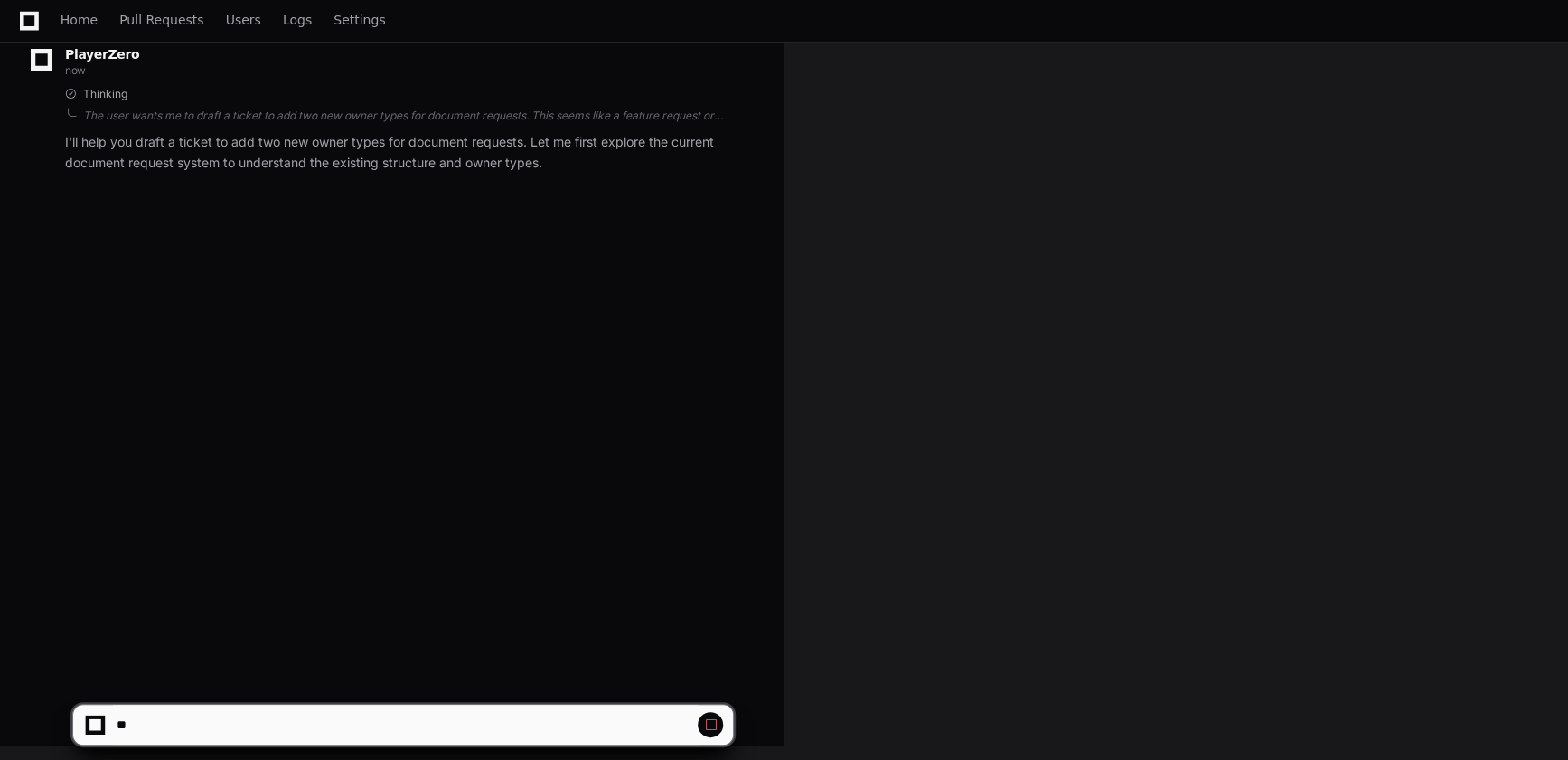
drag, startPoint x: 721, startPoint y: 725, endPoint x: 701, endPoint y: 723, distance: 20.1
click at [716, 723] on button at bounding box center [710, 724] width 25 height 25
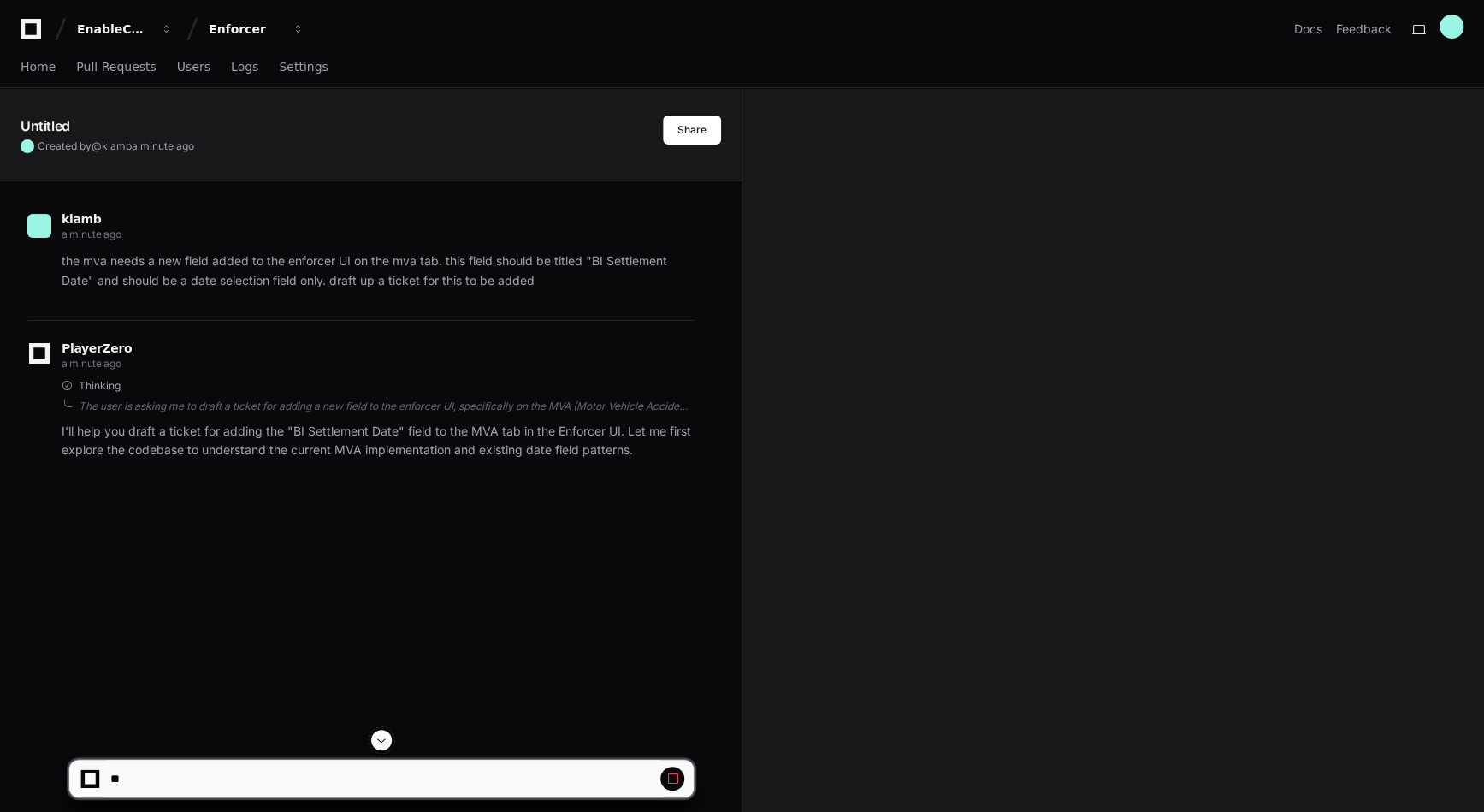
click at [677, 774] on span at bounding box center [673, 778] width 14 height 14
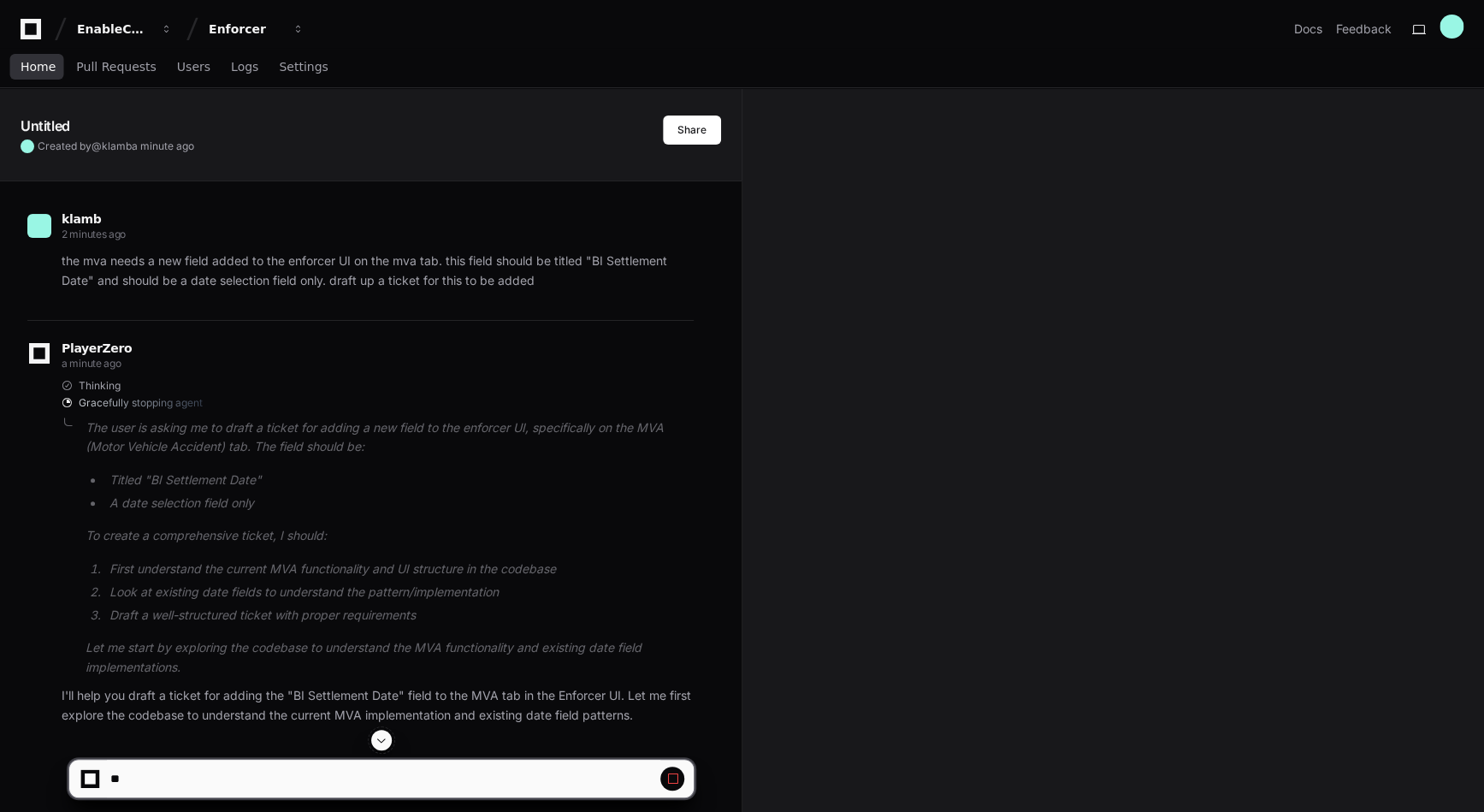
click at [43, 67] on span "Home" at bounding box center [38, 67] width 35 height 10
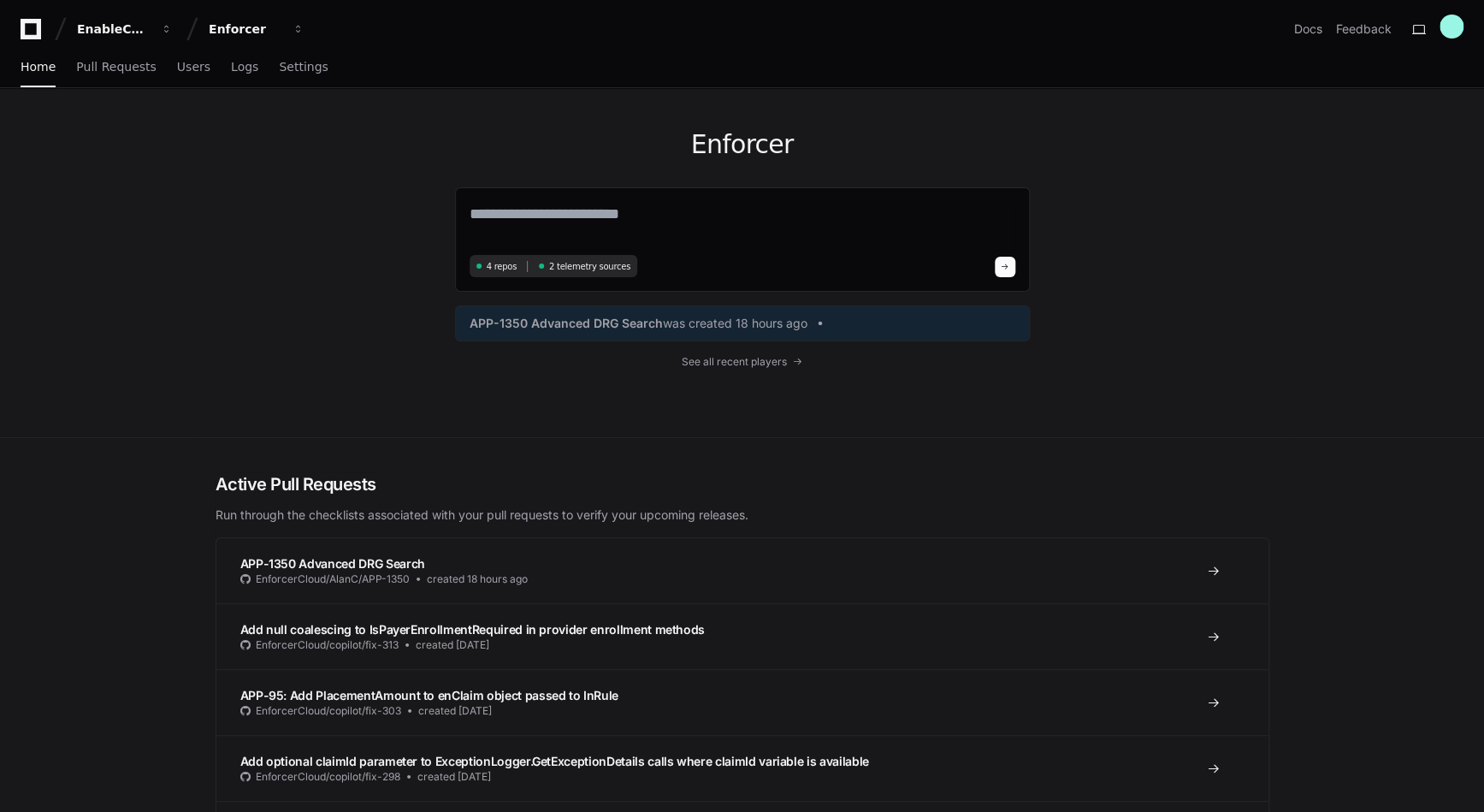
click at [736, 352] on div "Enforcer 4 repos 2 telemetry sources APP-1350 Advanced DRG Search was created 1…" at bounding box center [742, 263] width 575 height 349
click at [735, 367] on span "See all recent players" at bounding box center [734, 362] width 106 height 14
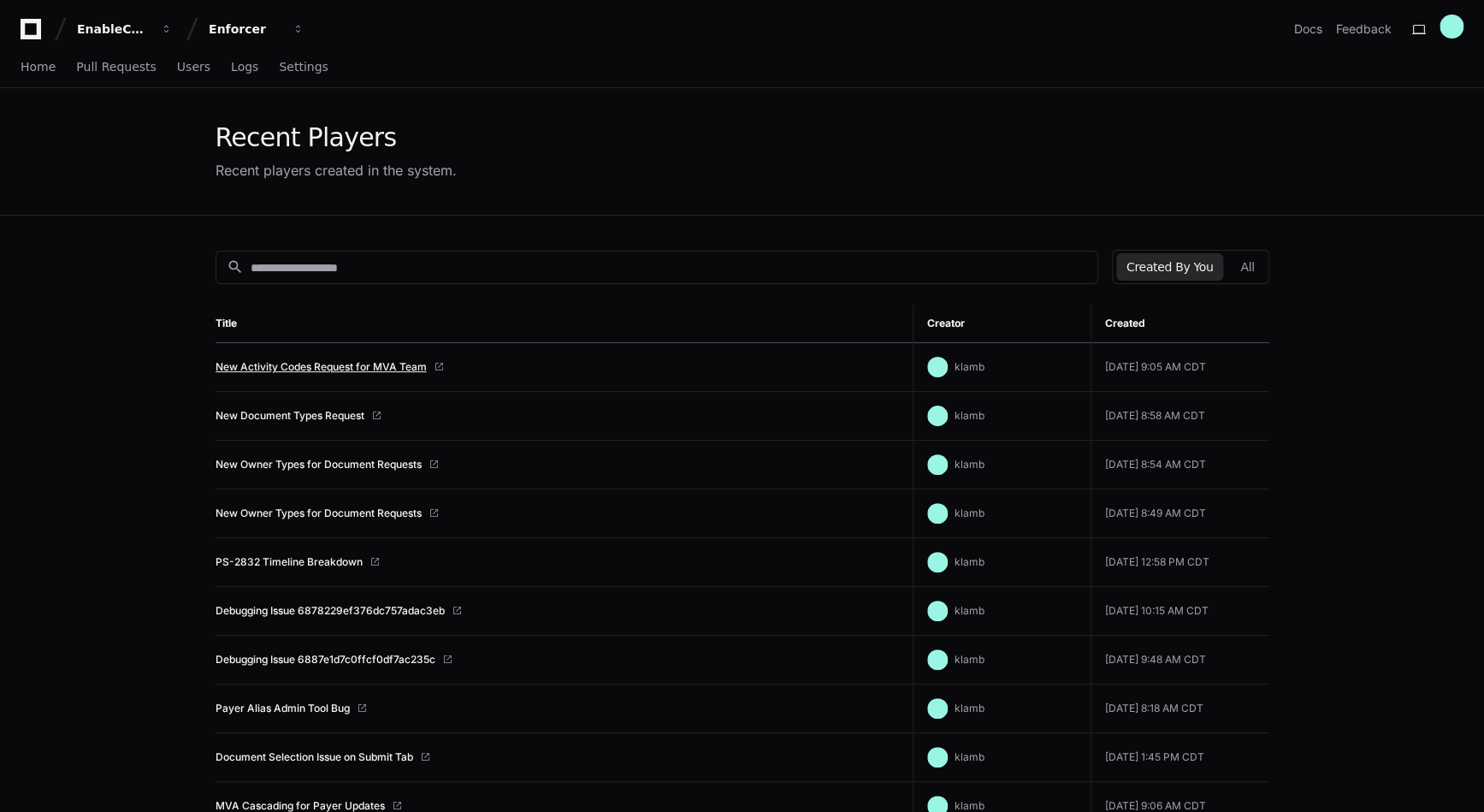
click at [342, 369] on link "New Activity Codes Request for MVA Team" at bounding box center [321, 367] width 211 height 14
click at [26, 66] on span "Home" at bounding box center [38, 67] width 35 height 10
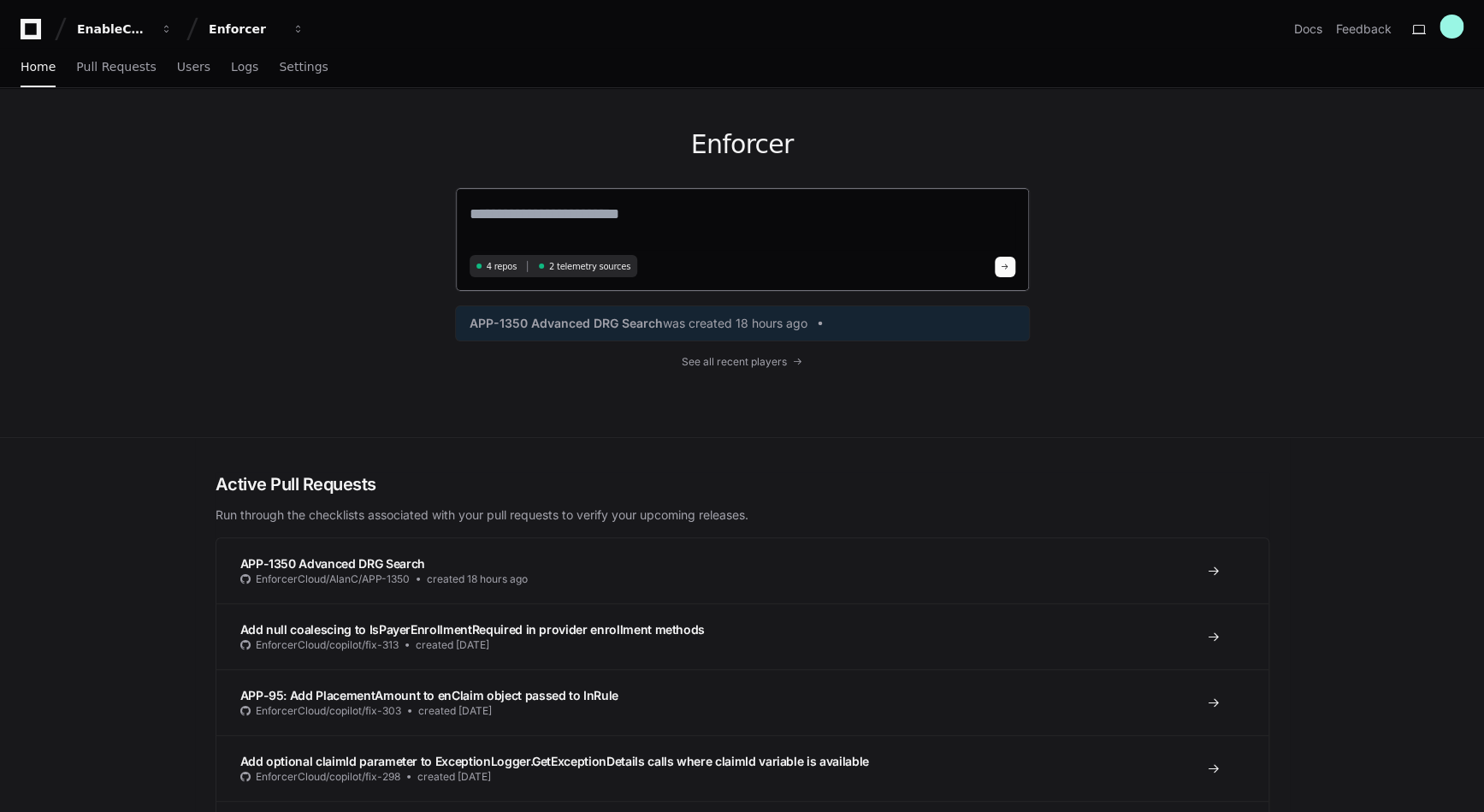
click at [665, 226] on textarea at bounding box center [742, 225] width 546 height 48
paste textarea "**********"
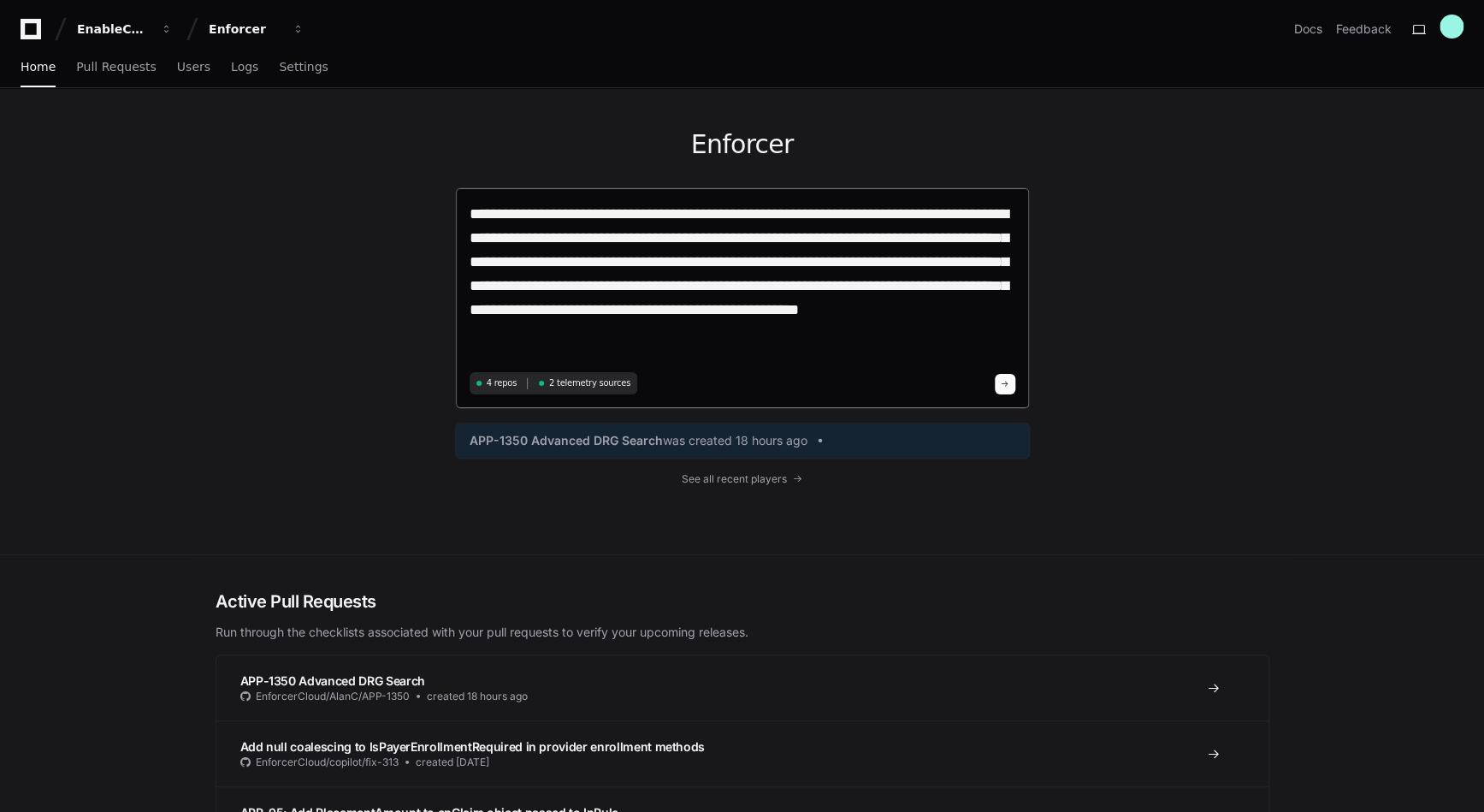
type textarea "**********"
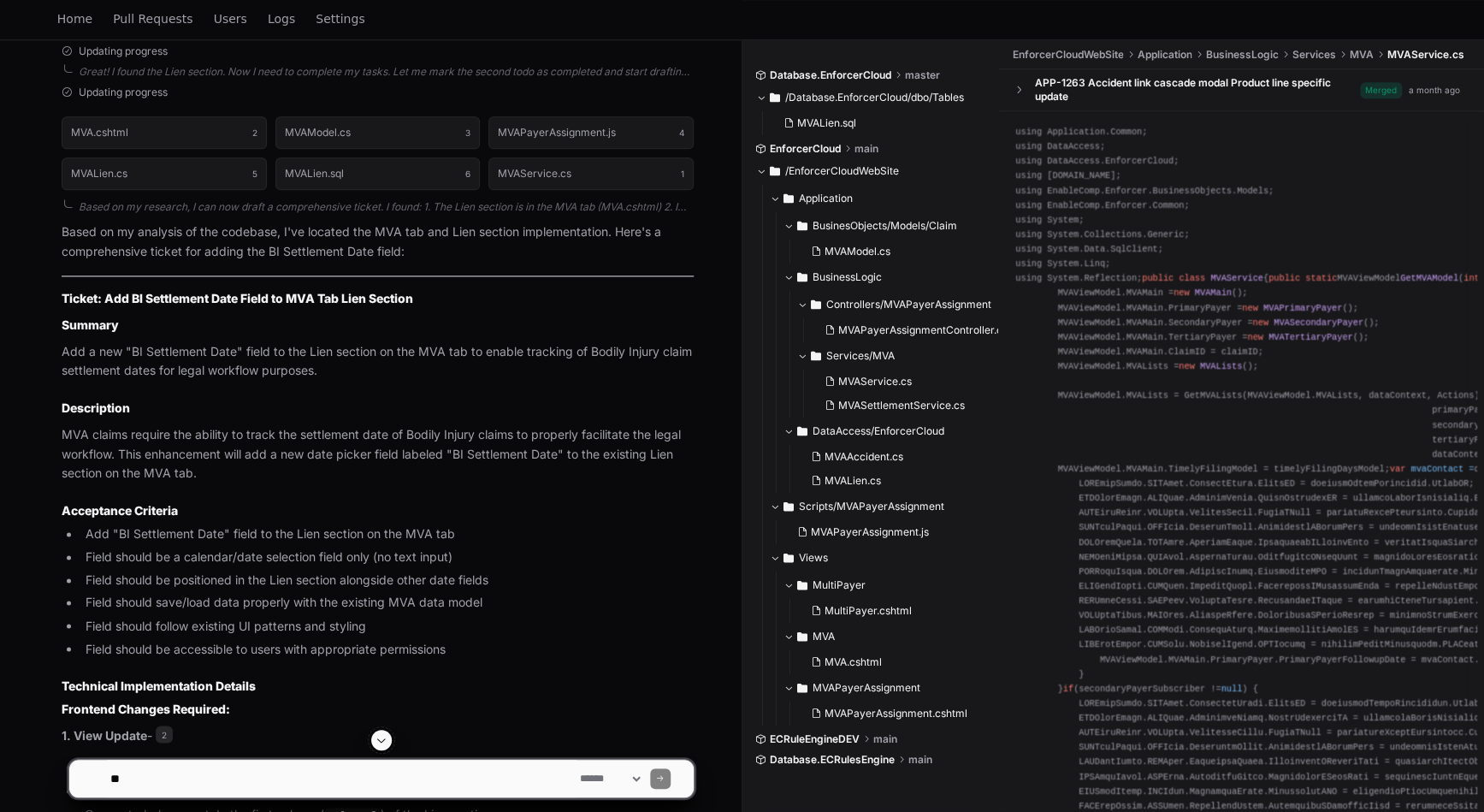
scroll to position [1007, 0]
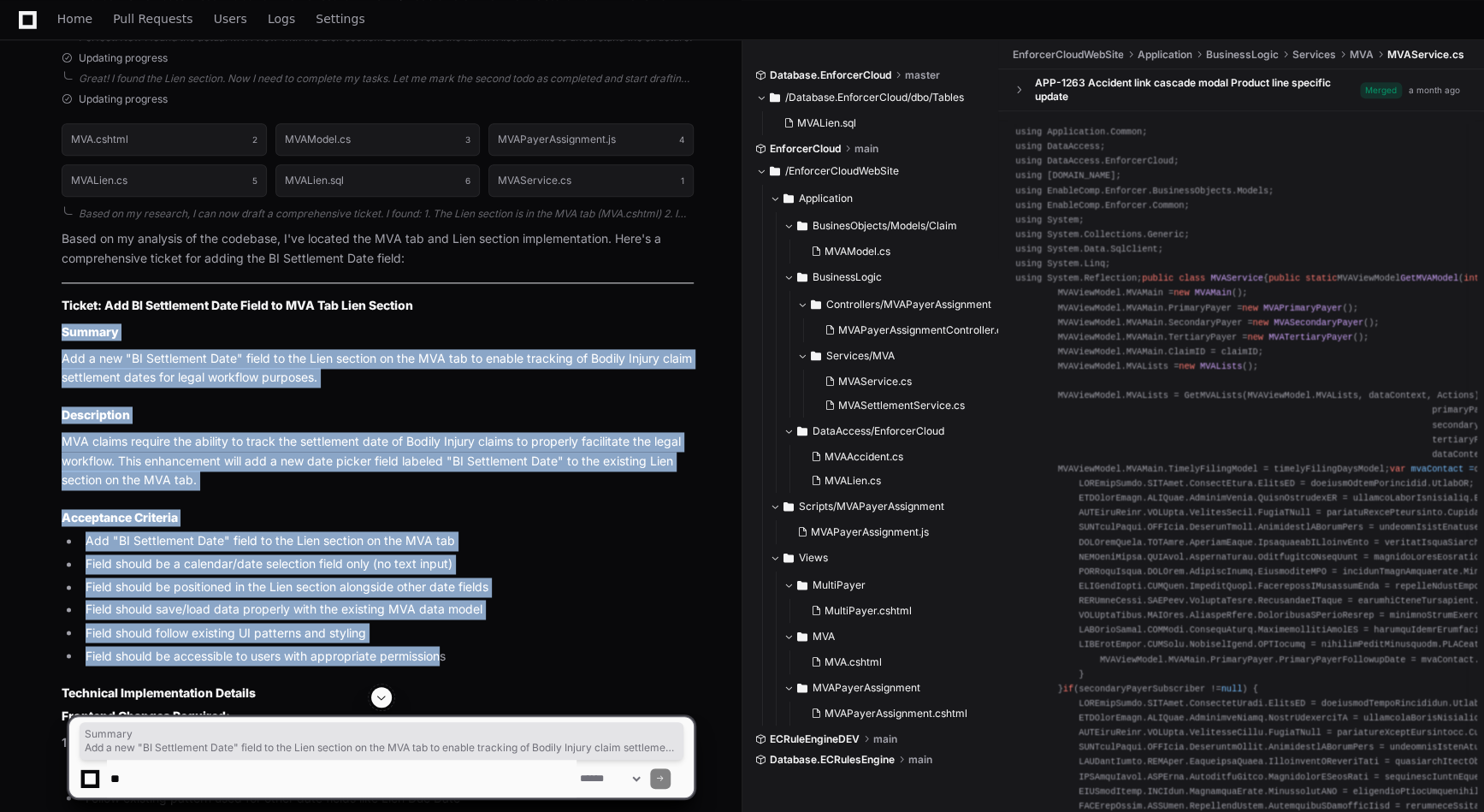
drag, startPoint x: 63, startPoint y: 326, endPoint x: 434, endPoint y: 658, distance: 497.9
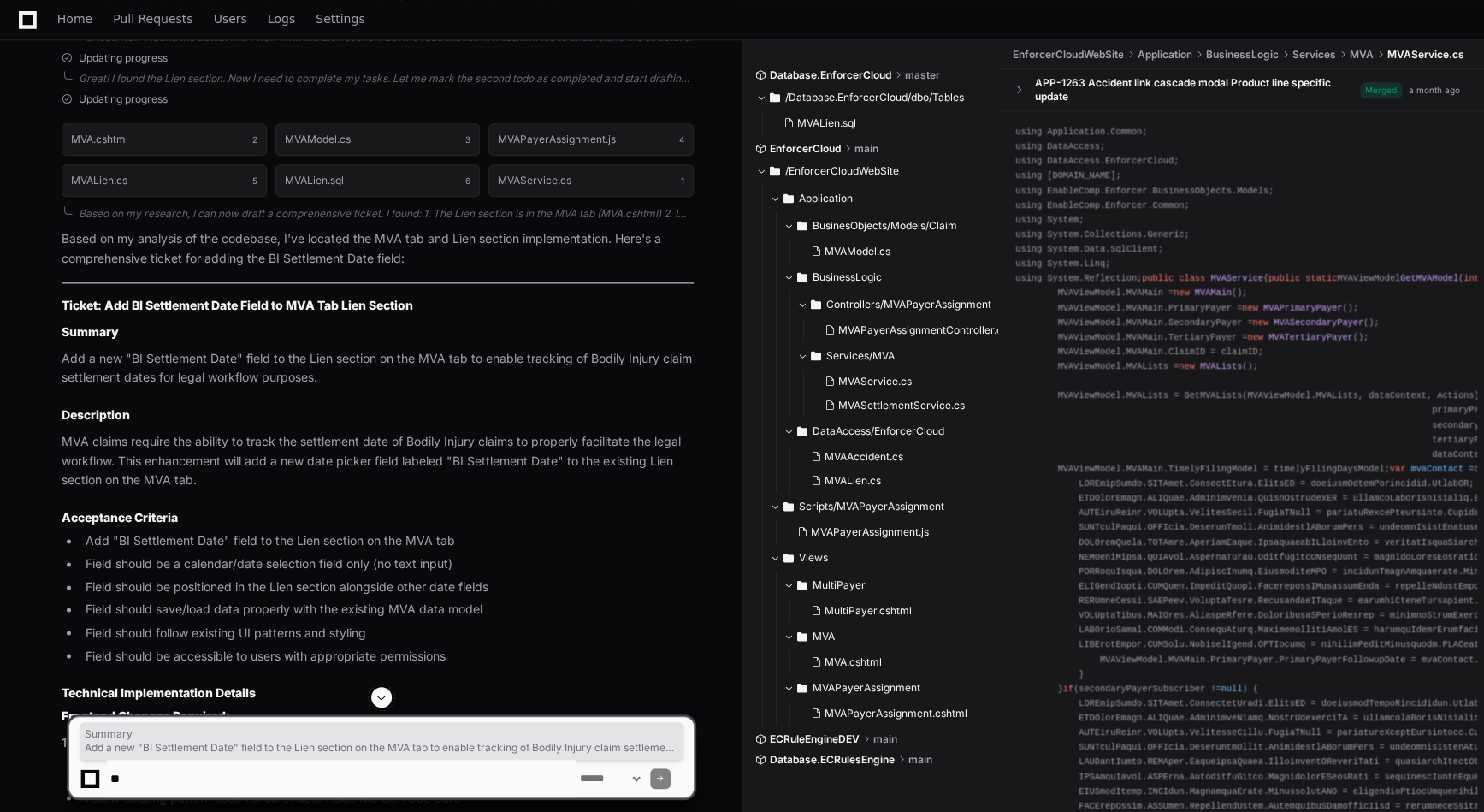
drag, startPoint x: 434, startPoint y: 658, endPoint x: 489, endPoint y: 668, distance: 55.9
drag, startPoint x: 465, startPoint y: 659, endPoint x: 64, endPoint y: 327, distance: 520.6
copy article "Summary Add a new "BI Settlement Date" field to the Lien section on the MVA tab…"
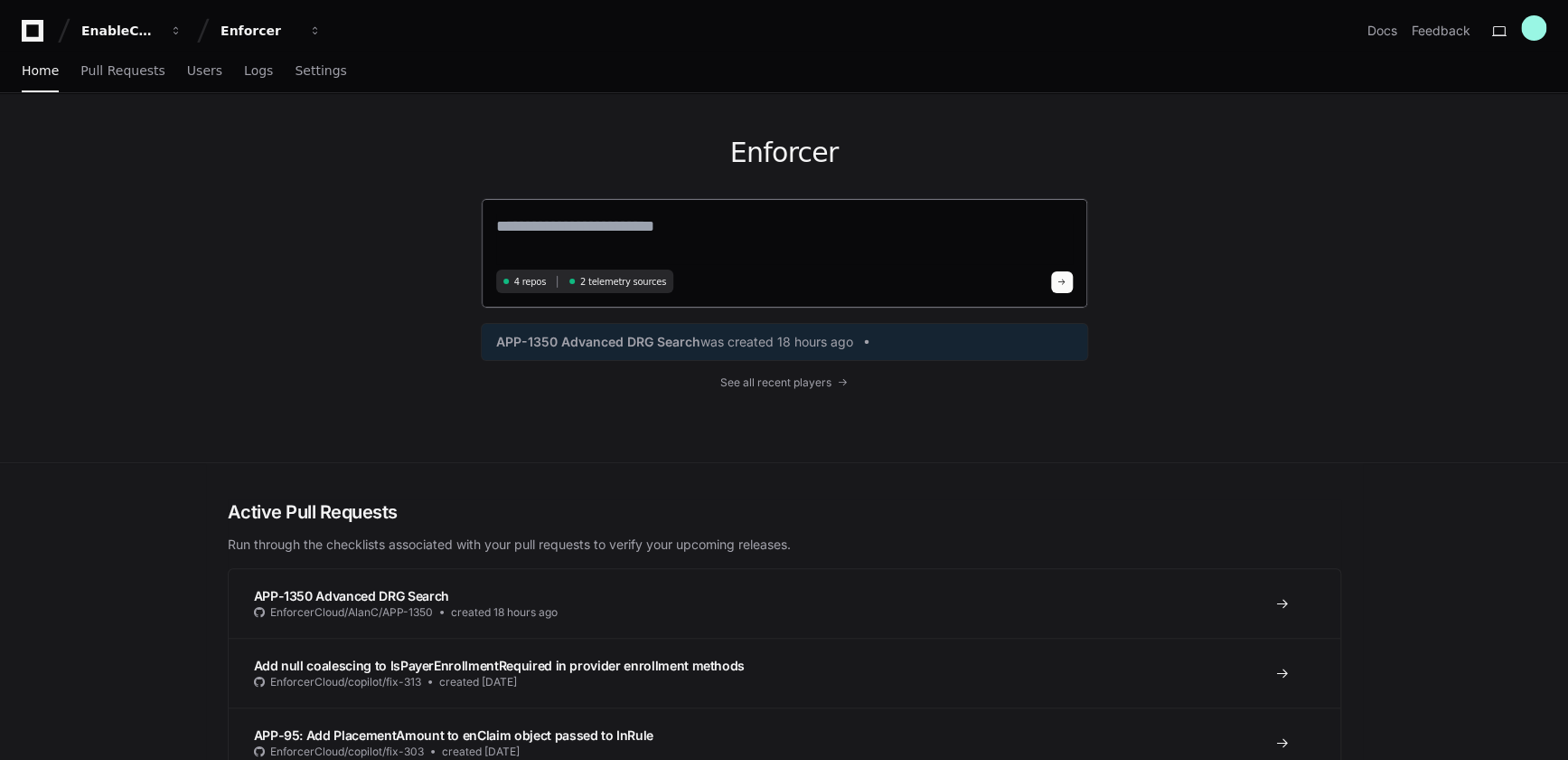
click at [557, 235] on textarea at bounding box center [784, 238] width 577 height 51
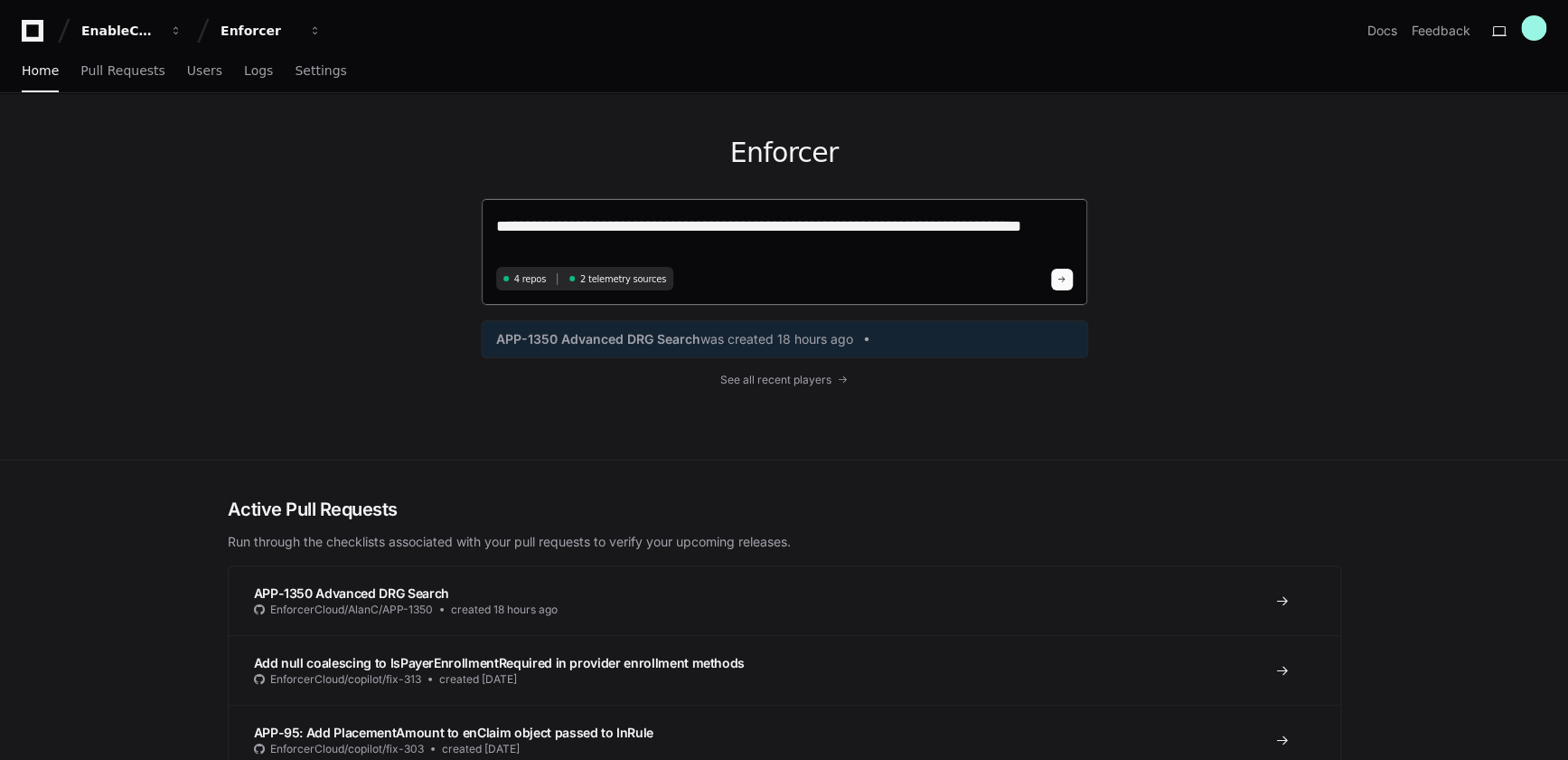
type textarea "**********"
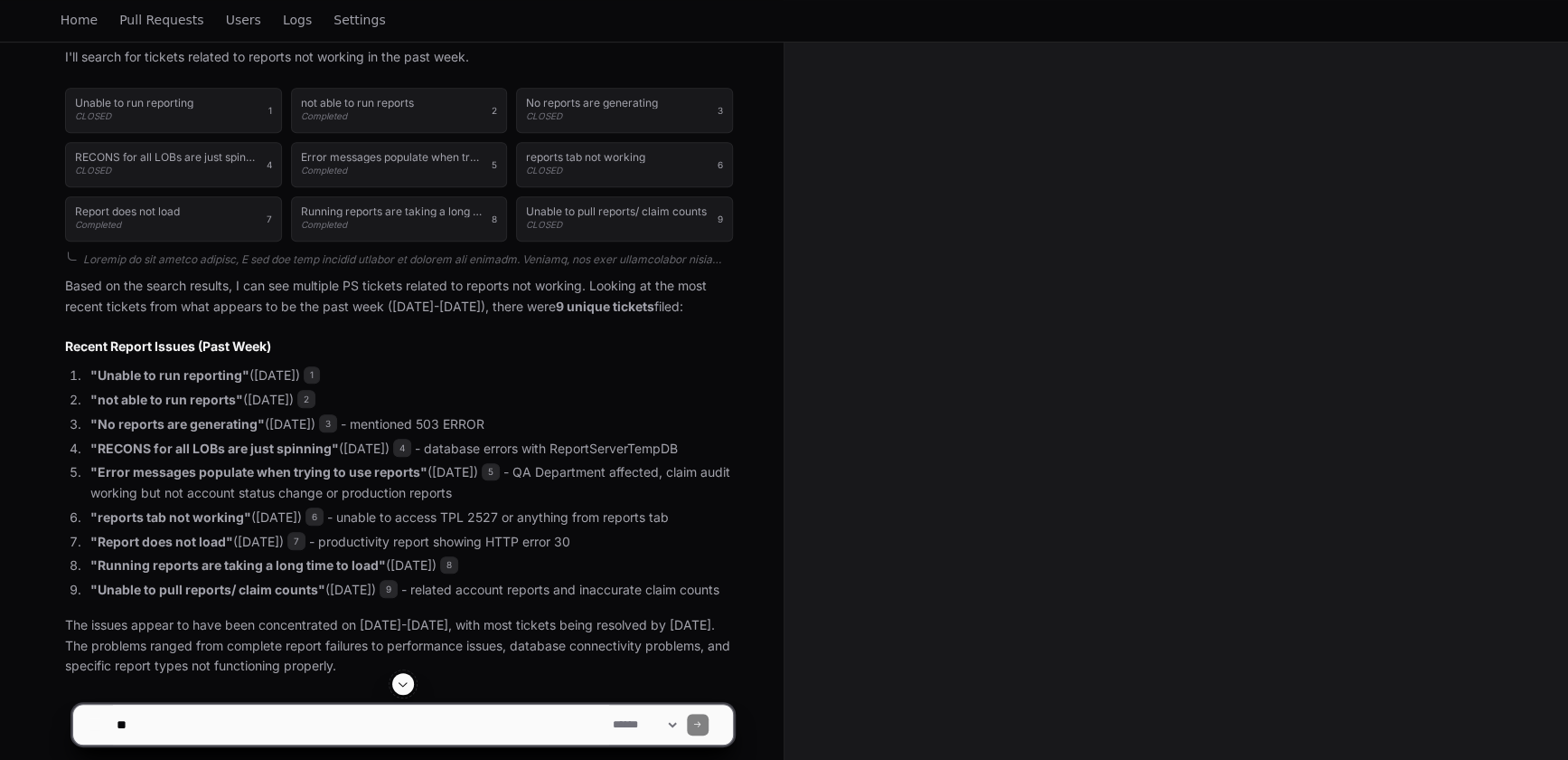
scroll to position [481, 0]
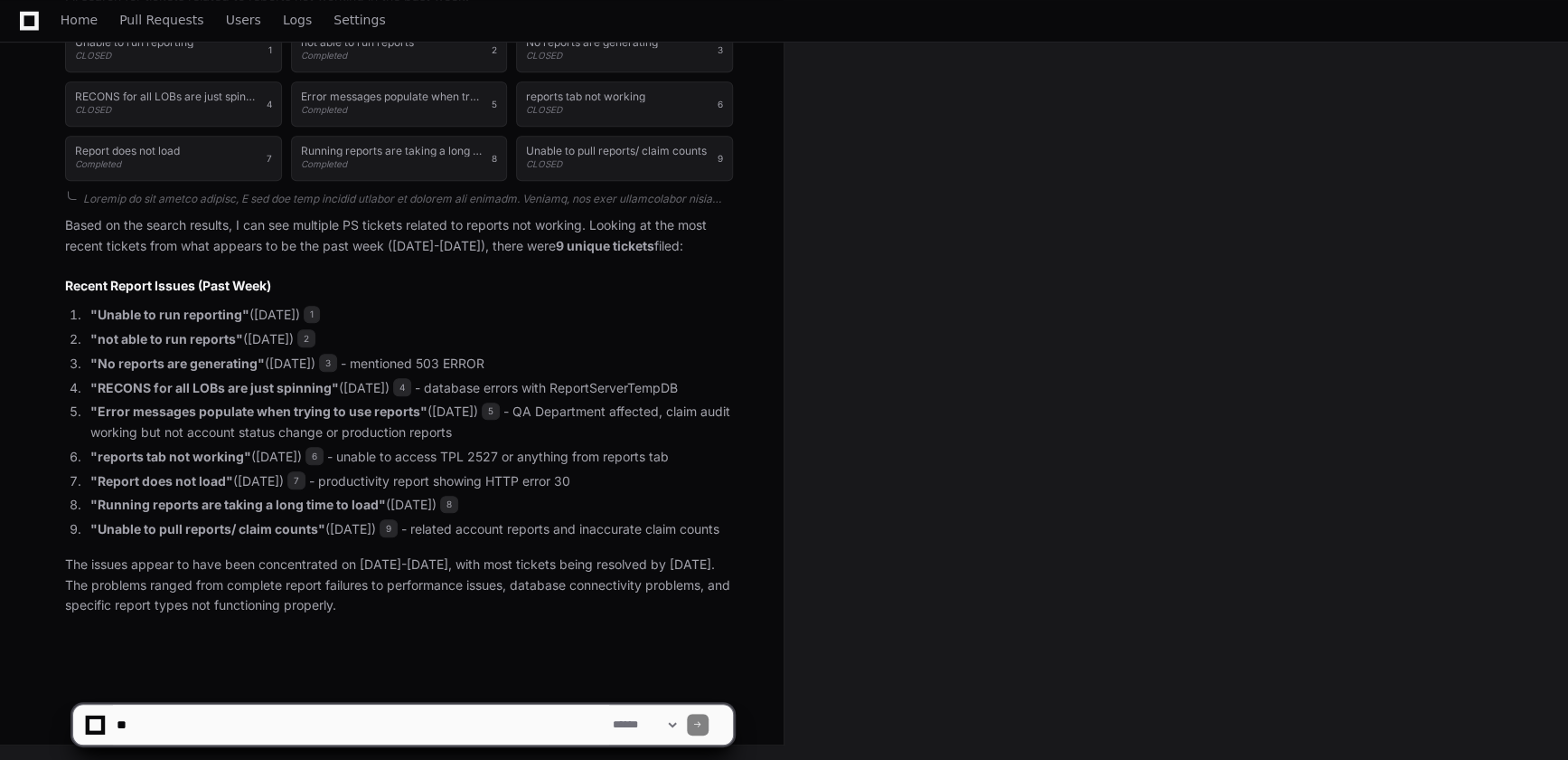
click at [399, 519] on li ""Unable to pull reports/ claim counts" ([DATE]) 9 - related account reports and…" at bounding box center [408, 529] width 648 height 21
click at [397, 519] on span "9" at bounding box center [389, 528] width 18 height 18
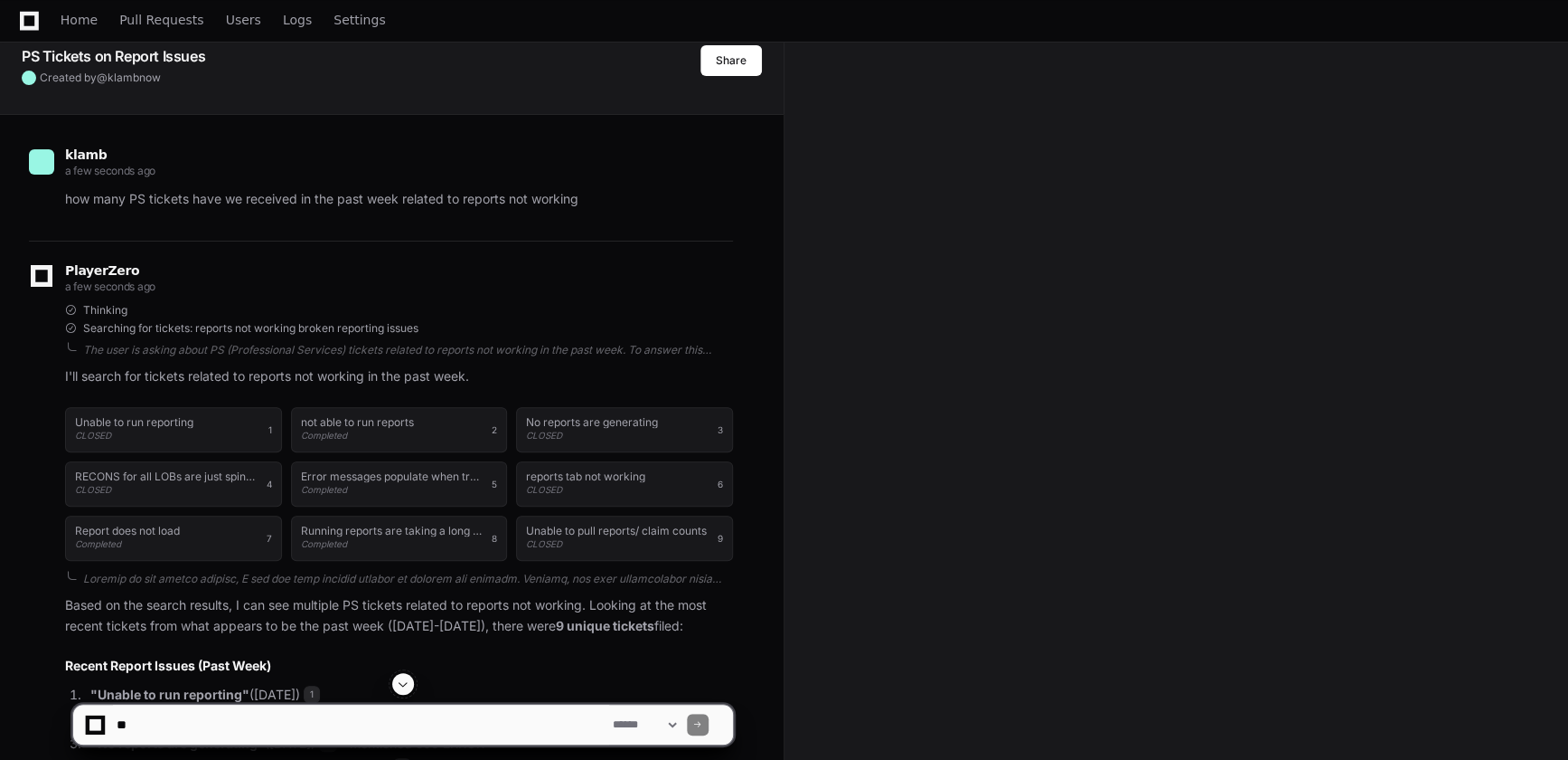
scroll to position [70, 0]
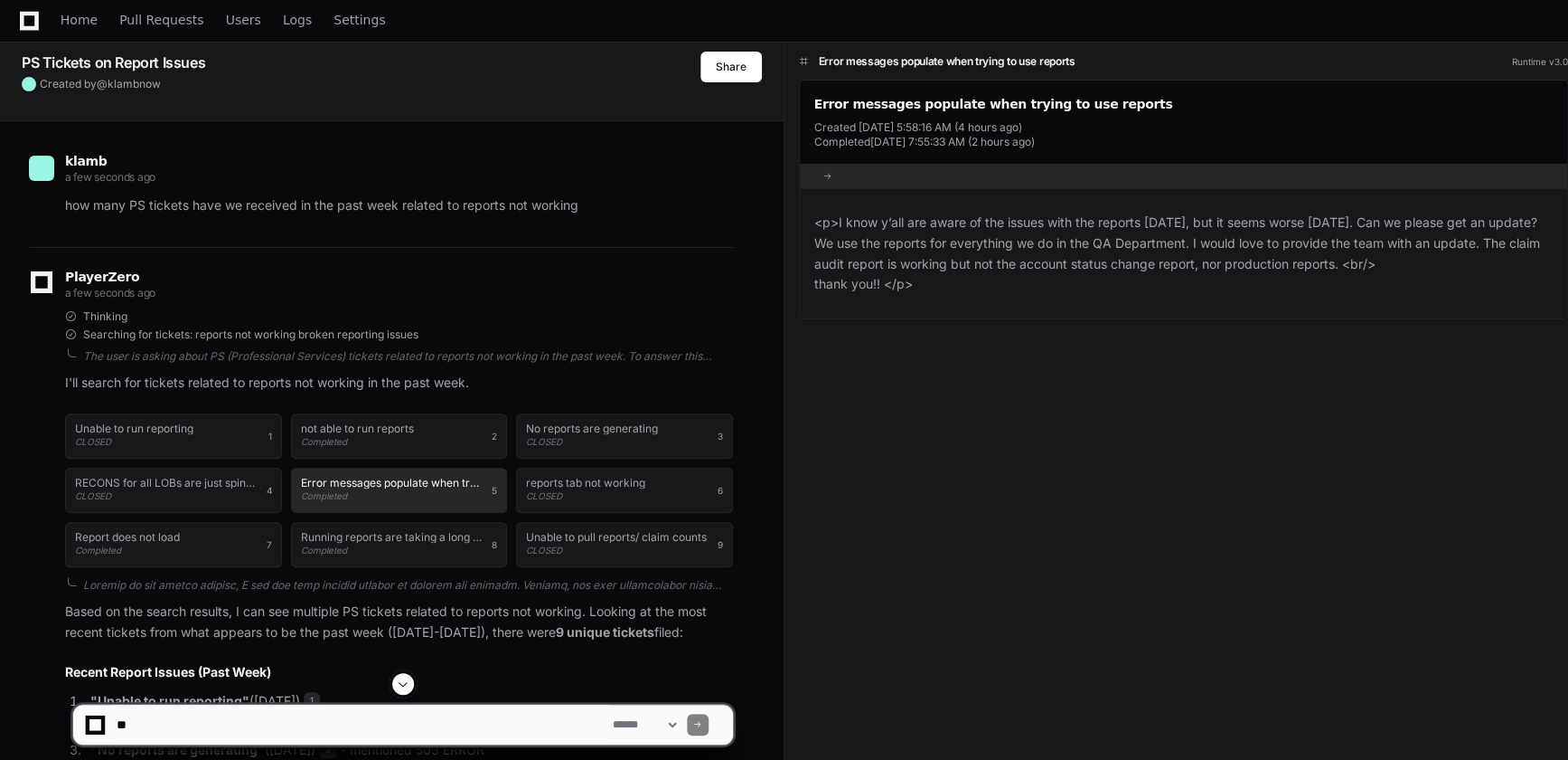
click at [360, 474] on button "Error messages populate when trying to use reports Completed 5" at bounding box center [399, 490] width 217 height 45
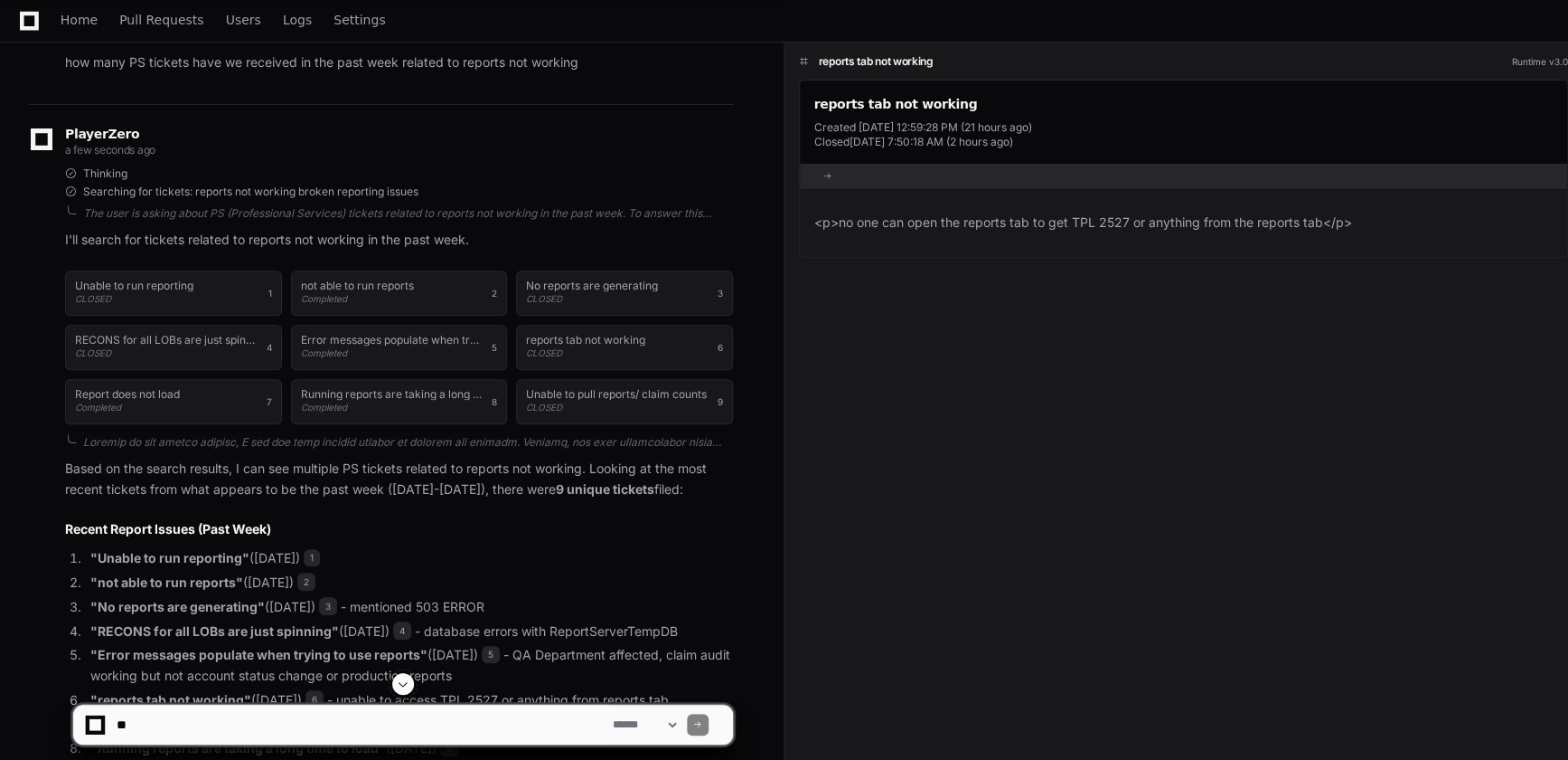
scroll to position [235, 0]
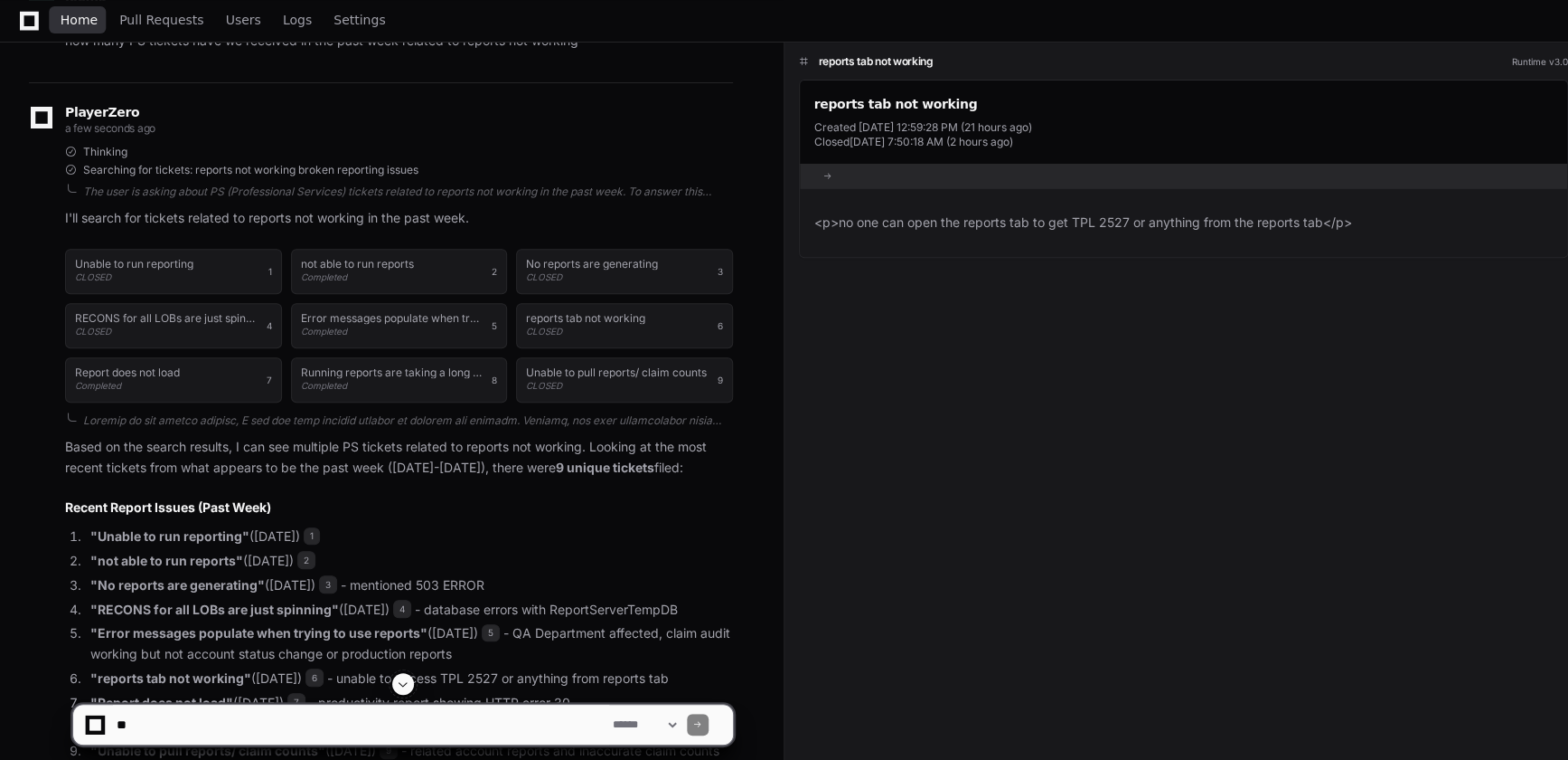
click at [80, 23] on span "Home" at bounding box center [79, 20] width 37 height 11
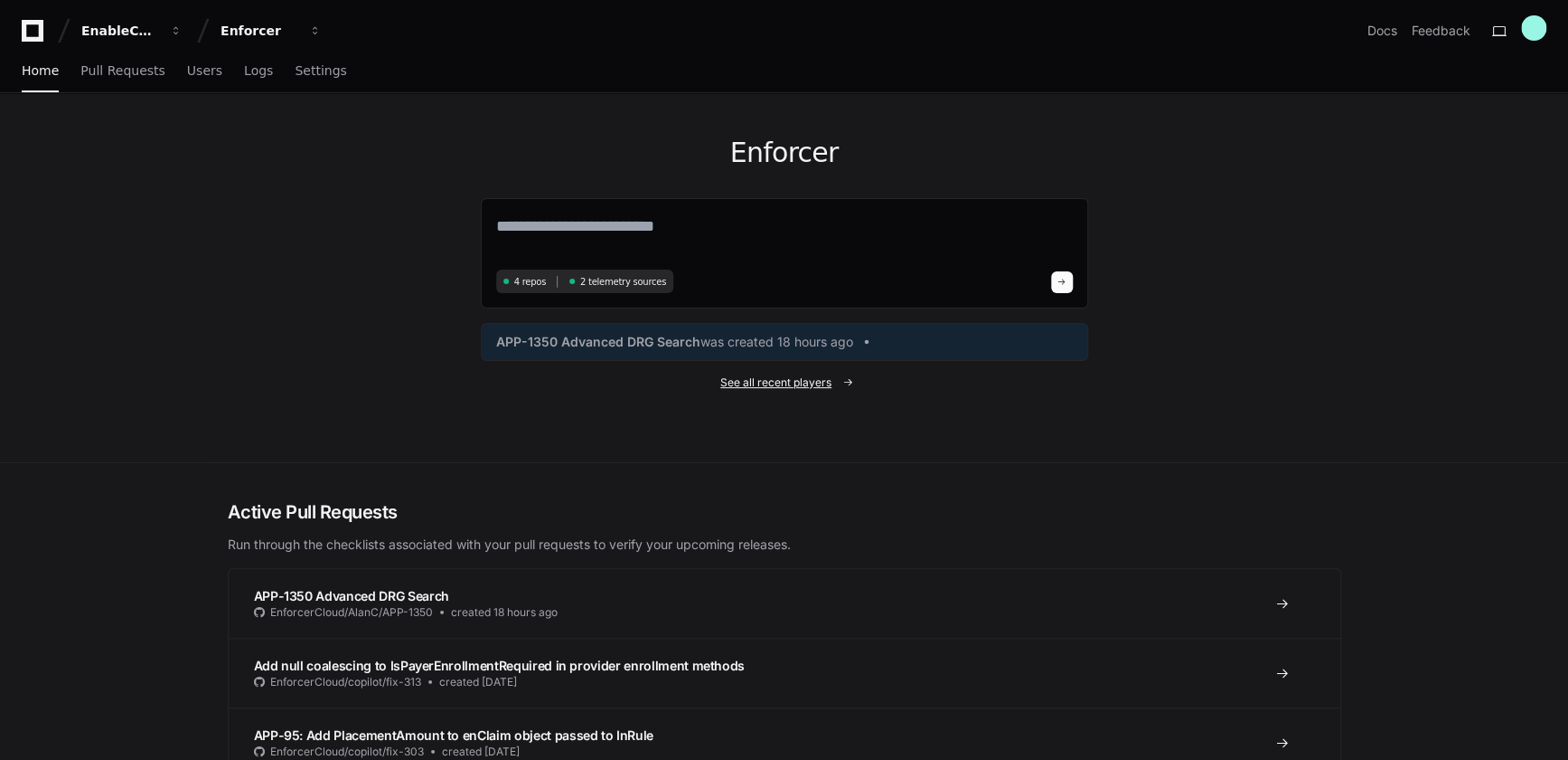
click at [795, 378] on span "See all recent players" at bounding box center [775, 383] width 112 height 15
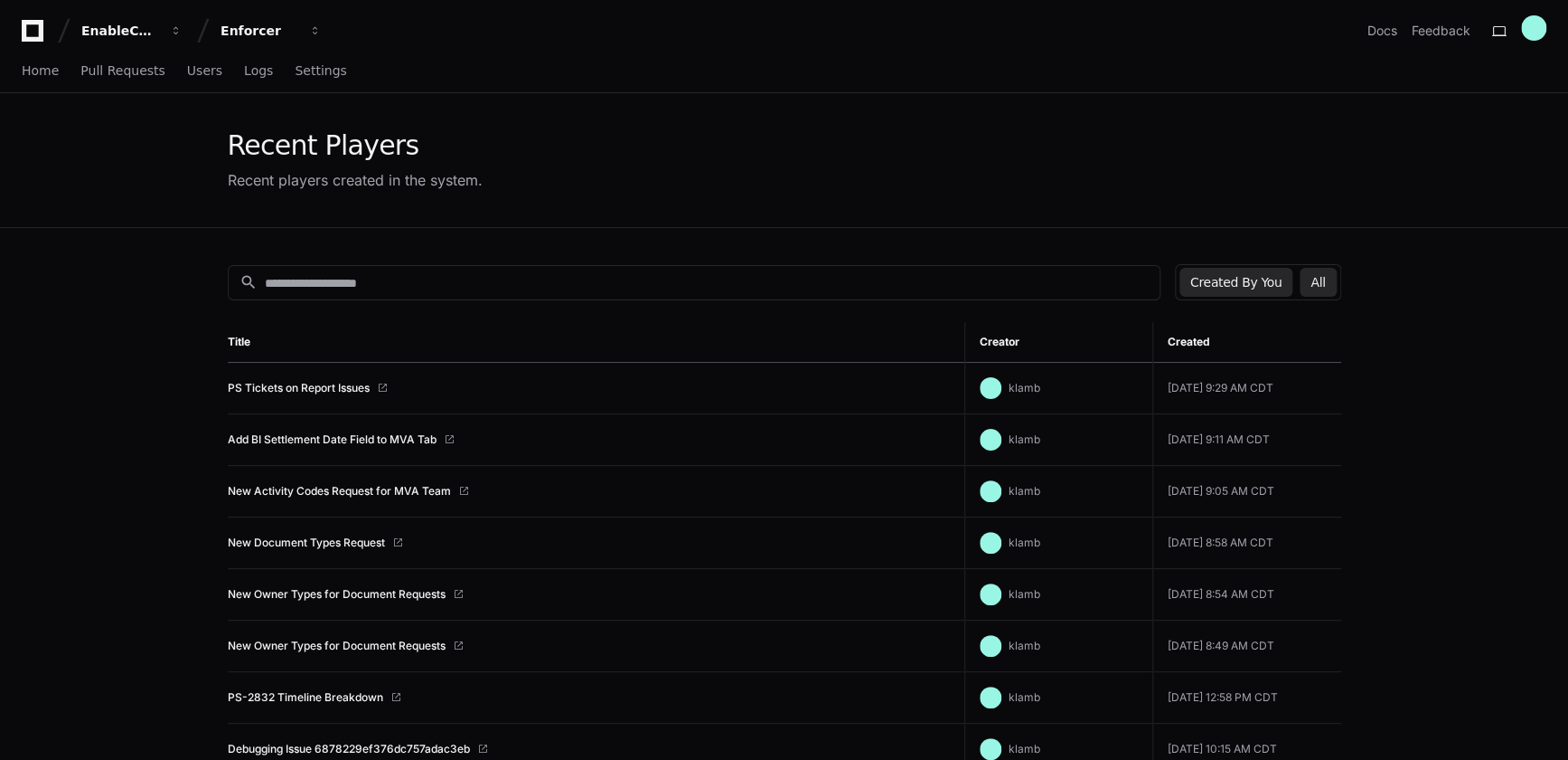
click at [1310, 285] on button "All" at bounding box center [1317, 281] width 36 height 29
click at [286, 385] on link "PS Tickets on Report Issues" at bounding box center [299, 388] width 142 height 15
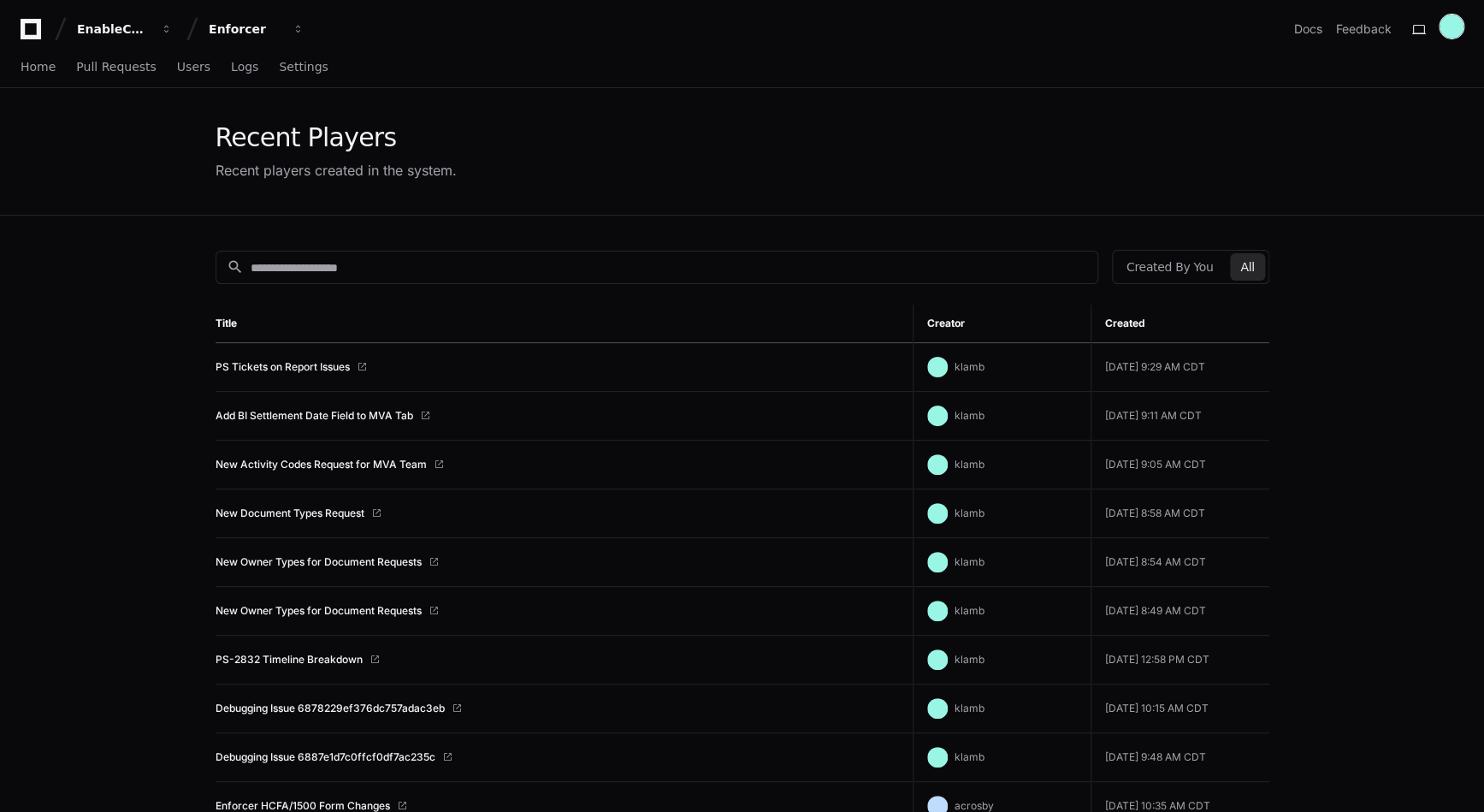
click at [1451, 23] on div at bounding box center [1451, 26] width 24 height 24
click at [1330, 202] on button "Log Out" at bounding box center [1384, 216] width 106 height 28
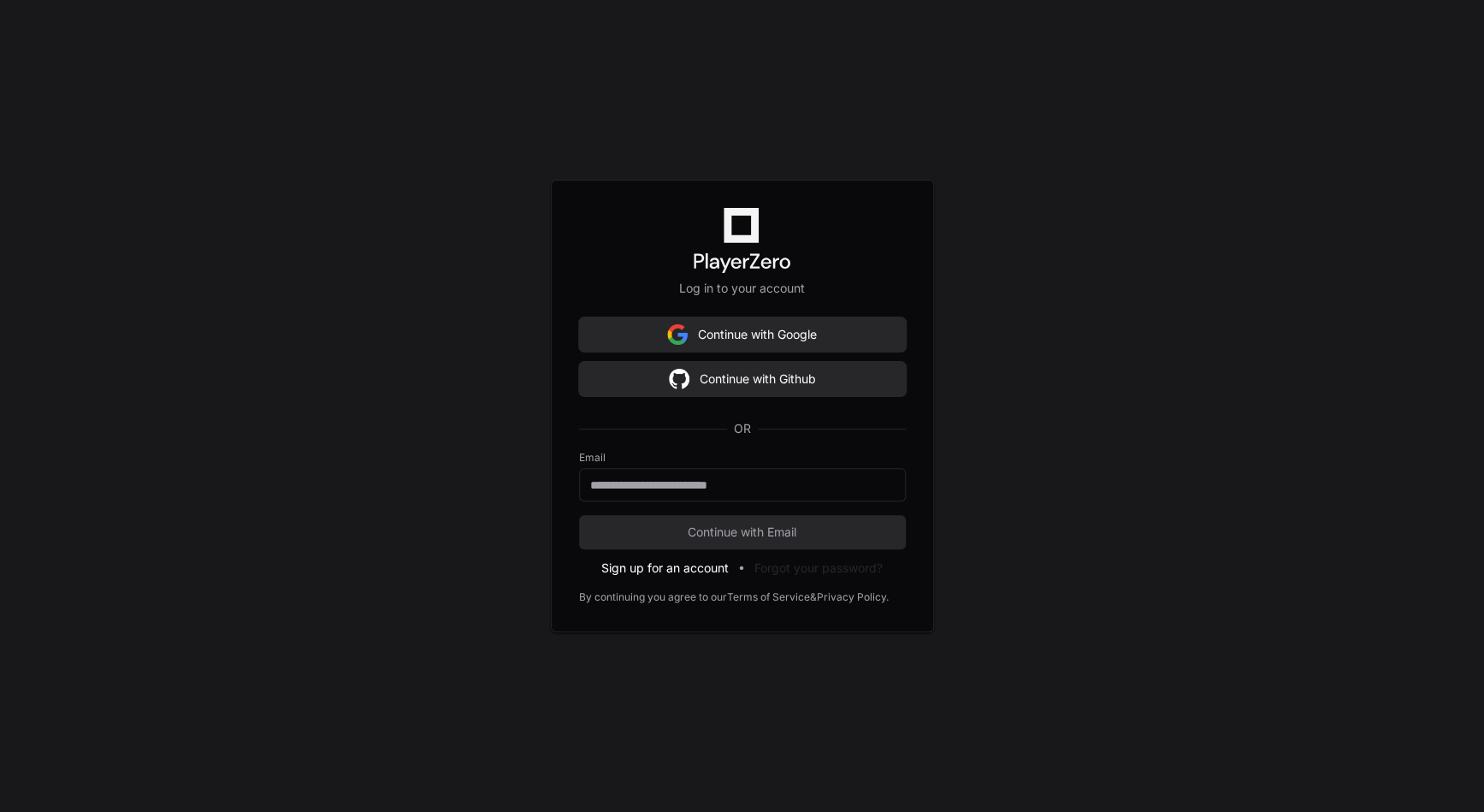
click at [673, 572] on button "Sign up for an account" at bounding box center [665, 568] width 127 height 17
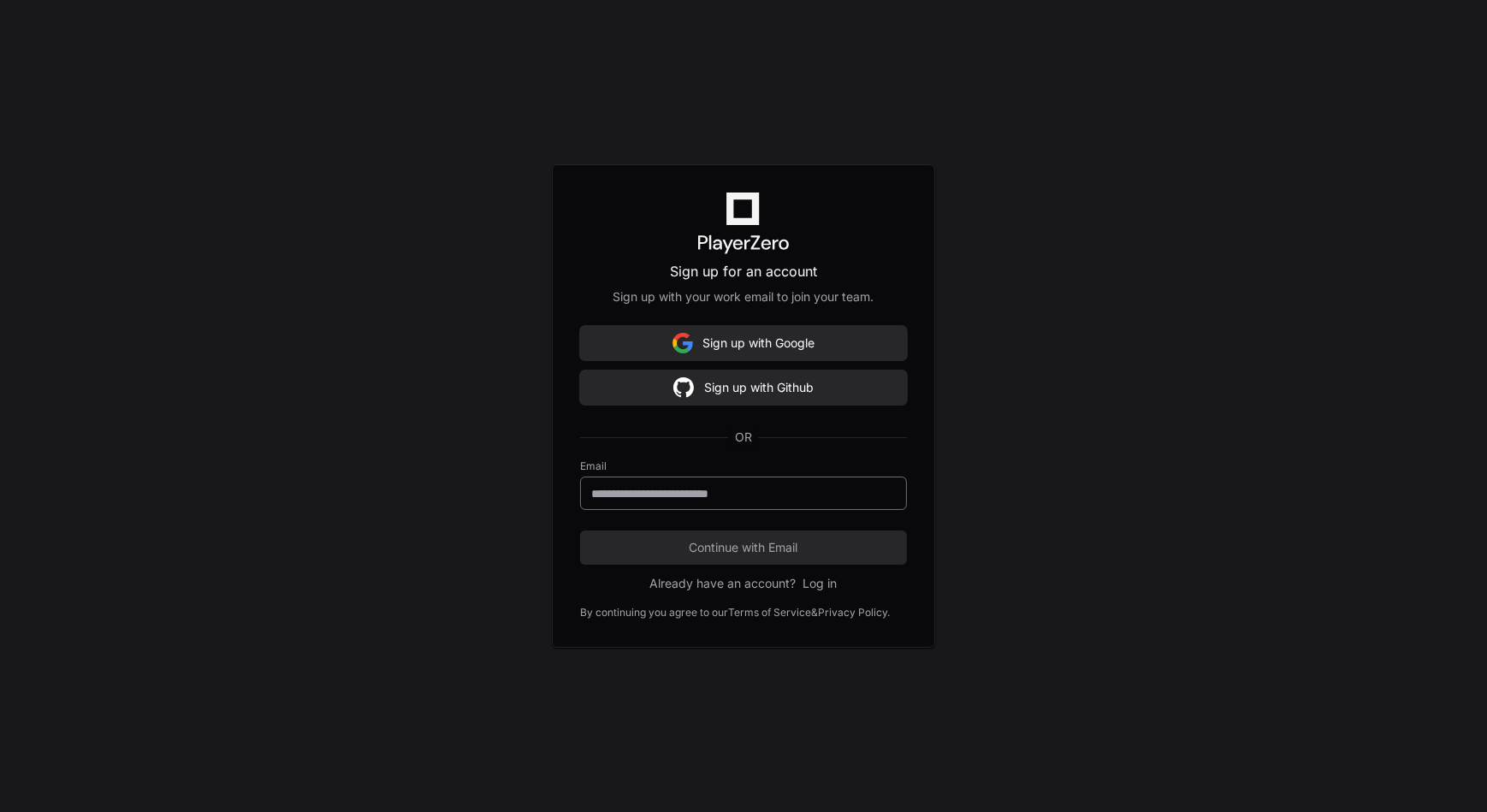
click at [659, 489] on input "Email" at bounding box center [744, 494] width 305 height 17
type input "**********"
click at [580, 530] on button "Continue with Email" at bounding box center [744, 547] width 327 height 34
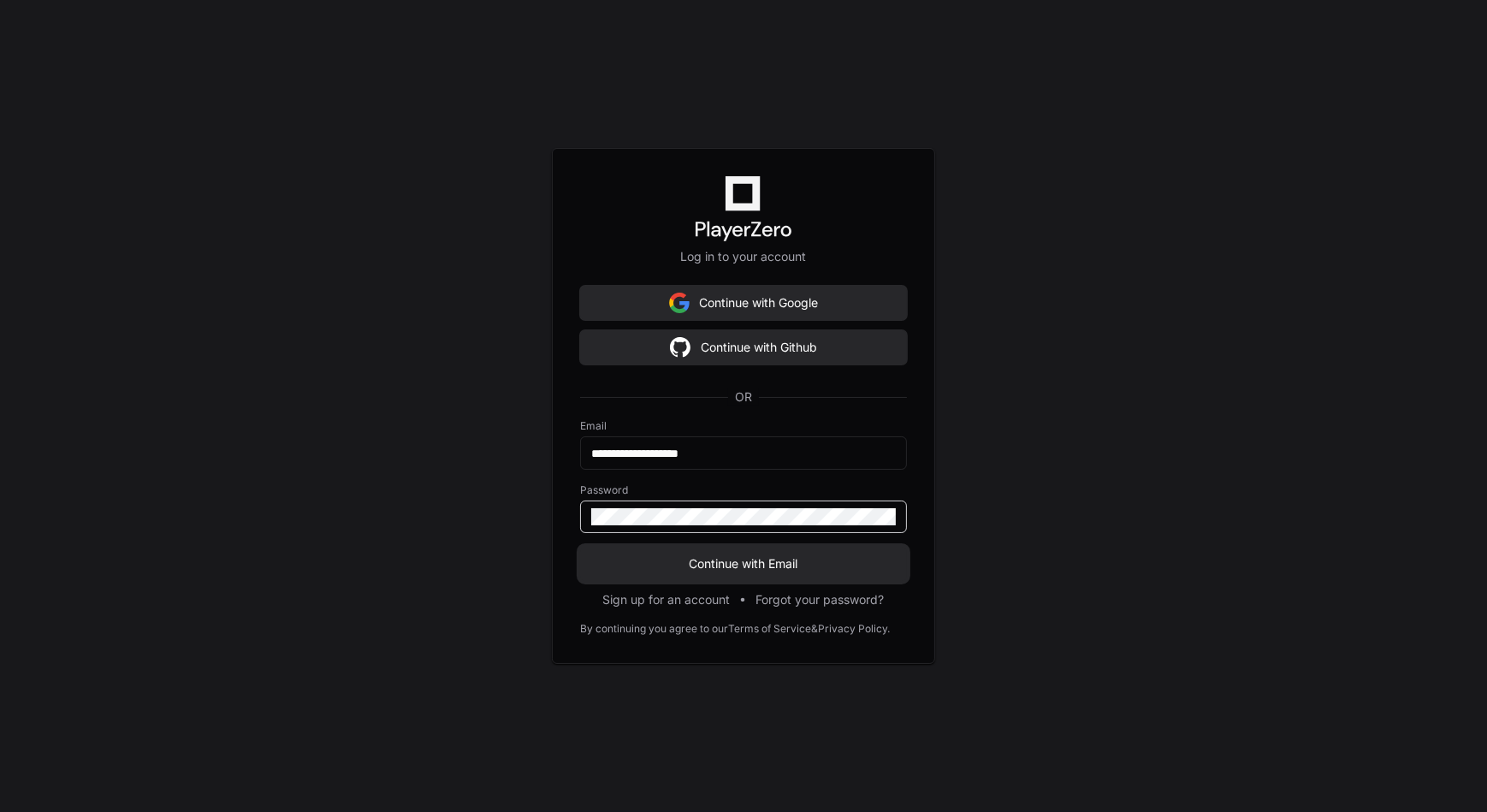
click at [702, 565] on span "Continue with Email" at bounding box center [744, 563] width 327 height 17
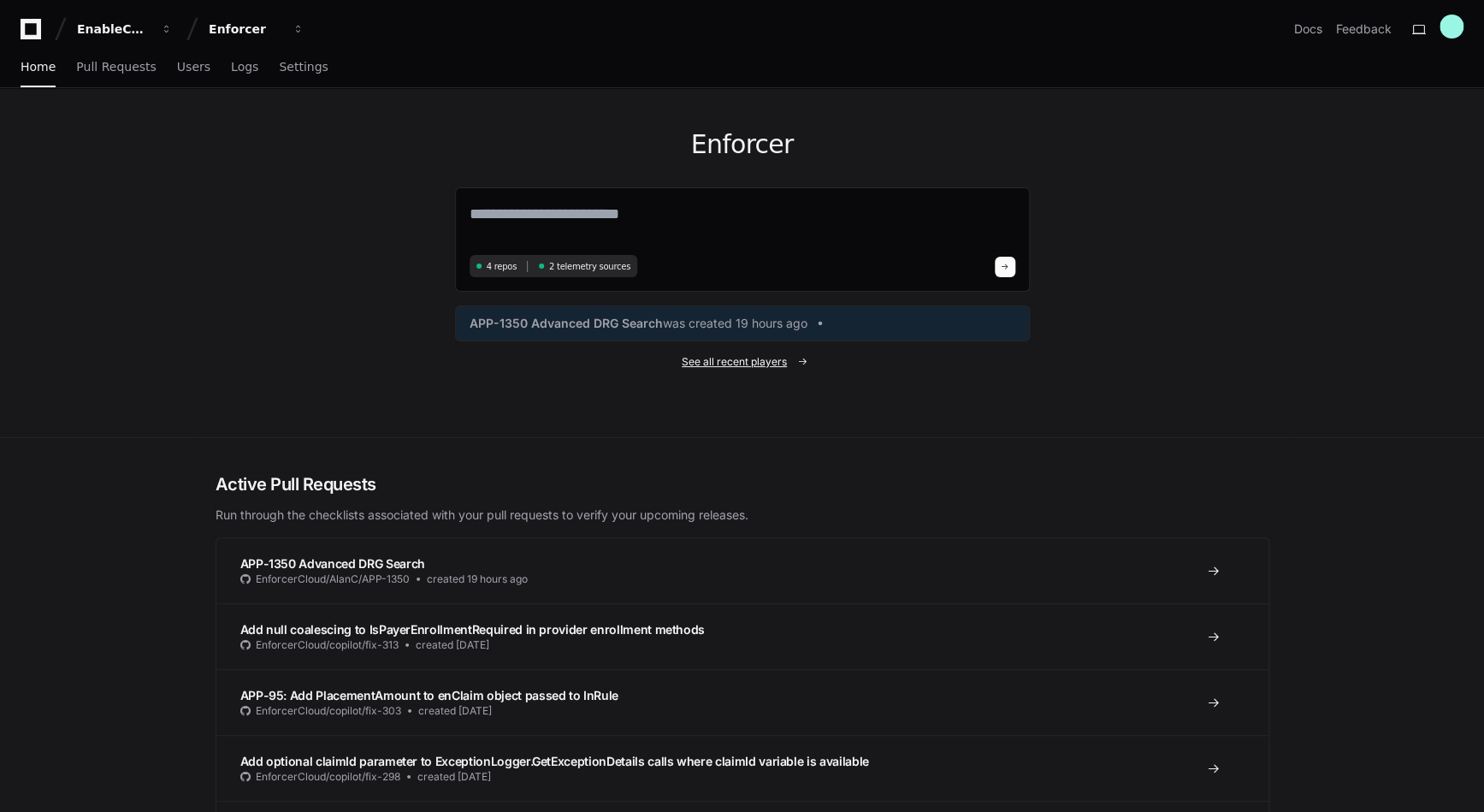
click at [697, 361] on span "See all recent players" at bounding box center [734, 362] width 106 height 14
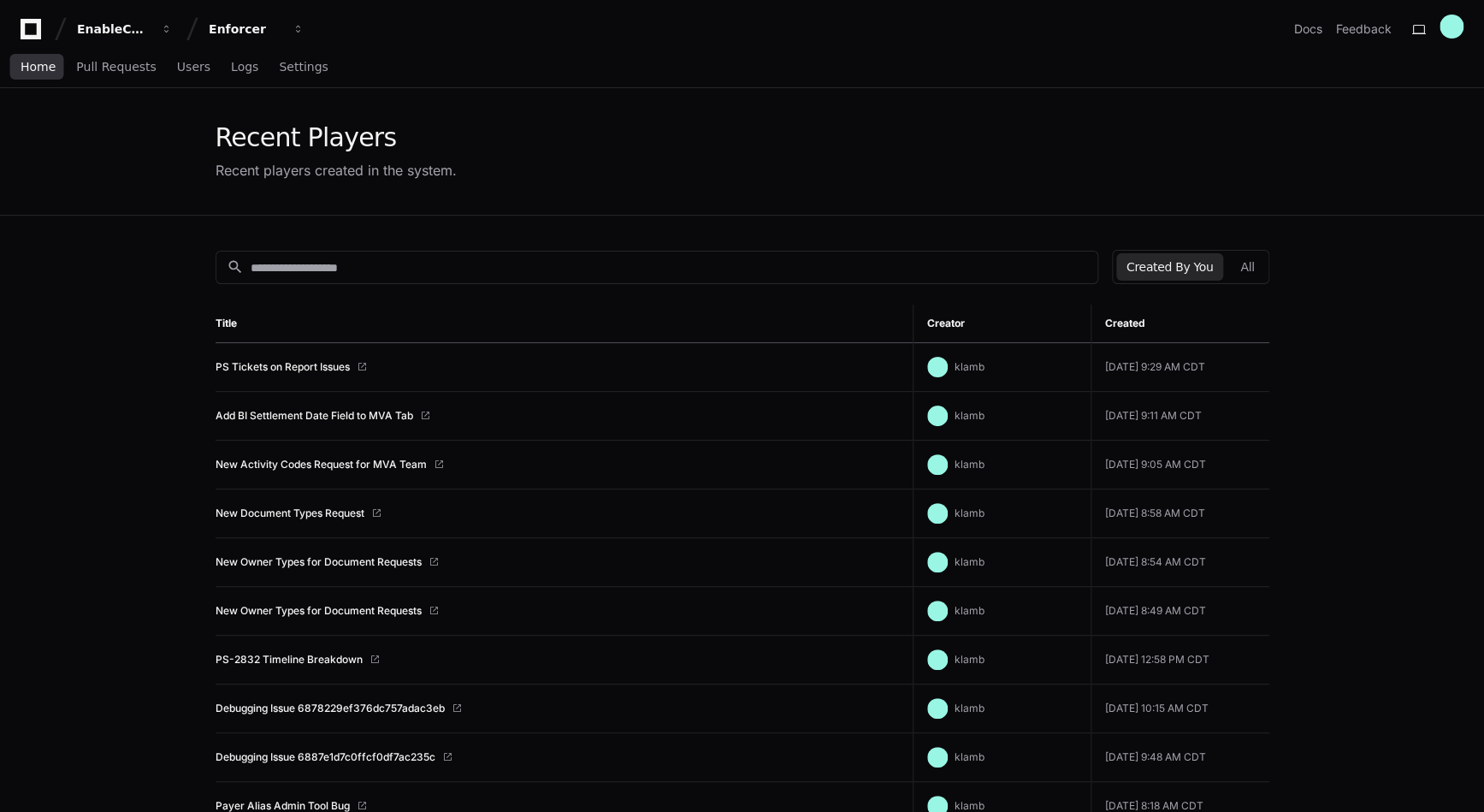
click at [34, 65] on span "Home" at bounding box center [38, 67] width 35 height 10
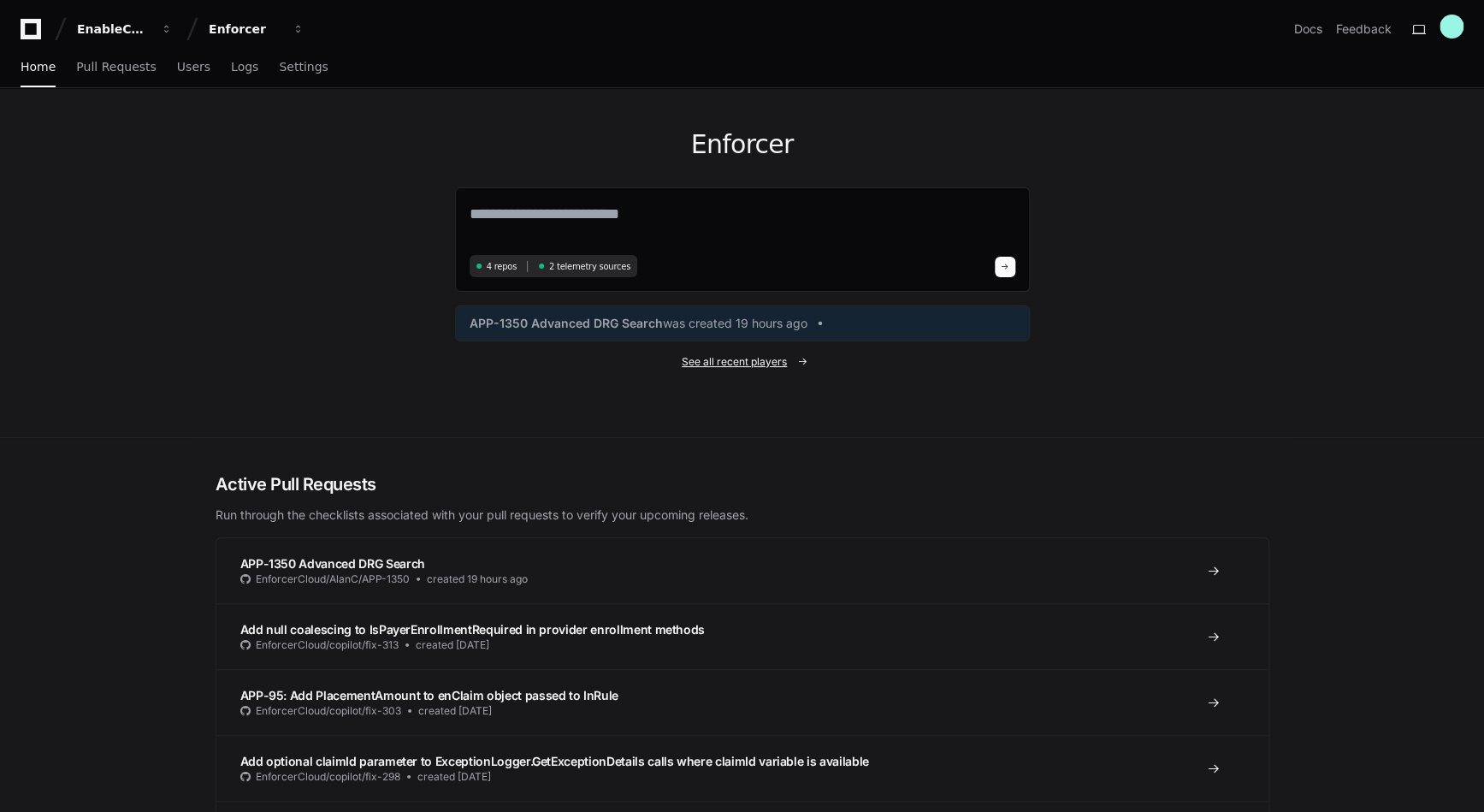
click at [716, 361] on span "See all recent players" at bounding box center [734, 362] width 106 height 14
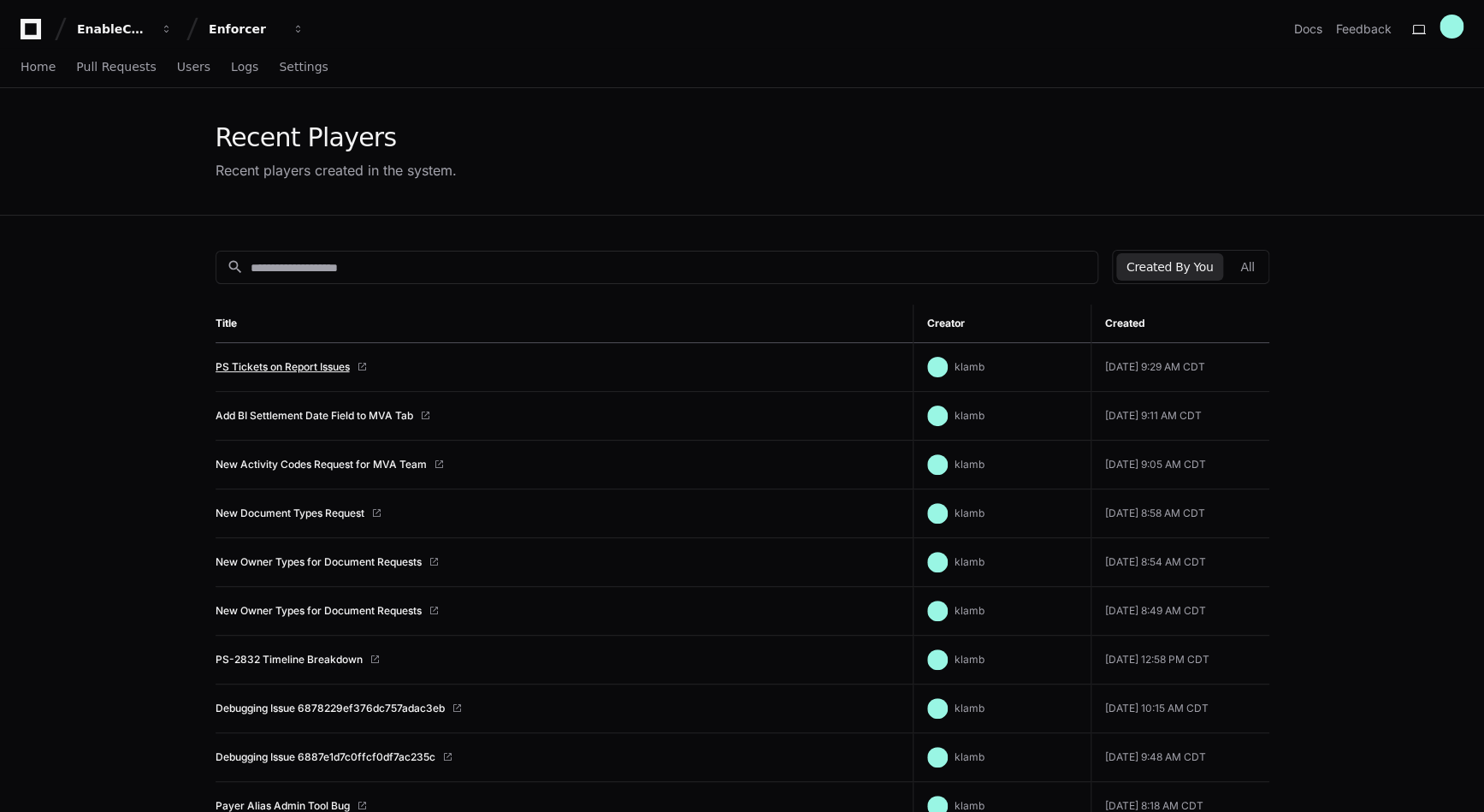
click at [292, 360] on link "PS Tickets on Report Issues" at bounding box center [283, 367] width 134 height 14
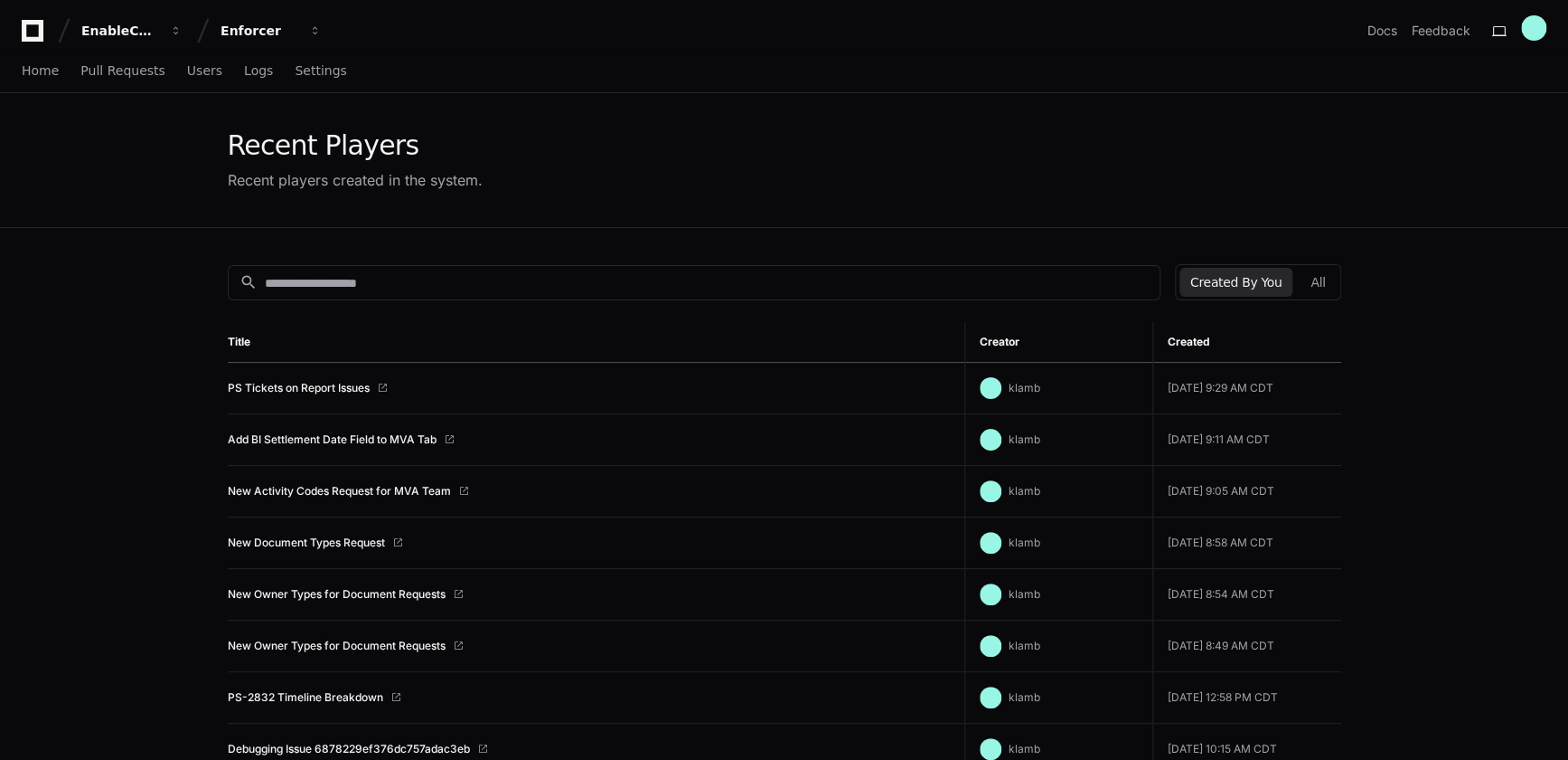
click at [665, 538] on td "New Document Types Request" at bounding box center [596, 543] width 737 height 52
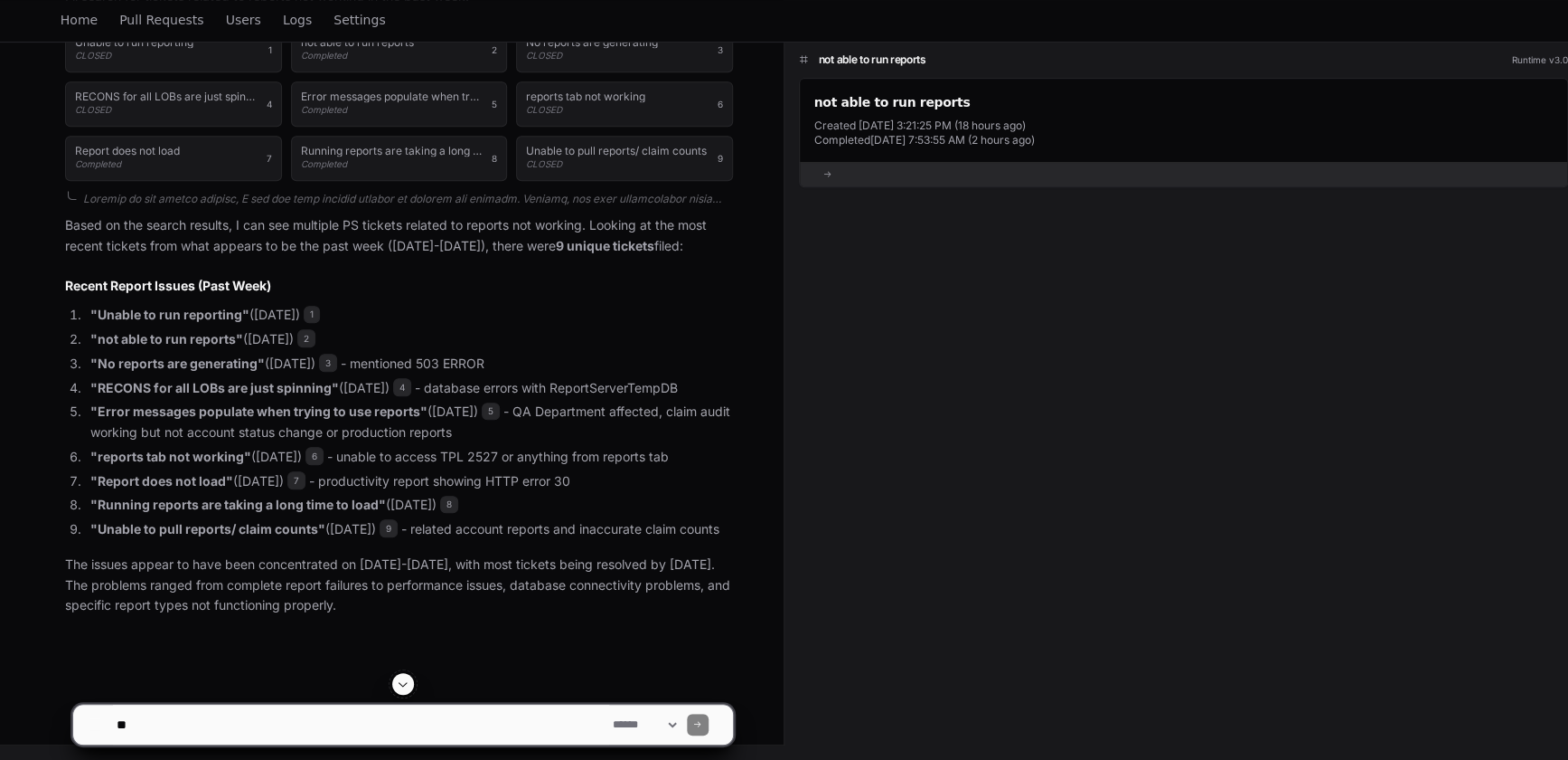
scroll to position [481, 0]
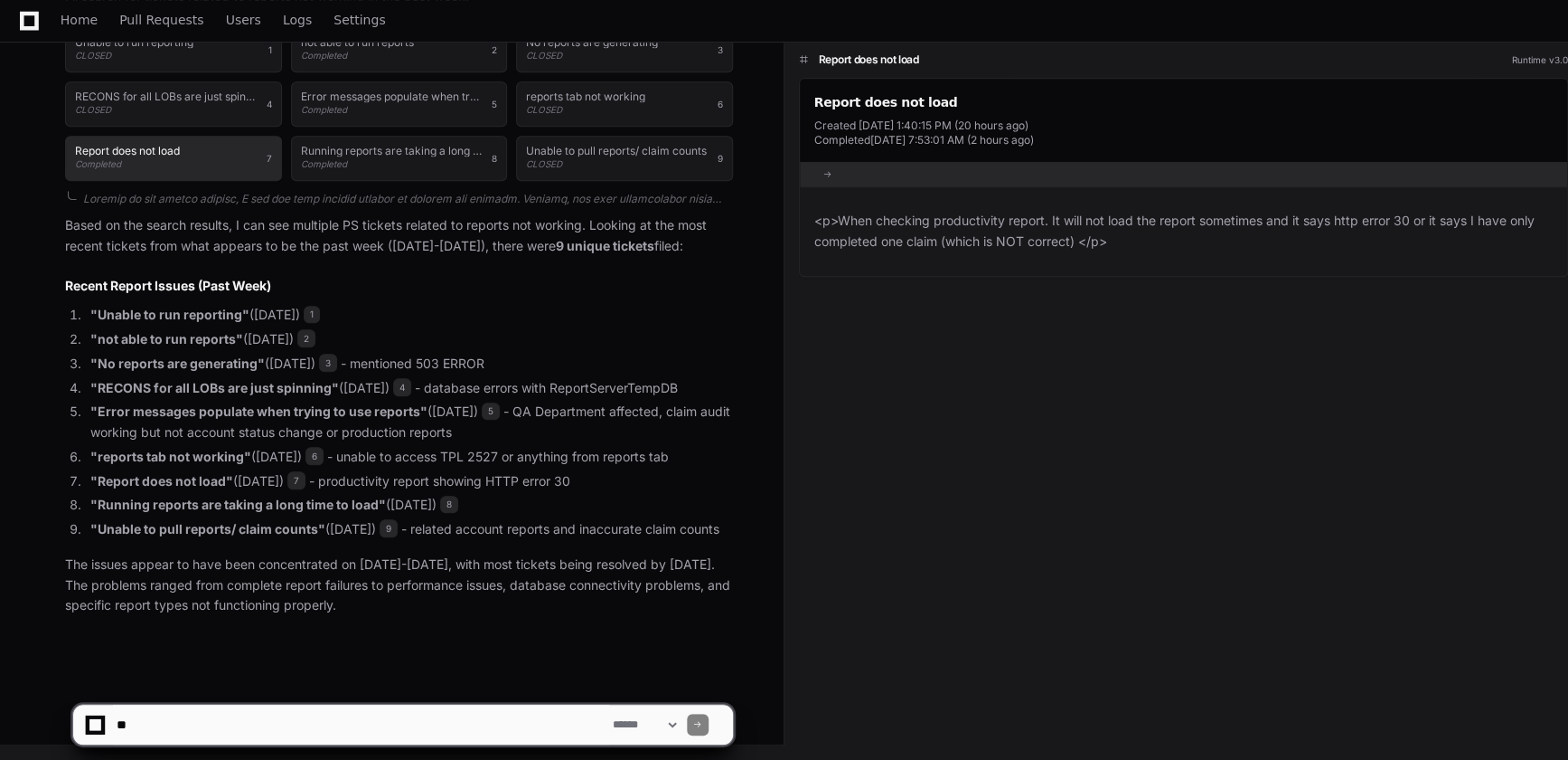
click at [178, 146] on div "Report does not load Completed" at bounding box center [127, 158] width 105 height 25
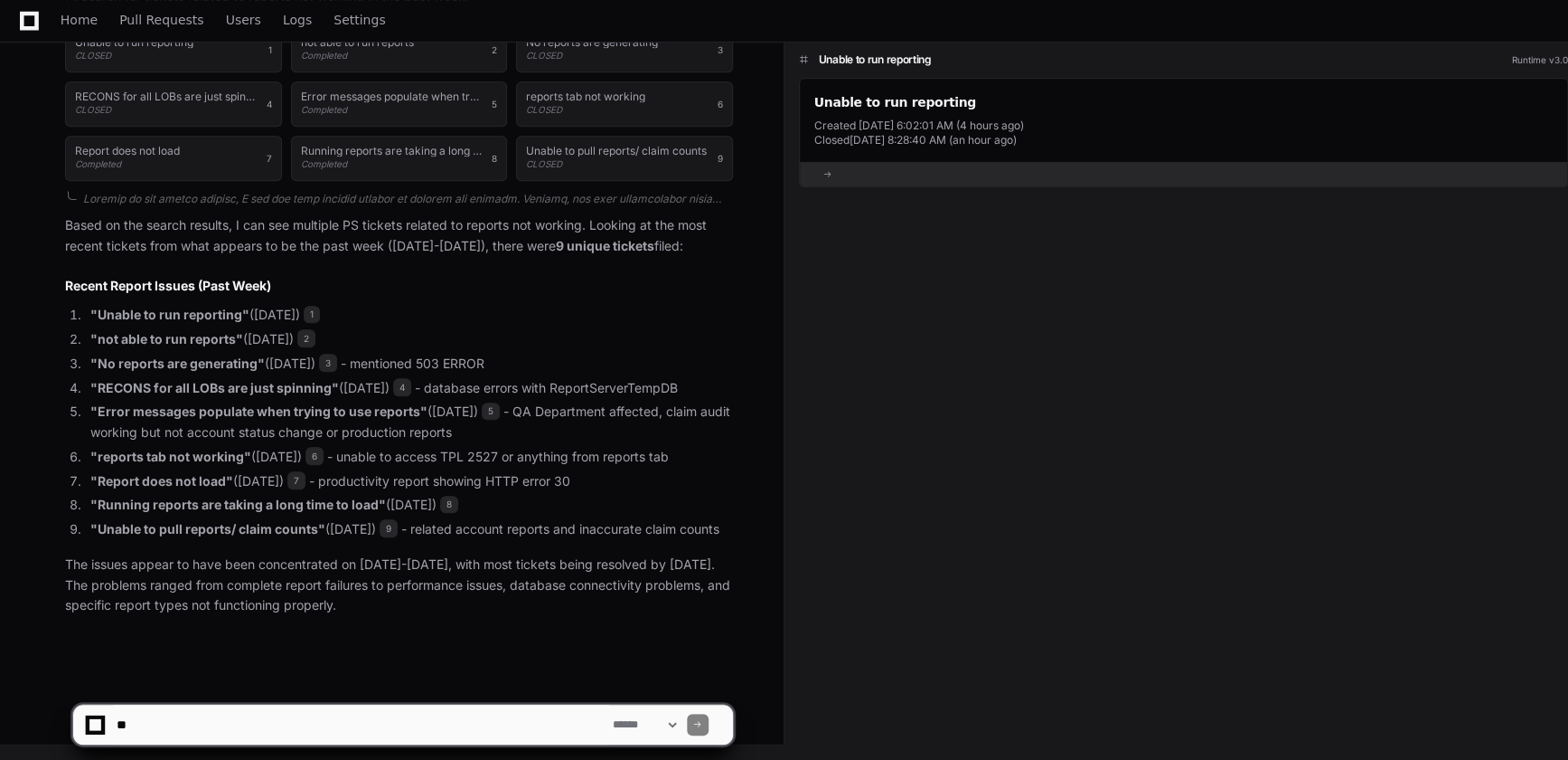
click at [289, 304] on li ""Unable to run reporting" (August 27) 1" at bounding box center [408, 315] width 648 height 21
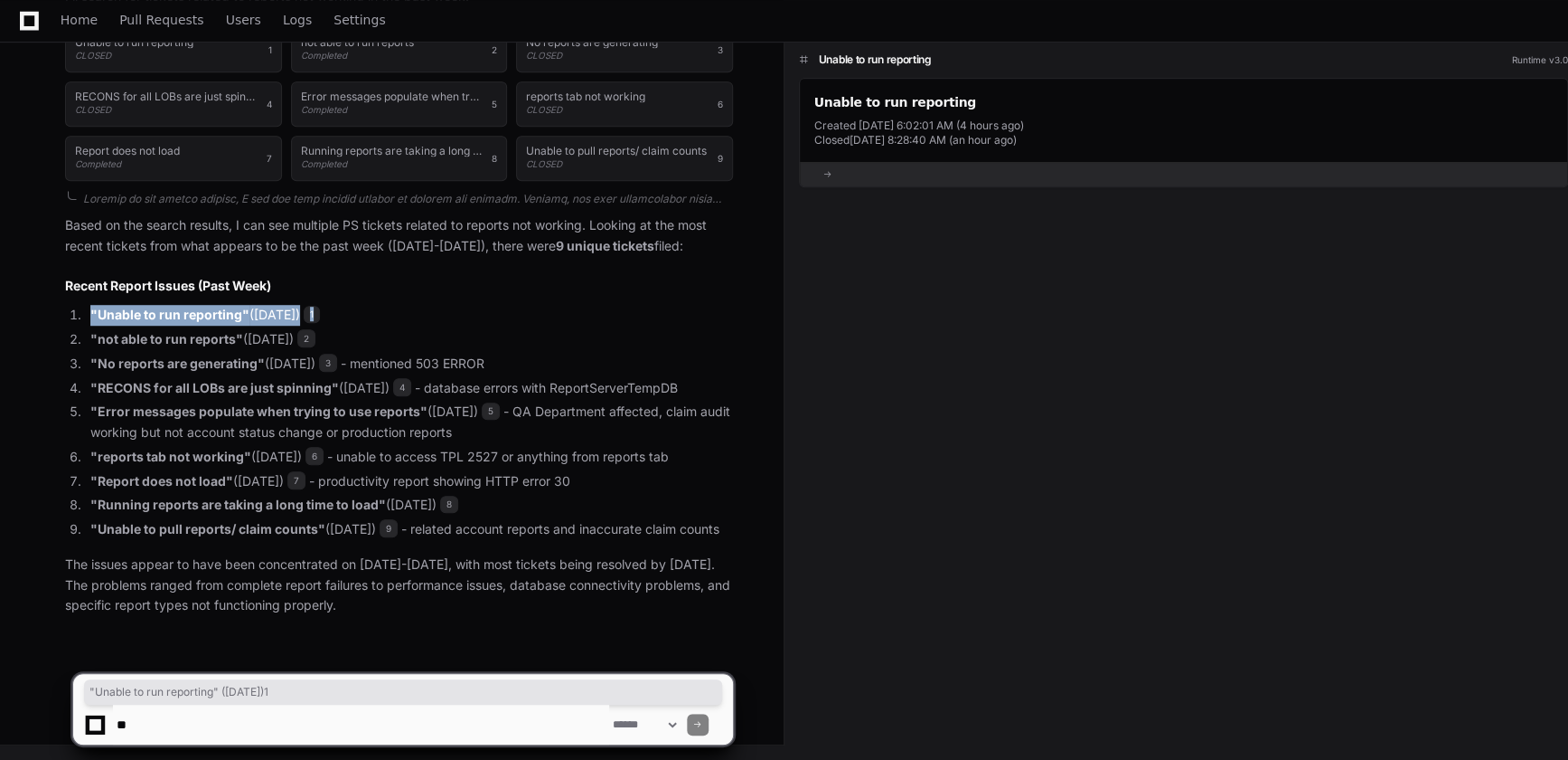
click at [289, 304] on li ""Unable to run reporting" (August 27) 1" at bounding box center [408, 315] width 648 height 21
click at [198, 719] on textarea at bounding box center [361, 724] width 496 height 40
type textarea "**********"
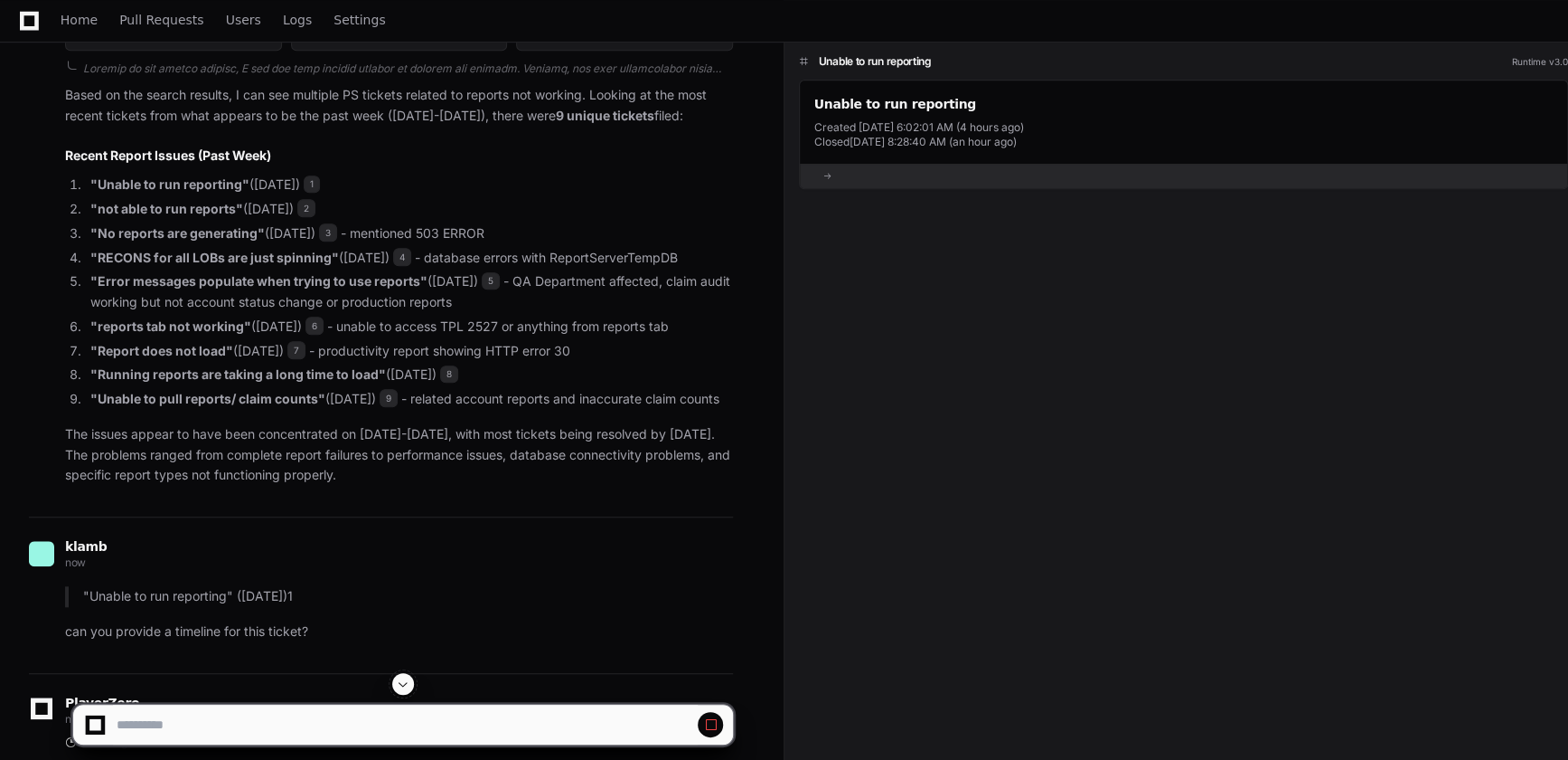
scroll to position [742, 0]
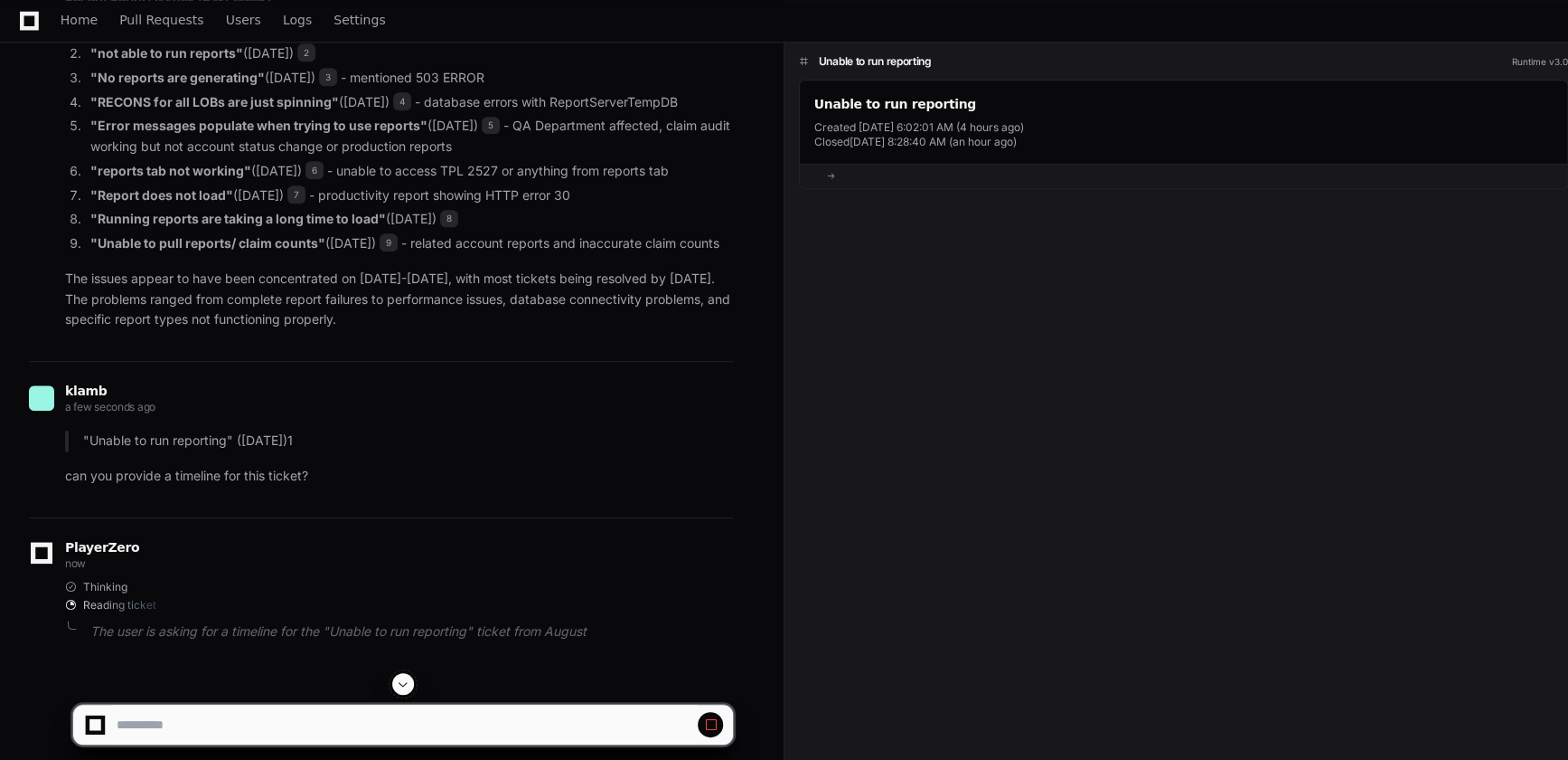
click at [827, 181] on link at bounding box center [1184, 175] width 768 height 24
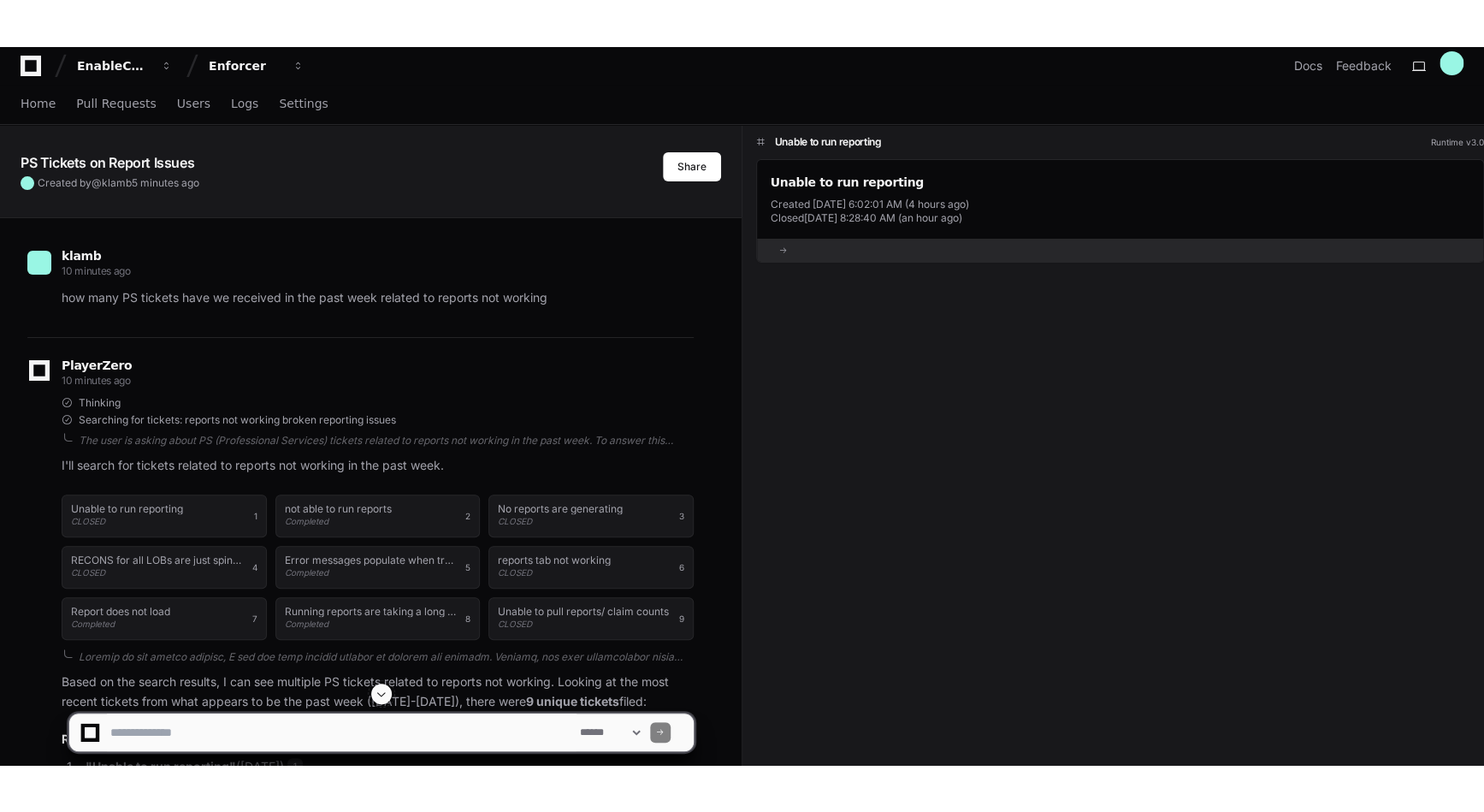
scroll to position [0, 0]
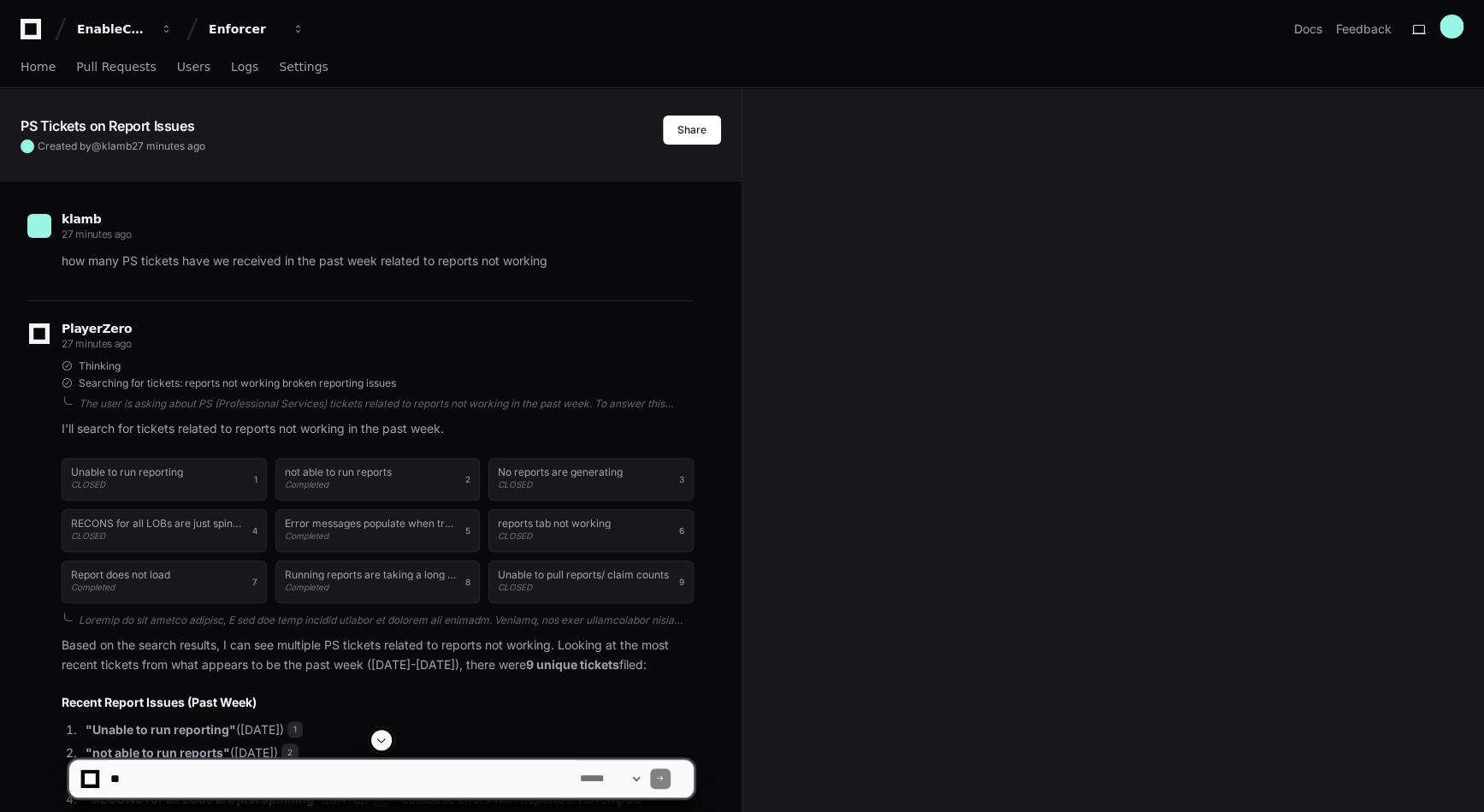
click at [99, 126] on app-text-character-animate "PS Tickets on Report Issues" at bounding box center [107, 126] width 174 height 17
click at [114, 128] on app-text-character-animate "PS Tickets on Report Issues" at bounding box center [107, 126] width 174 height 17
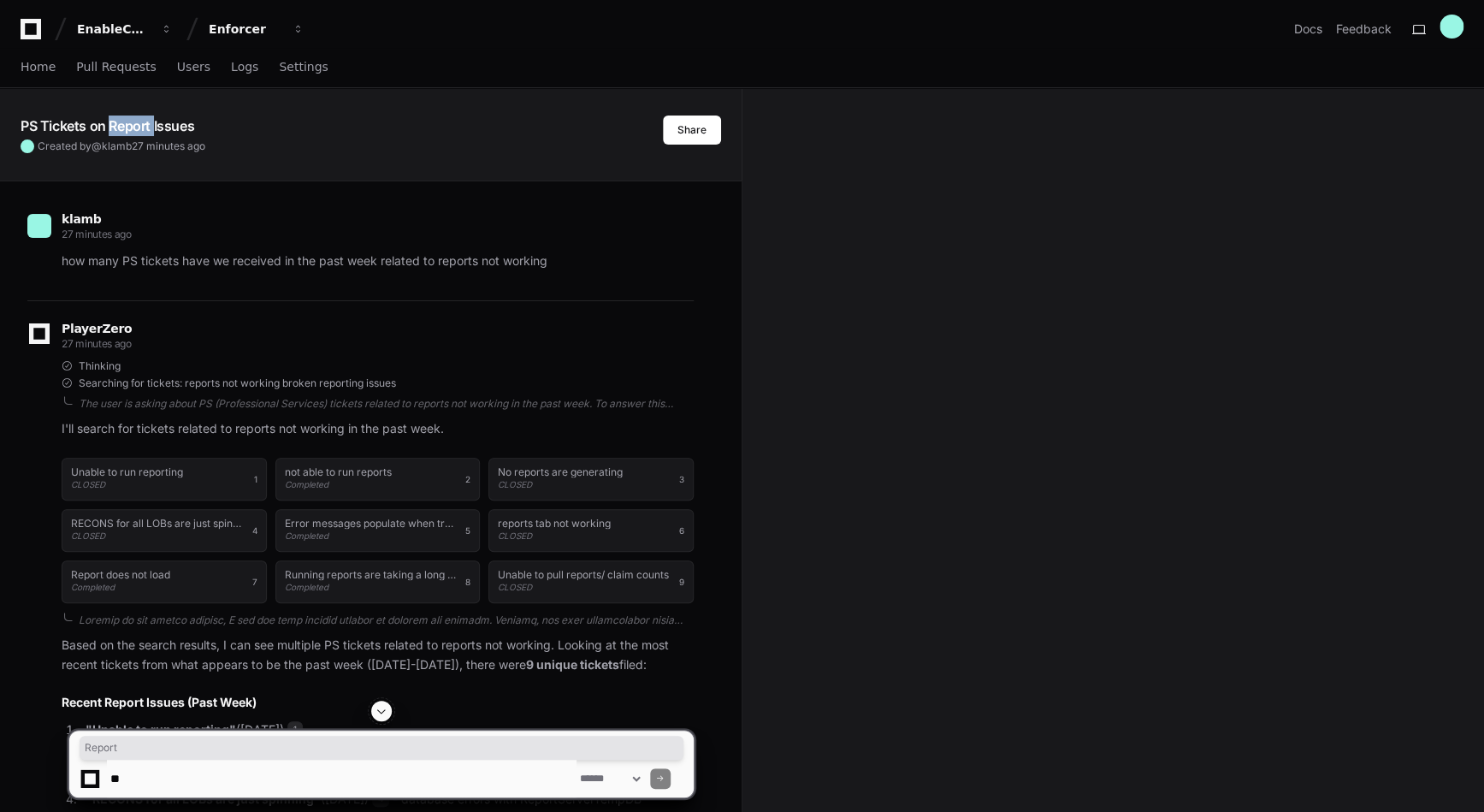
click at [114, 128] on app-text-character-animate "PS Tickets on Report Issues" at bounding box center [107, 126] width 174 height 17
drag, startPoint x: 114, startPoint y: 128, endPoint x: 98, endPoint y: 155, distance: 31.4
